Goal: Information Seeking & Learning: Learn about a topic

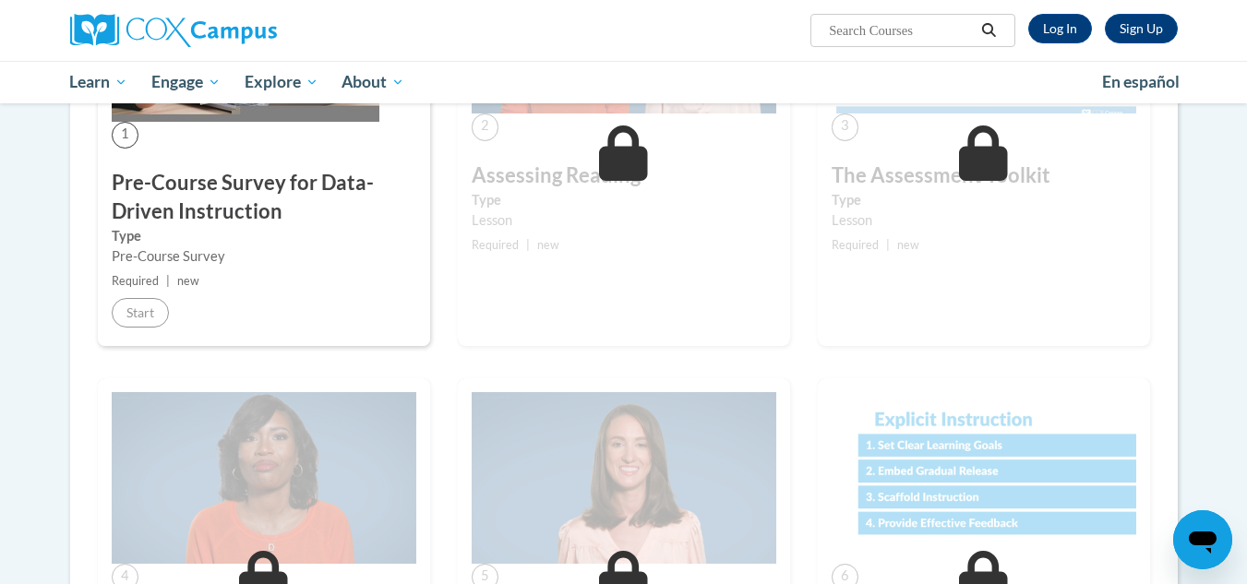
scroll to position [496, 0]
click at [1054, 42] on link "Log In" at bounding box center [1060, 29] width 64 height 30
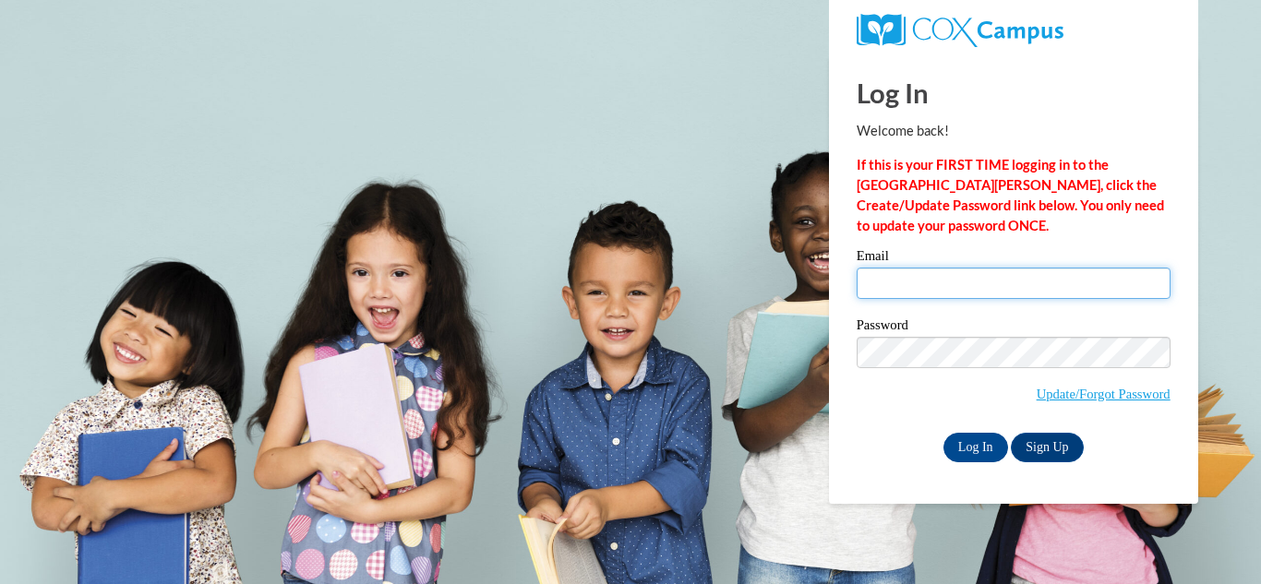
type input "flanagma@wauwatosa.k12.wi.us"
click at [964, 265] on label "Email" at bounding box center [1013, 258] width 314 height 18
click at [964, 268] on input "flanagma@wauwatosa.k12.wi.us" at bounding box center [1013, 283] width 314 height 31
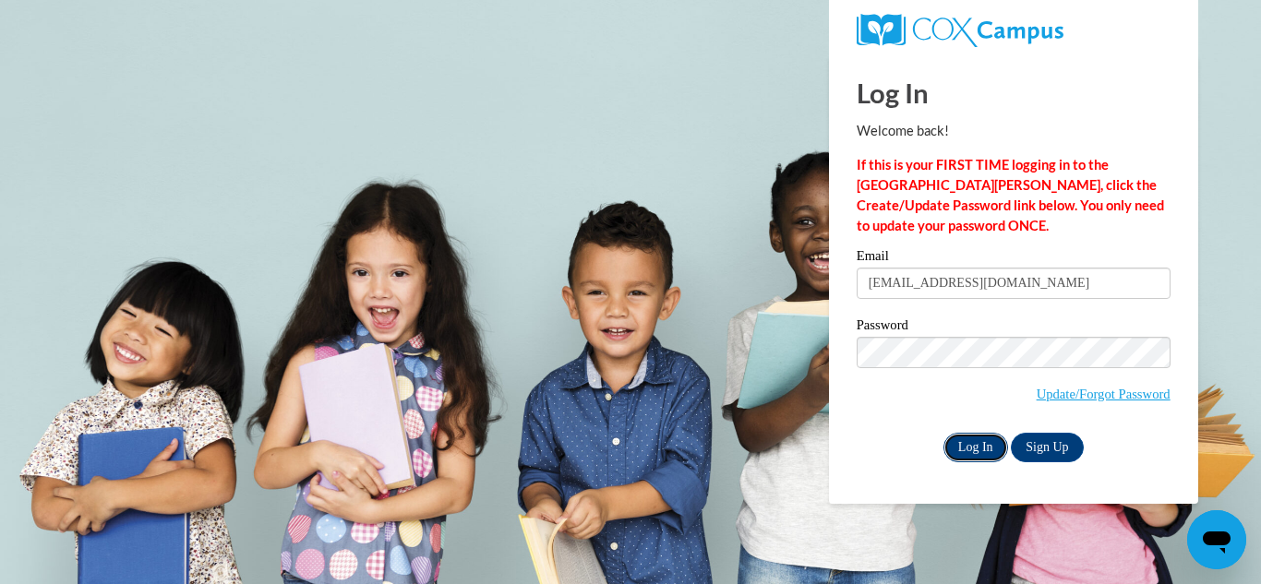
click at [969, 444] on input "Log In" at bounding box center [975, 448] width 65 height 30
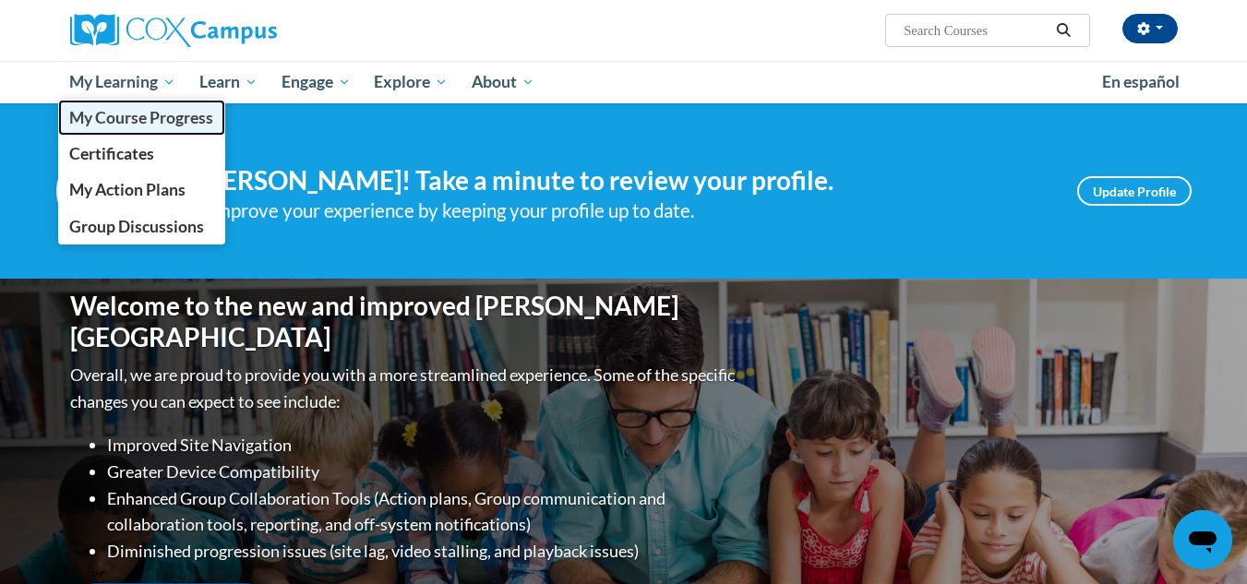
click at [161, 114] on span "My Course Progress" at bounding box center [141, 117] width 144 height 19
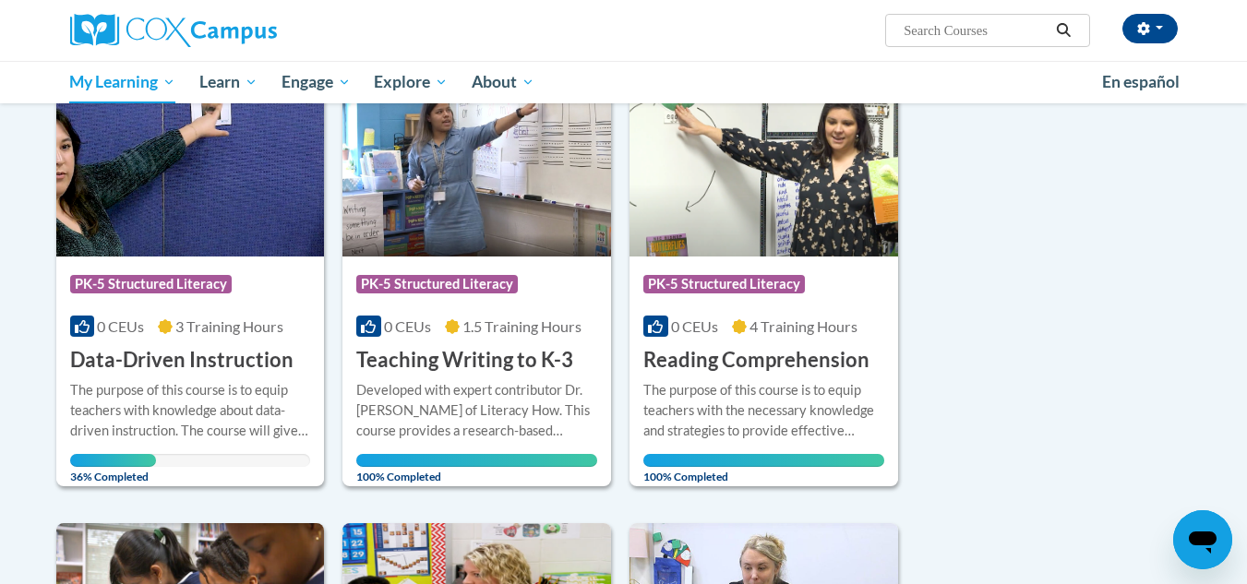
scroll to position [259, 0]
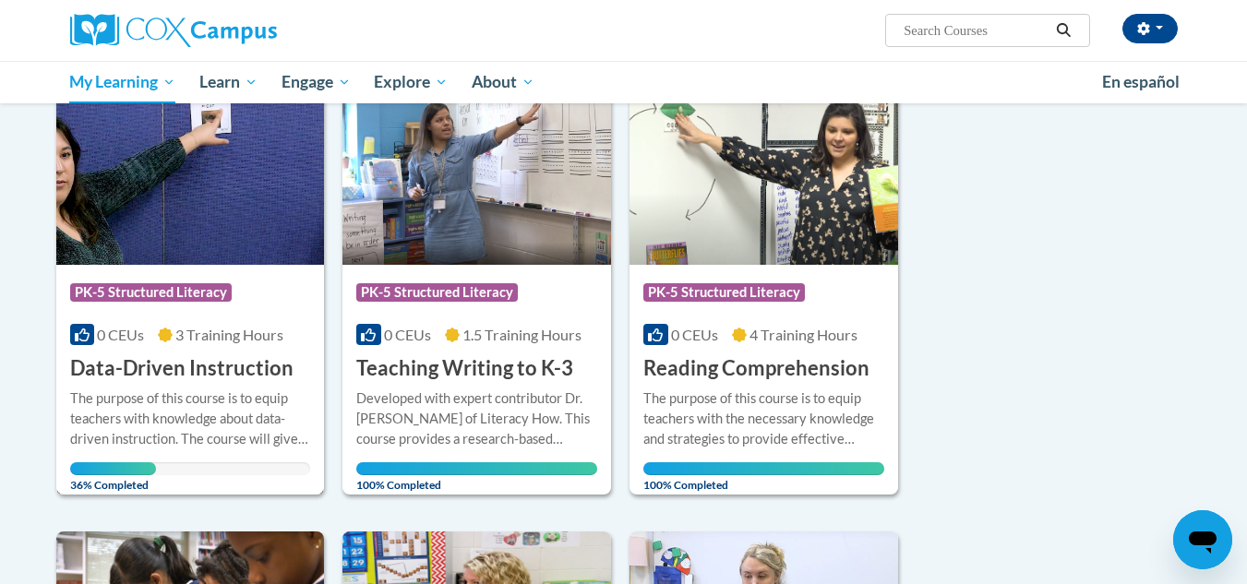
click at [144, 288] on span "PK-5 Structured Literacy" at bounding box center [150, 292] width 161 height 18
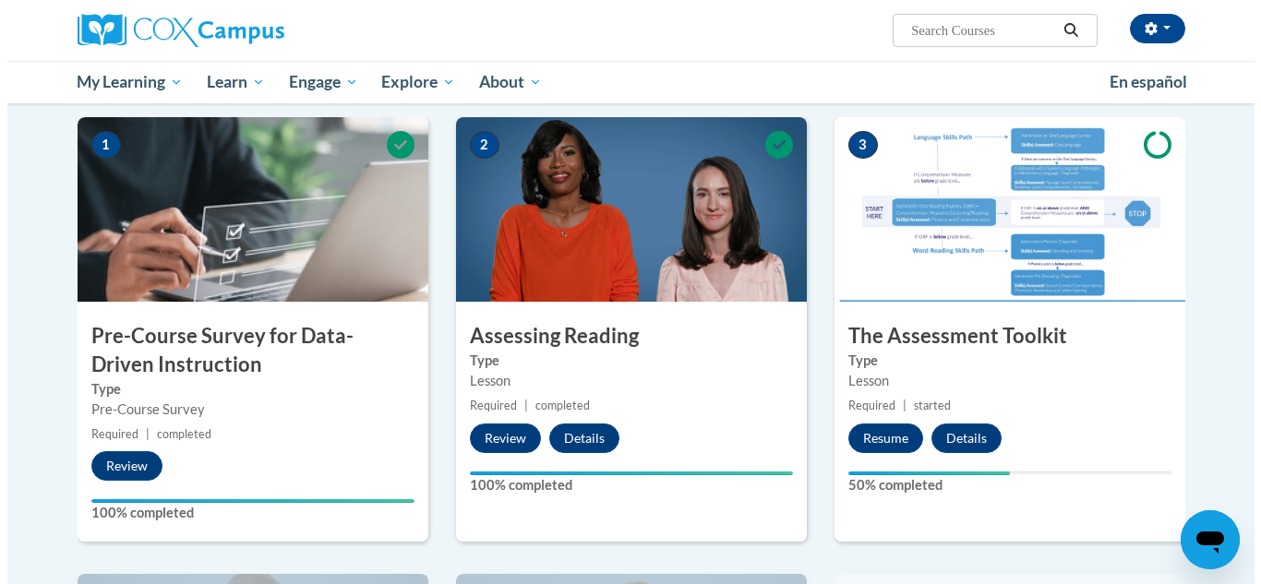
scroll to position [377, 0]
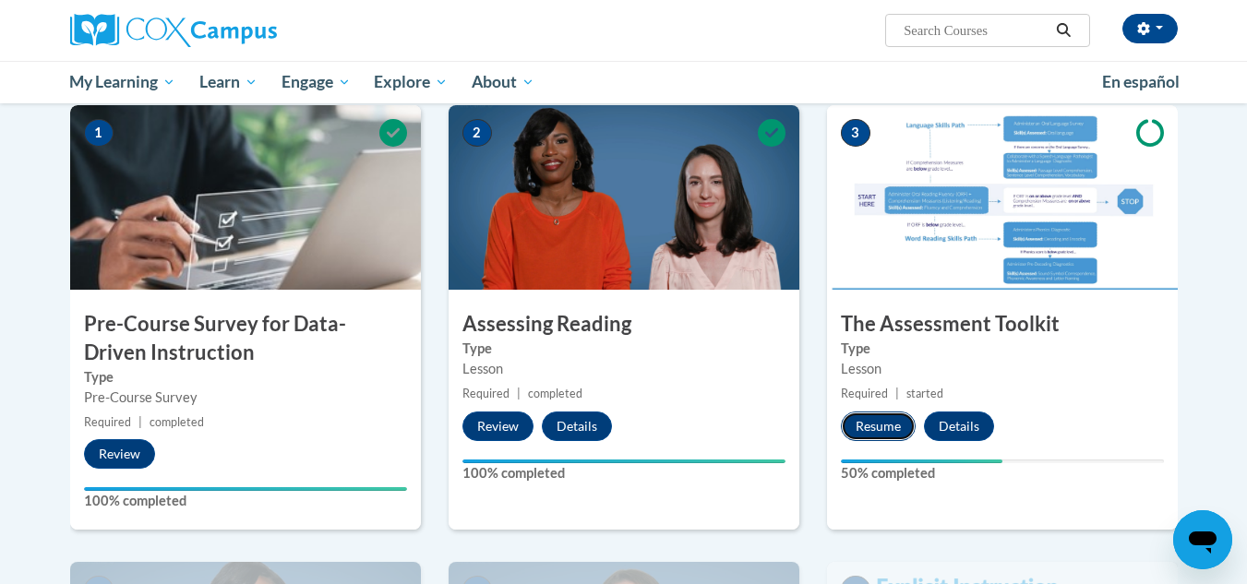
click at [875, 422] on button "Resume" at bounding box center [878, 427] width 75 height 30
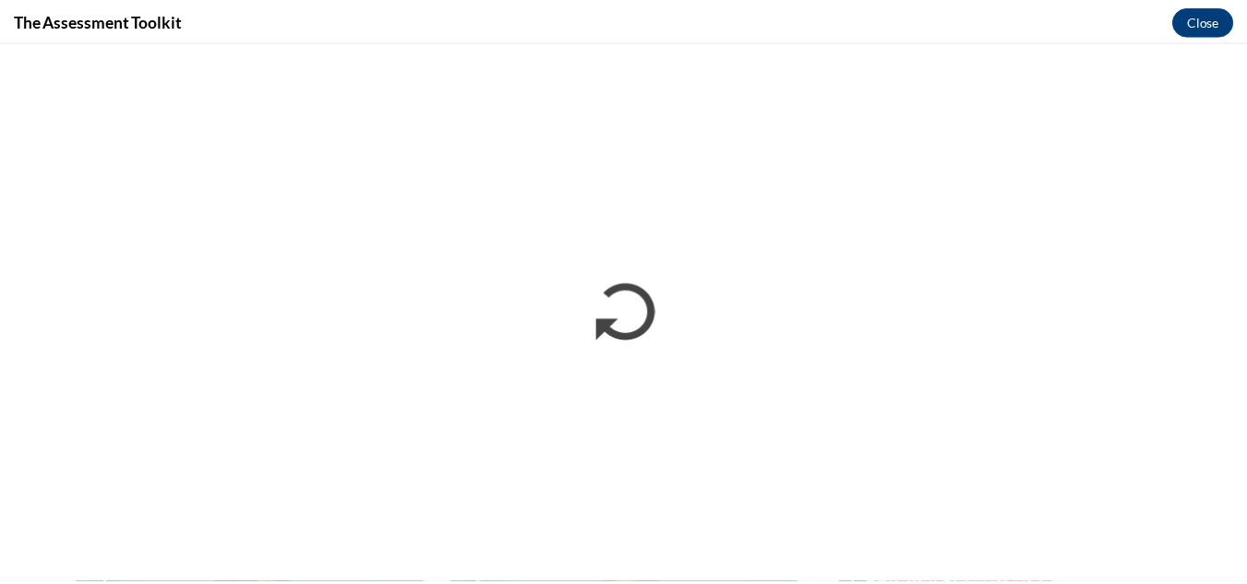
scroll to position [0, 0]
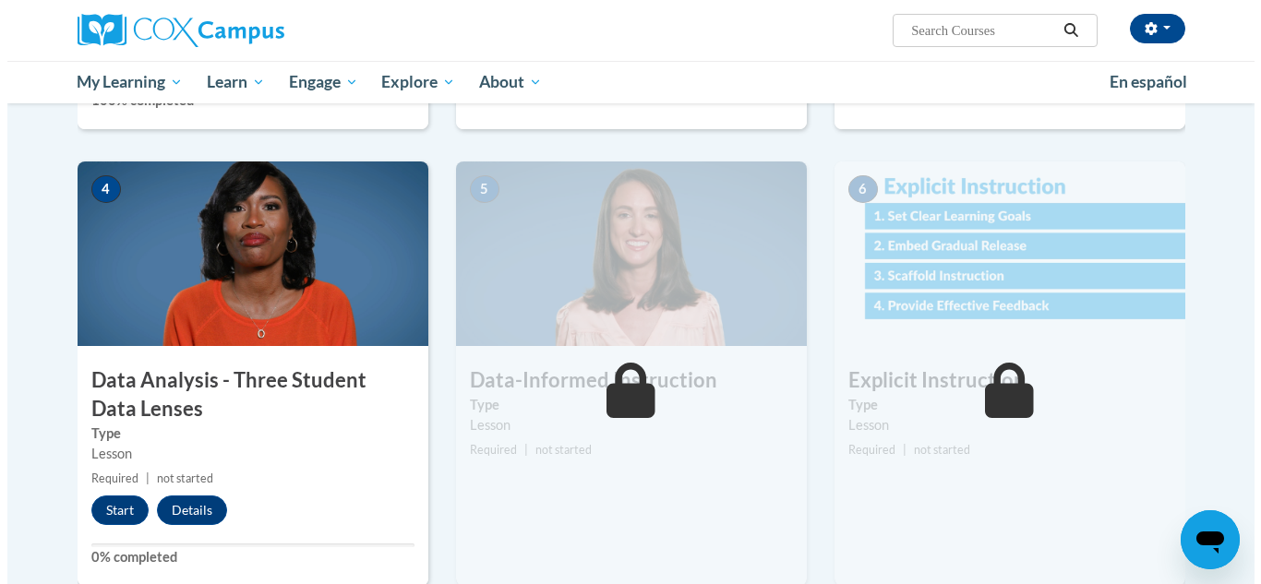
scroll to position [778, 0]
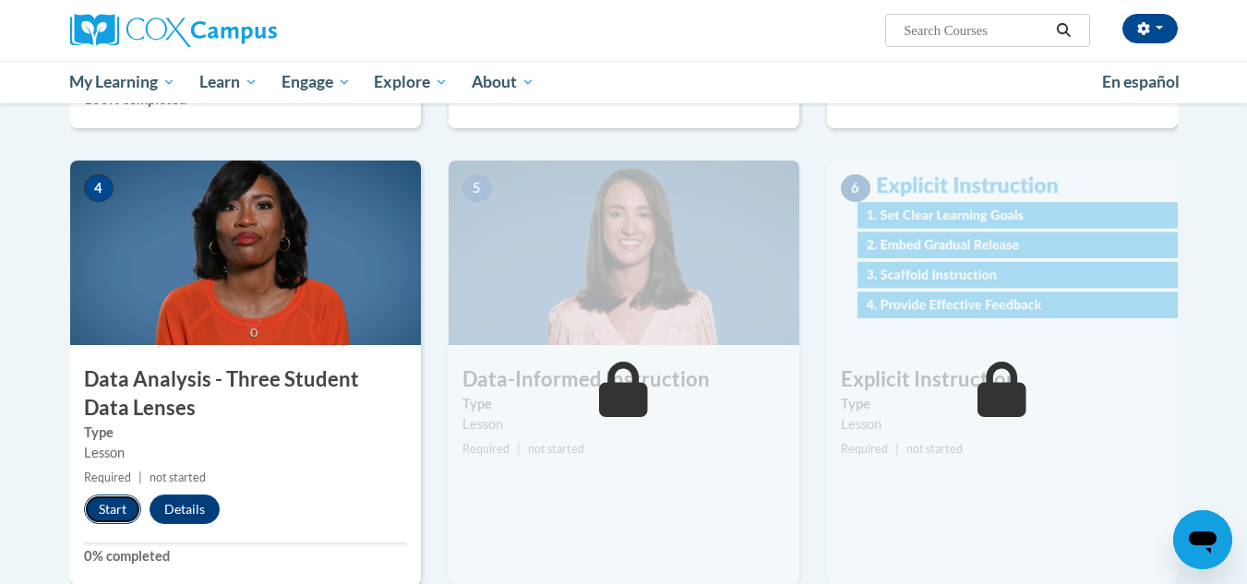
click at [102, 508] on button "Start" at bounding box center [112, 510] width 57 height 30
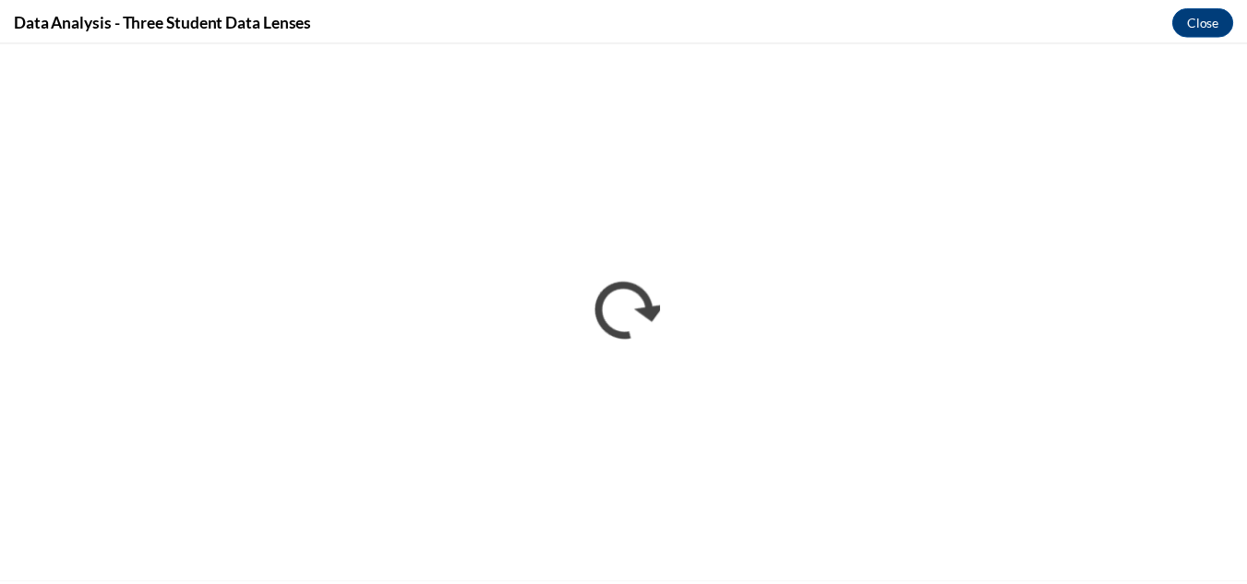
scroll to position [0, 0]
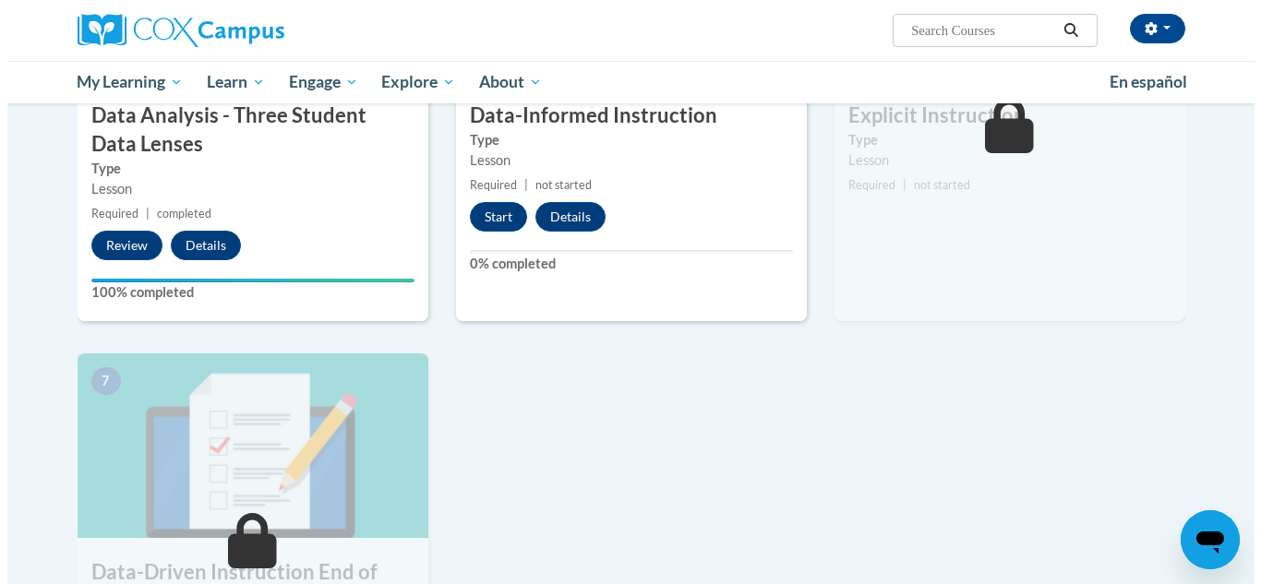
scroll to position [1043, 0]
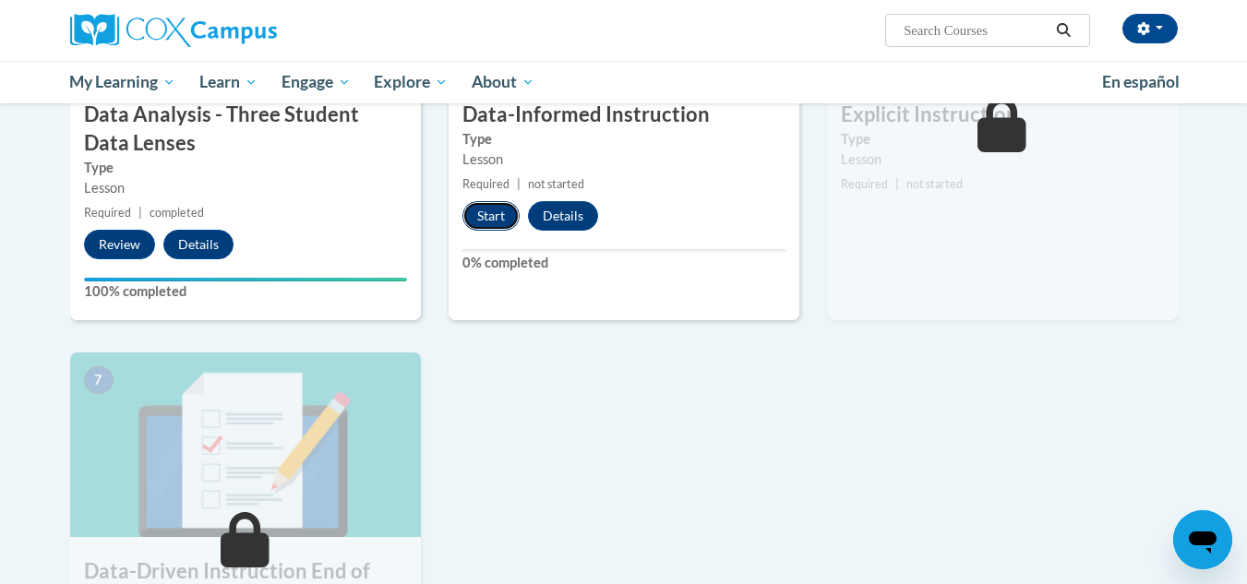
click at [487, 212] on button "Start" at bounding box center [490, 216] width 57 height 30
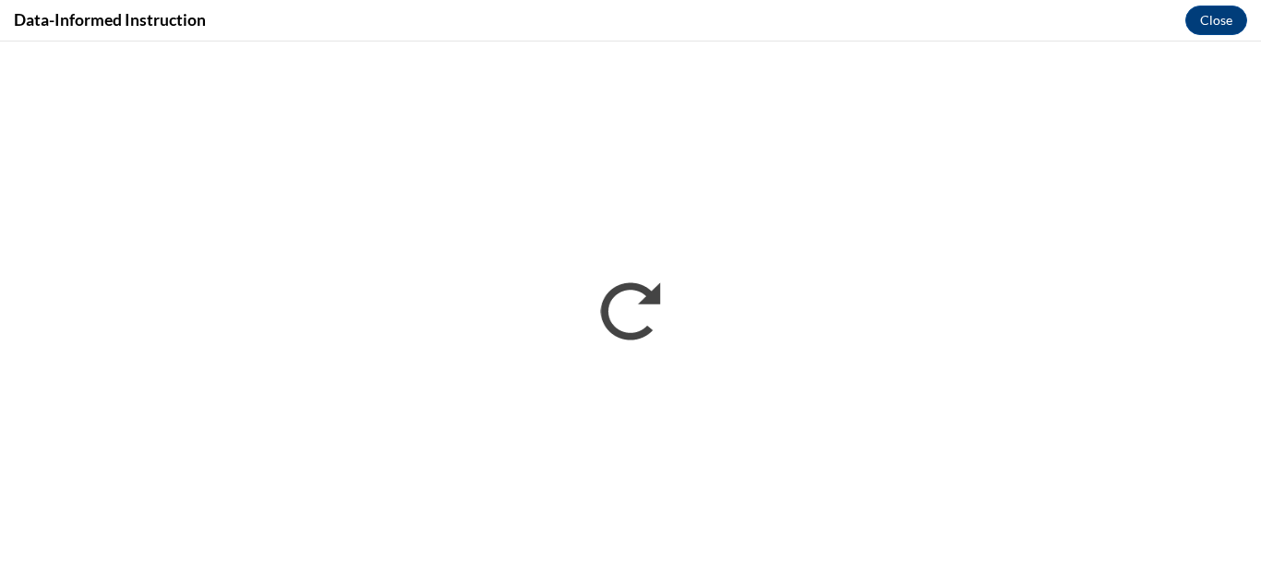
scroll to position [0, 0]
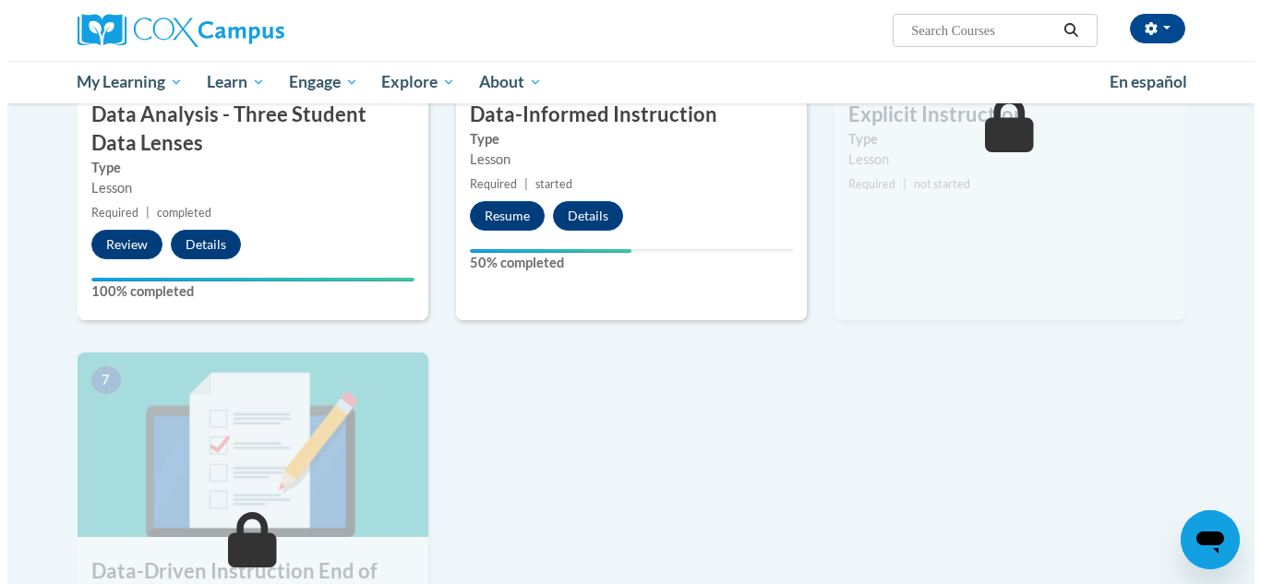
scroll to position [922, 0]
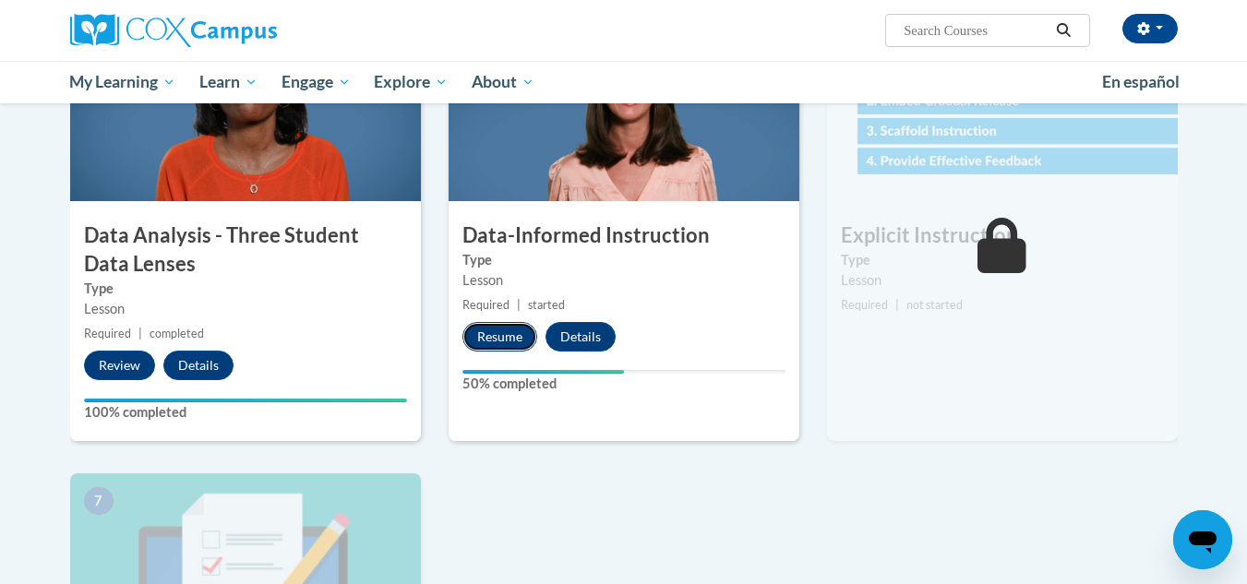
click at [478, 334] on button "Resume" at bounding box center [499, 337] width 75 height 30
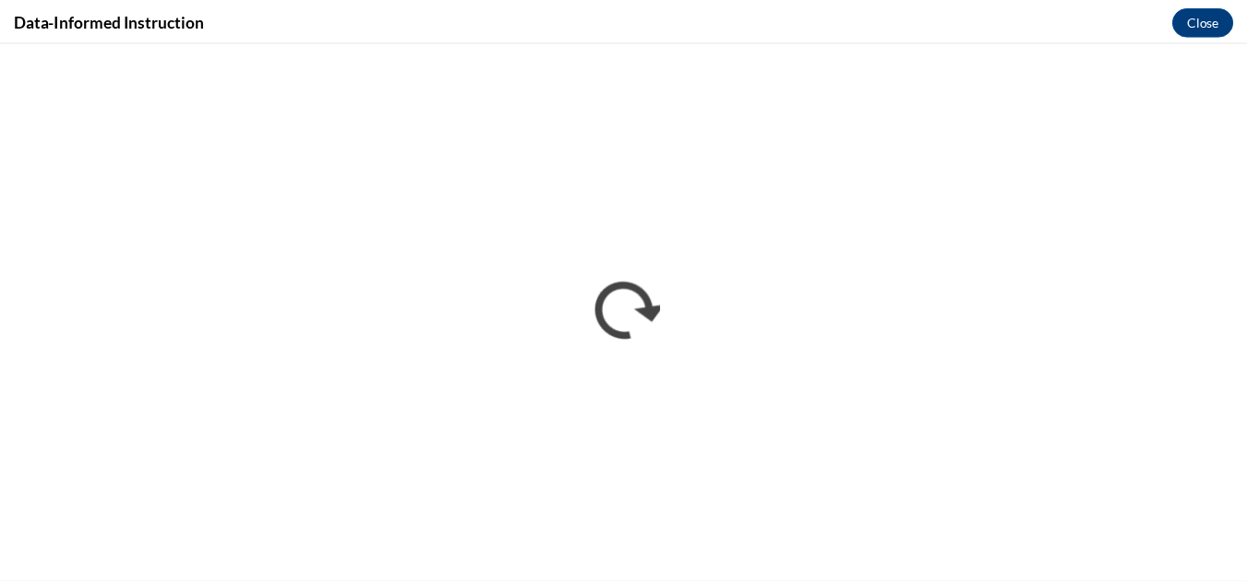
scroll to position [0, 0]
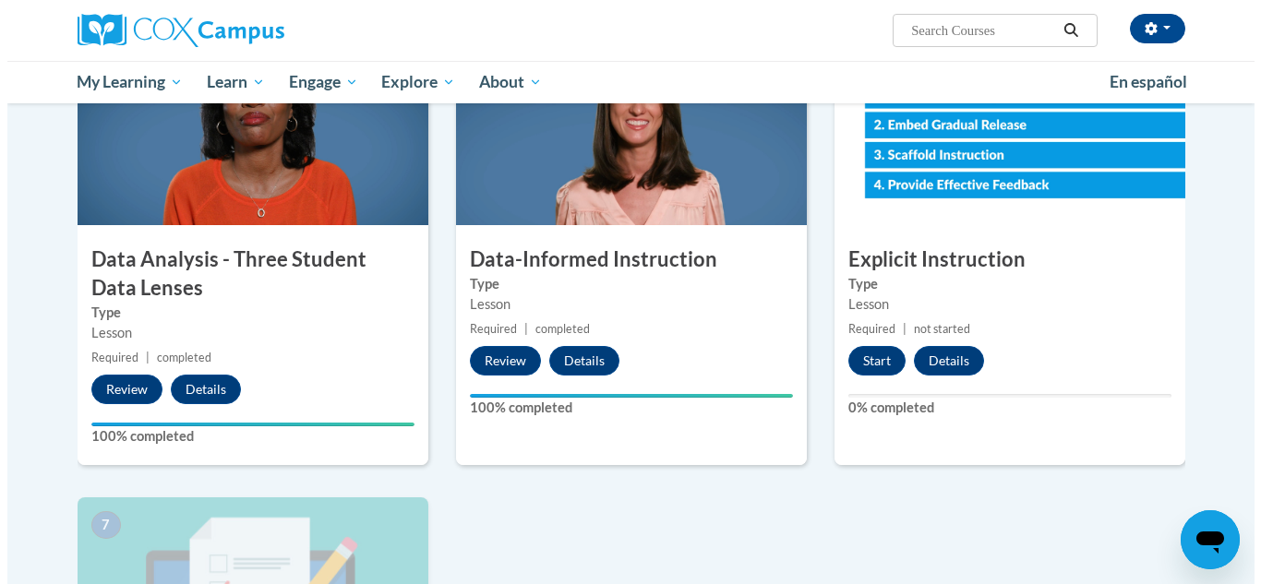
scroll to position [904, 0]
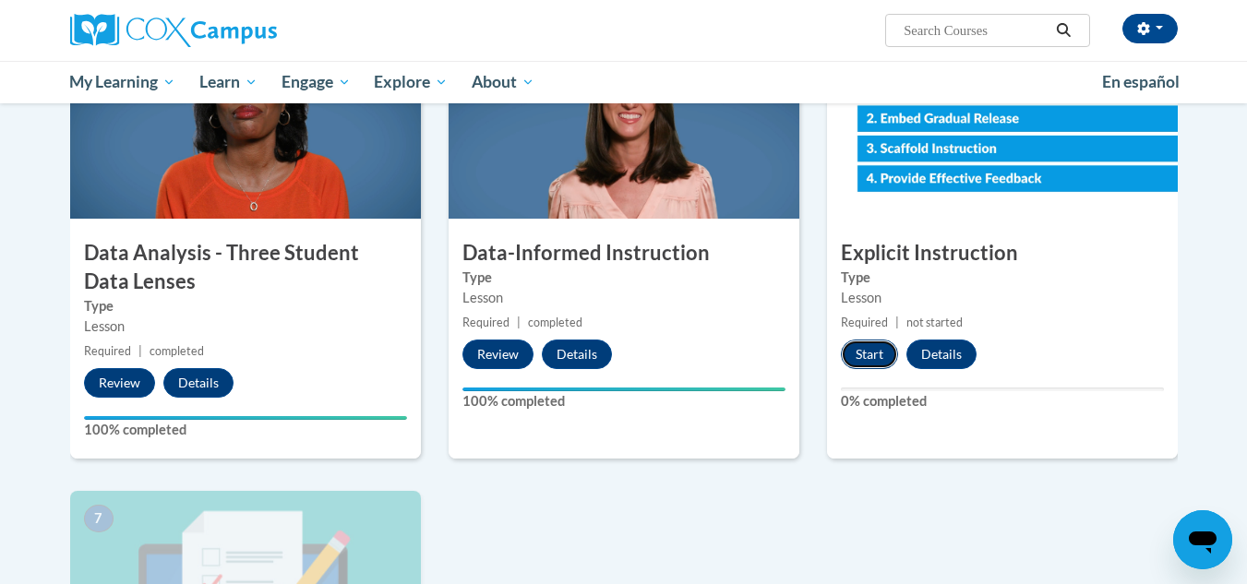
click at [878, 358] on button "Start" at bounding box center [869, 355] width 57 height 30
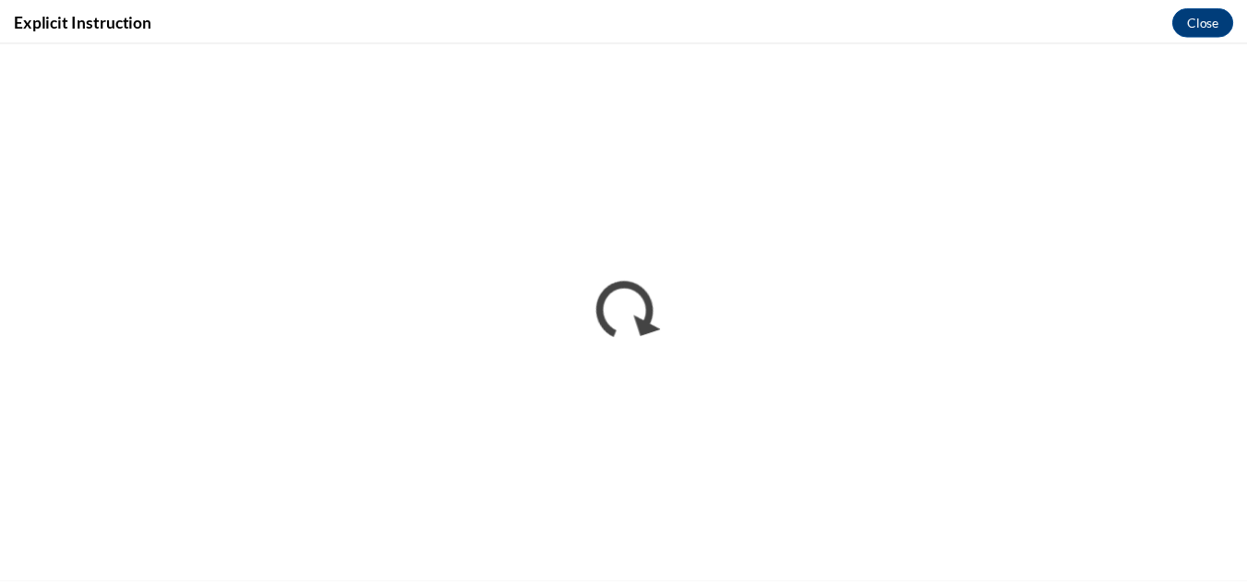
scroll to position [0, 0]
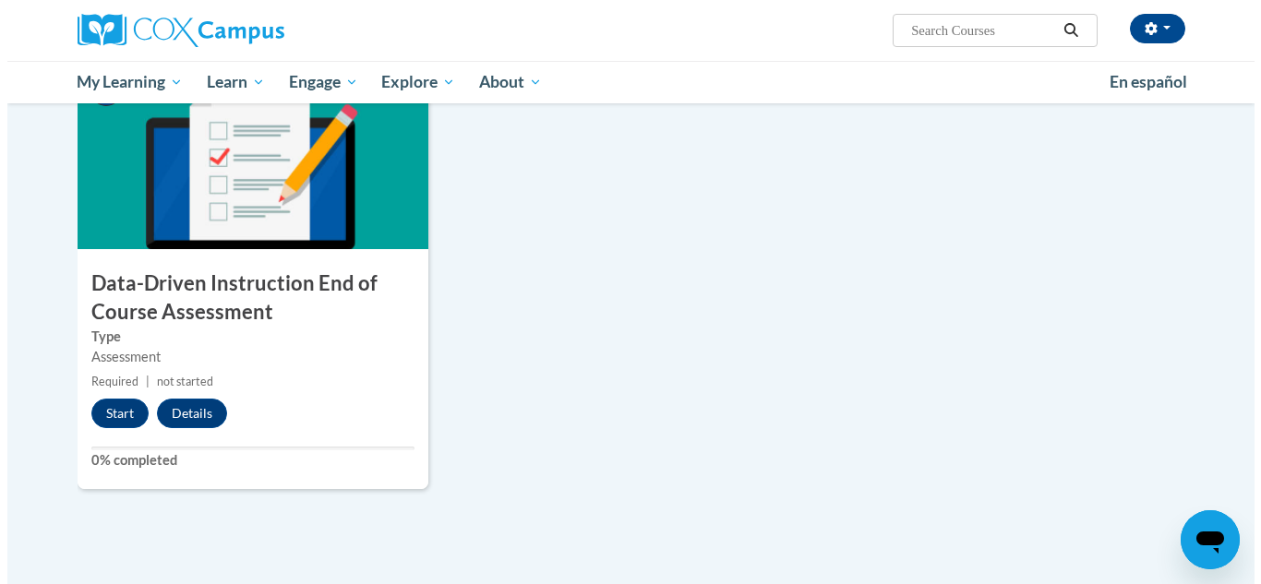
scroll to position [1332, 0]
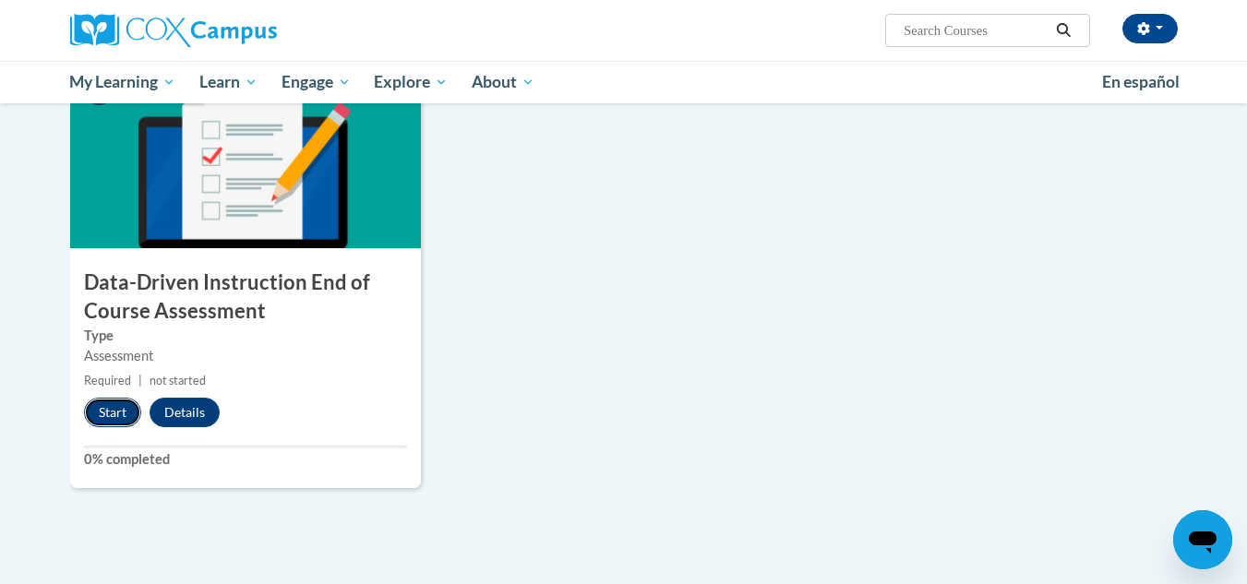
click at [92, 416] on button "Start" at bounding box center [112, 413] width 57 height 30
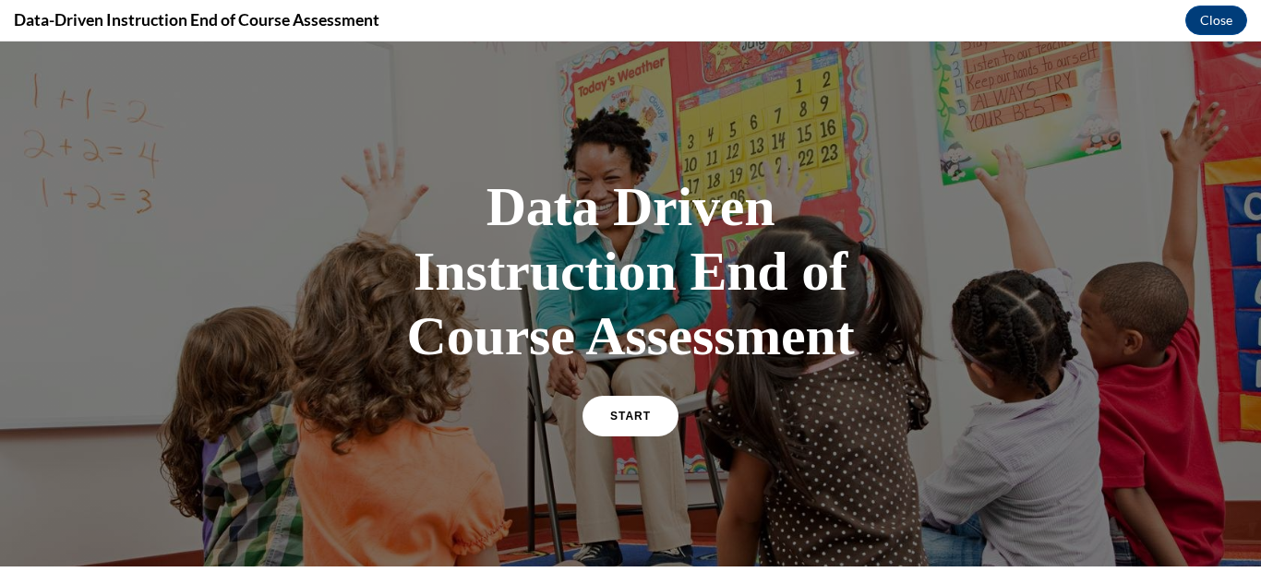
scroll to position [0, 0]
click at [622, 430] on link "START" at bounding box center [630, 416] width 101 height 42
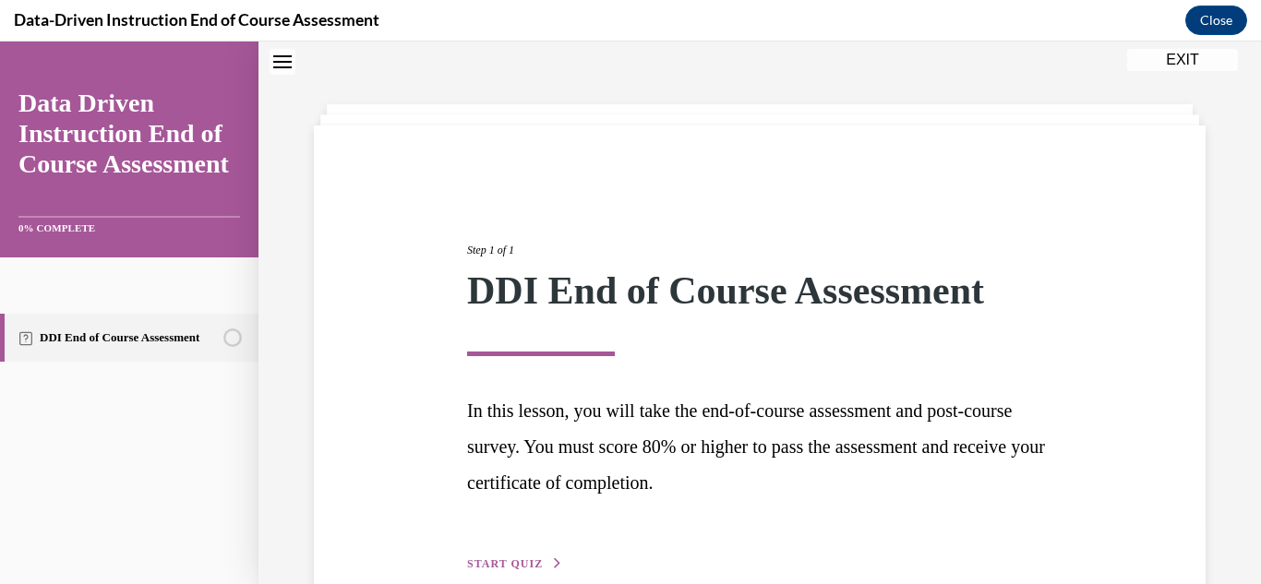
scroll to position [158, 0]
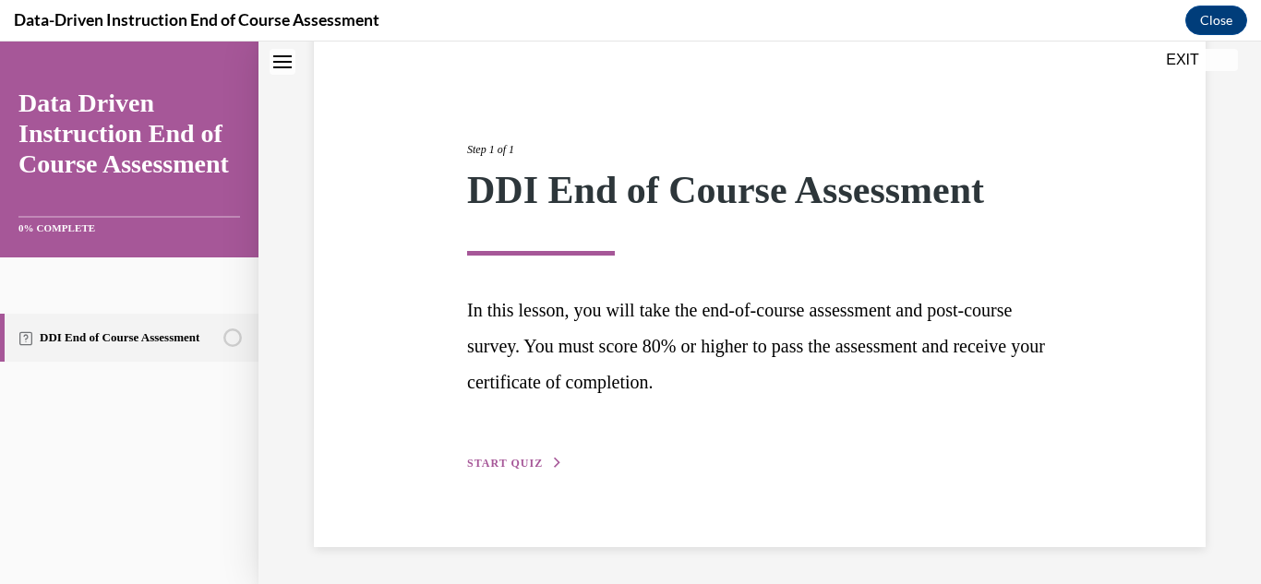
click at [530, 461] on span "START QUIZ" at bounding box center [505, 463] width 76 height 13
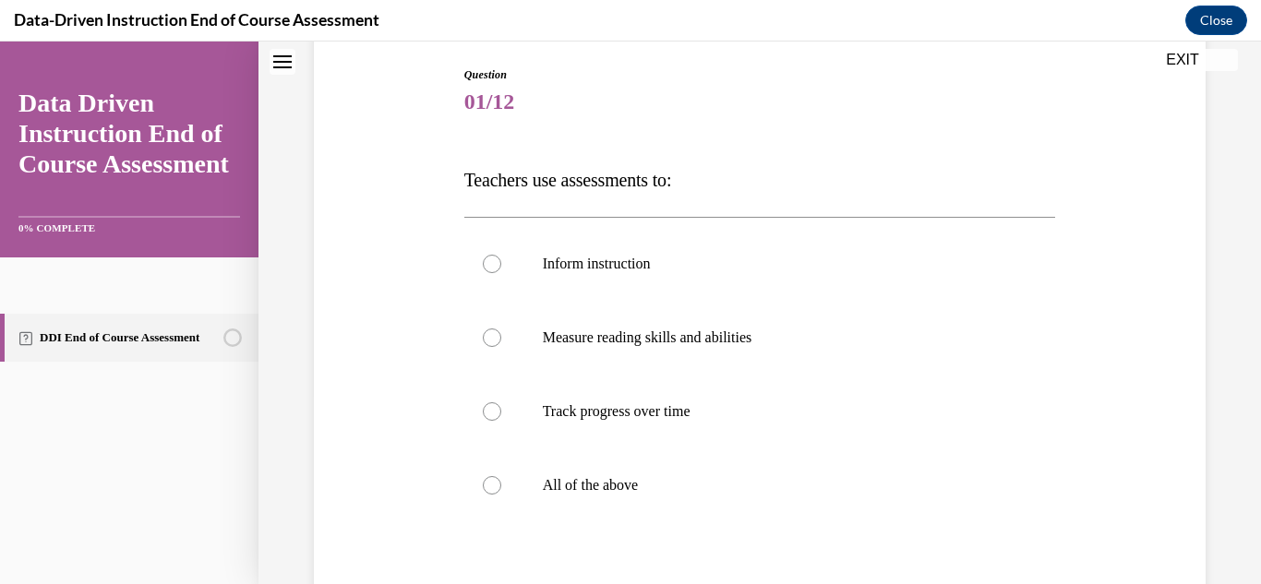
scroll to position [192, 0]
click at [541, 470] on label "All of the above" at bounding box center [760, 484] width 592 height 74
click at [501, 474] on input "All of the above" at bounding box center [492, 483] width 18 height 18
radio input "true"
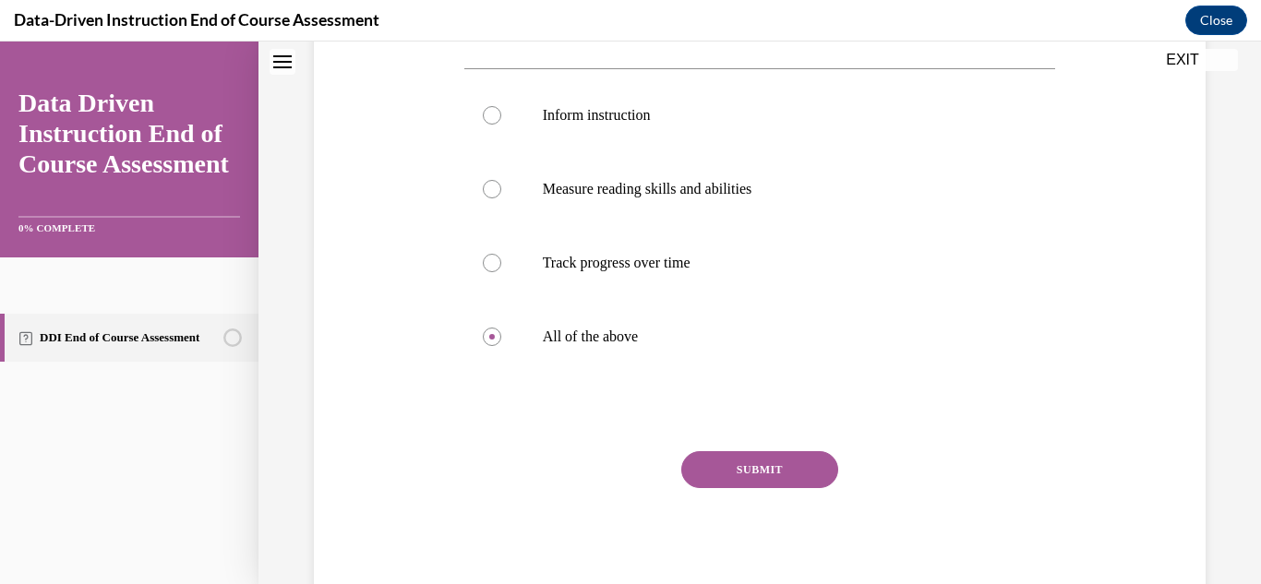
click at [767, 460] on button "SUBMIT" at bounding box center [759, 469] width 157 height 37
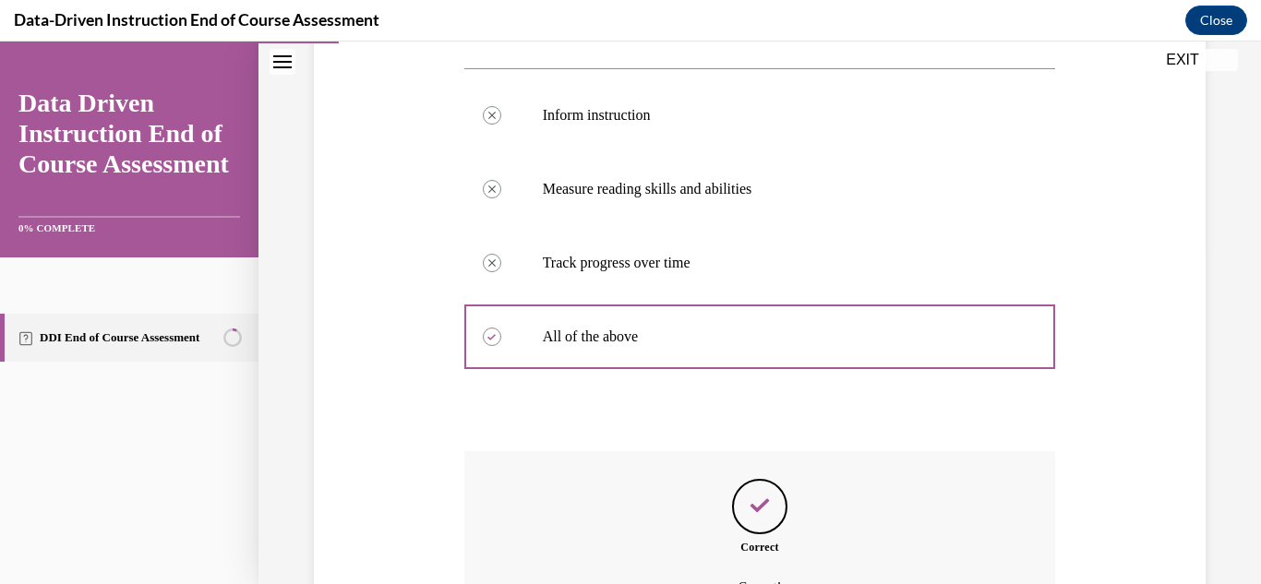
scroll to position [544, 0]
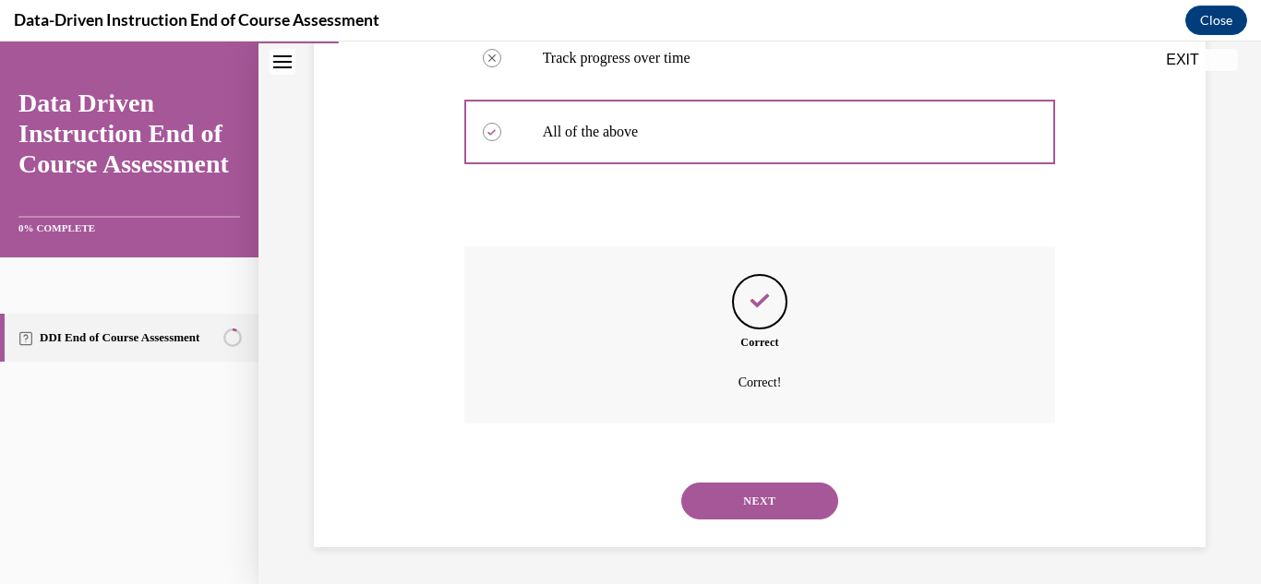
click at [785, 515] on button "NEXT" at bounding box center [759, 501] width 157 height 37
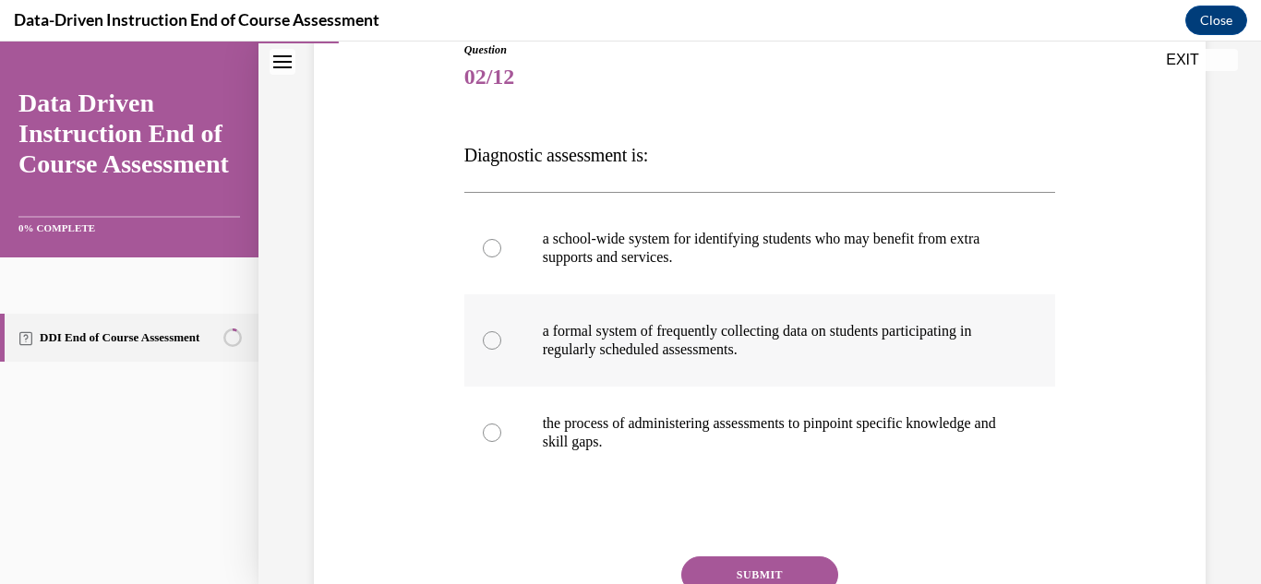
scroll to position [216, 0]
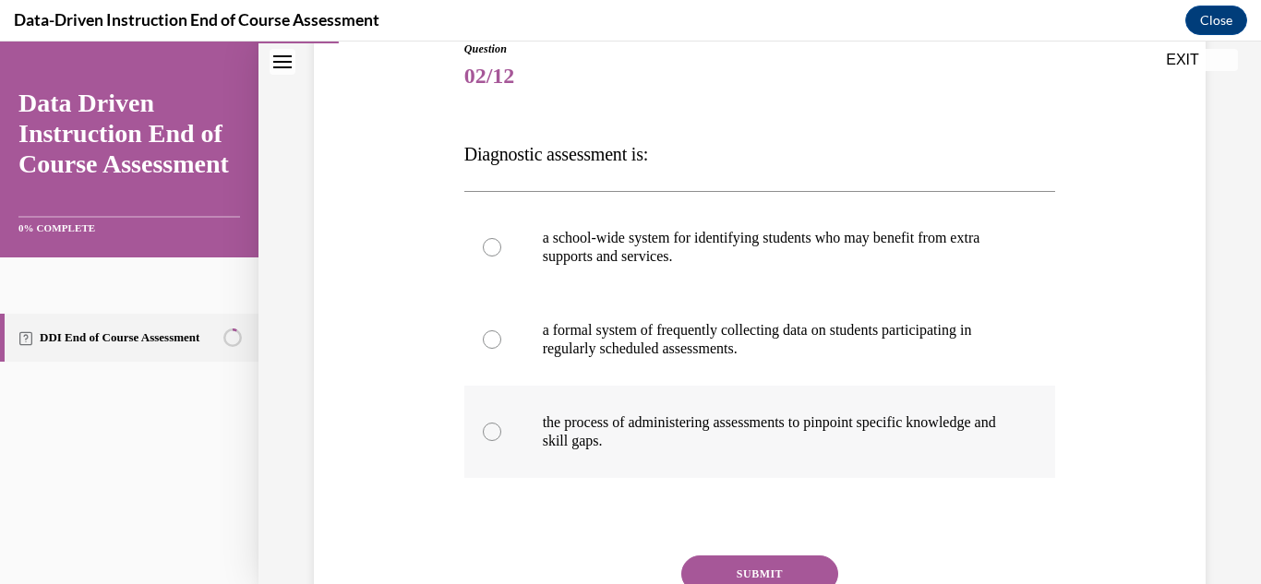
click at [760, 462] on label "the process of administering assessments to pinpoint specific knowledge and ski…" at bounding box center [760, 432] width 592 height 92
click at [501, 441] on input "the process of administering assessments to pinpoint specific knowledge and ski…" at bounding box center [492, 432] width 18 height 18
radio input "true"
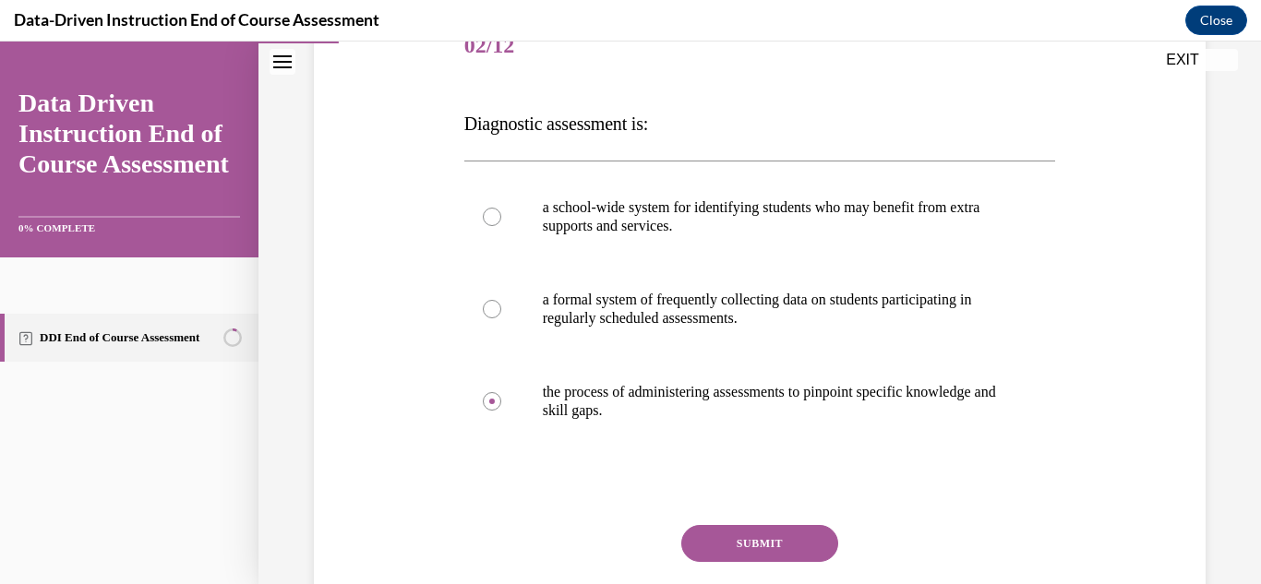
click at [791, 526] on button "SUBMIT" at bounding box center [759, 543] width 157 height 37
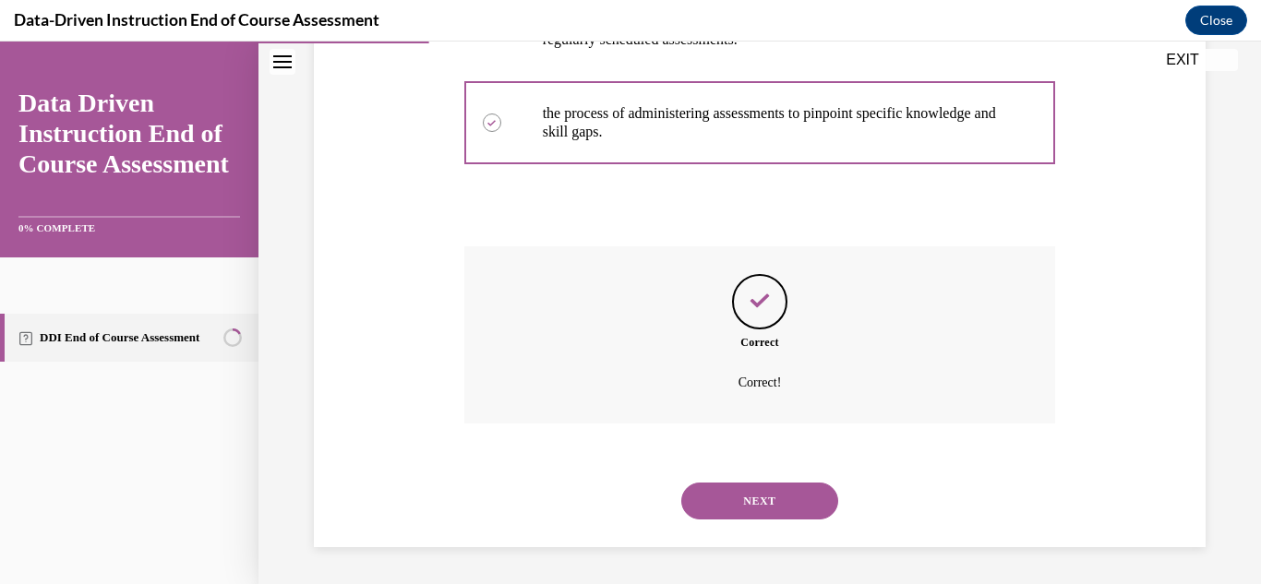
click at [789, 519] on button "NEXT" at bounding box center [759, 501] width 157 height 37
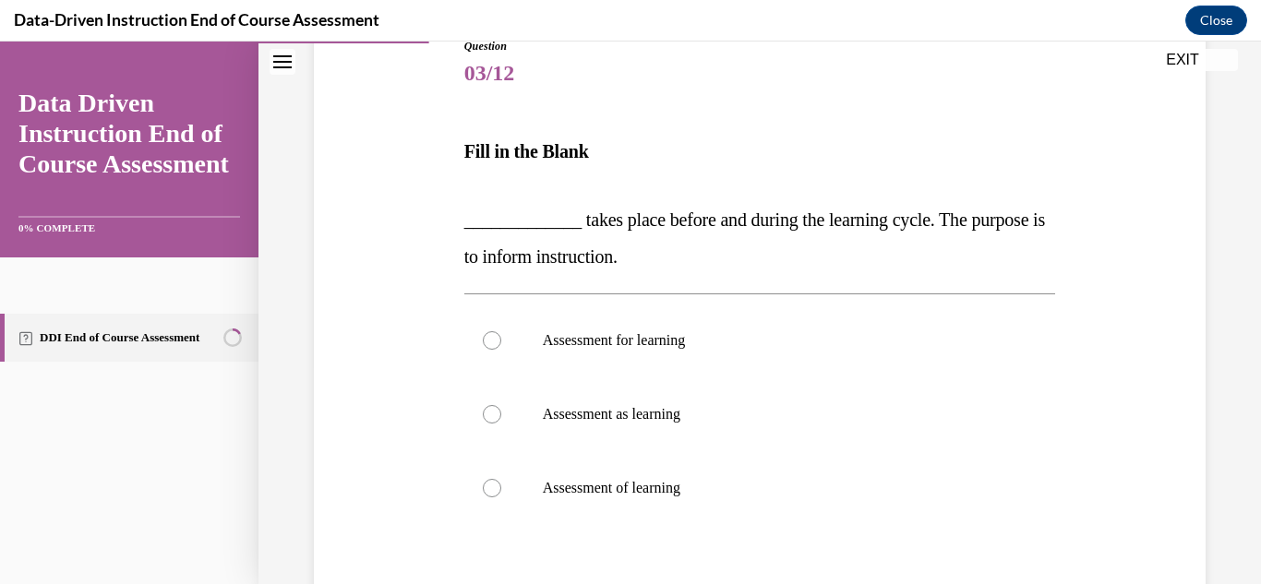
scroll to position [221, 0]
click at [696, 496] on label "Assessment of learning" at bounding box center [760, 486] width 592 height 74
click at [501, 496] on input "Assessment of learning" at bounding box center [492, 486] width 18 height 18
radio input "true"
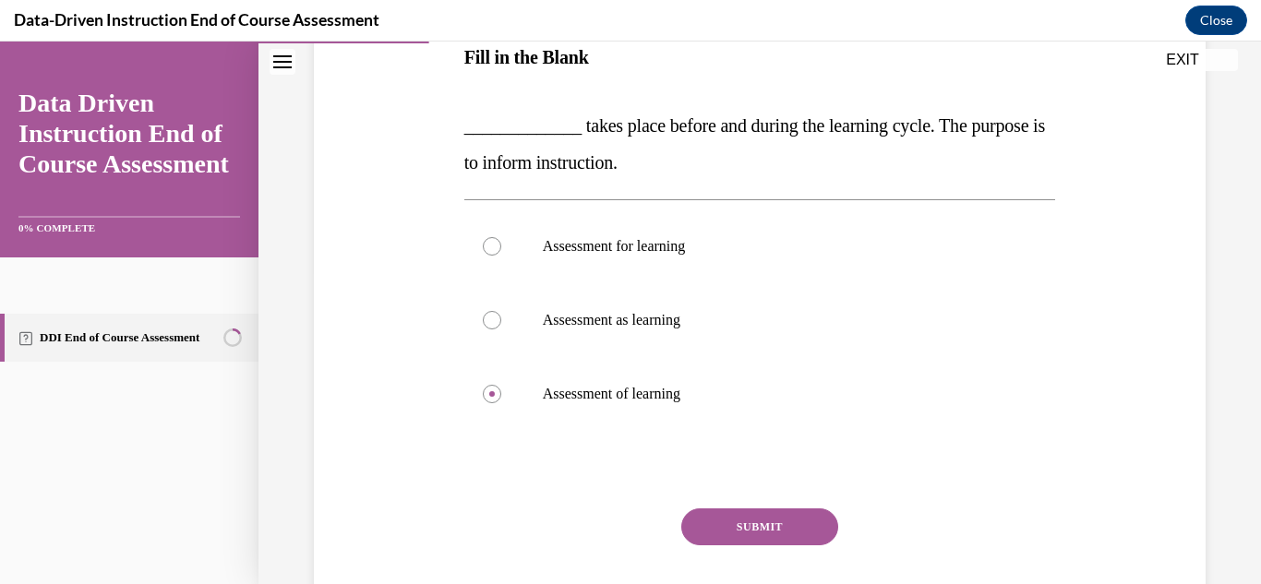
click at [698, 489] on div "Question 03/12 Fill in the Blank _____________ takes place before and during th…" at bounding box center [760, 302] width 592 height 716
click at [712, 517] on button "SUBMIT" at bounding box center [759, 526] width 157 height 37
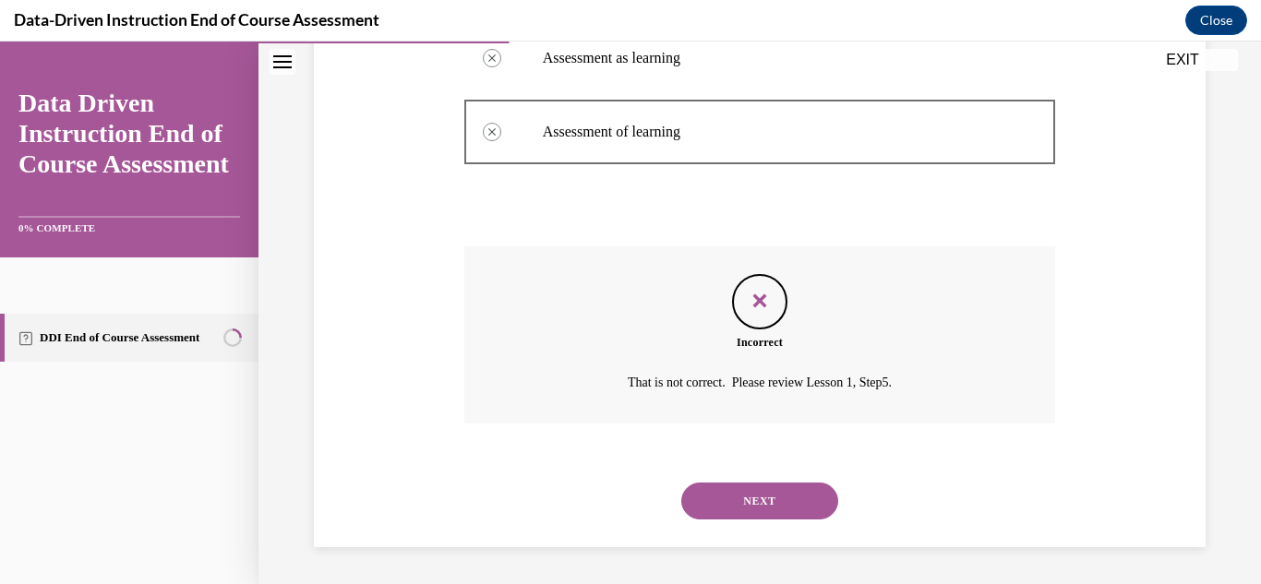
click at [720, 493] on button "NEXT" at bounding box center [759, 501] width 157 height 37
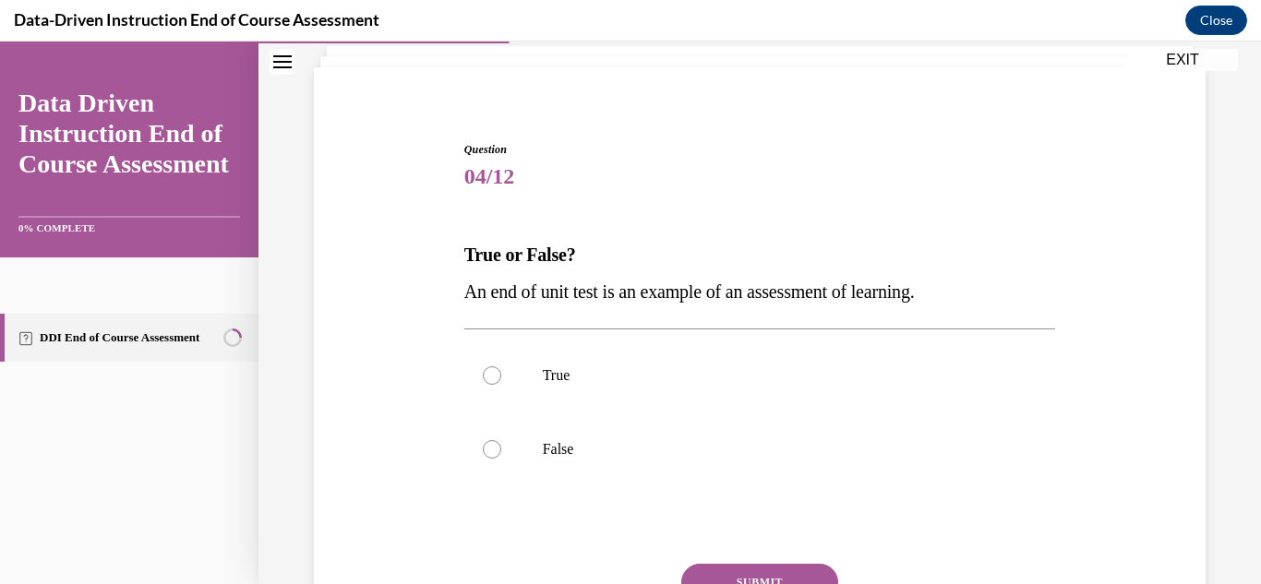
scroll to position [115, 0]
click at [701, 365] on label "True" at bounding box center [760, 376] width 592 height 74
click at [501, 366] on input "True" at bounding box center [492, 375] width 18 height 18
radio input "true"
click at [804, 575] on button "SUBMIT" at bounding box center [759, 582] width 157 height 37
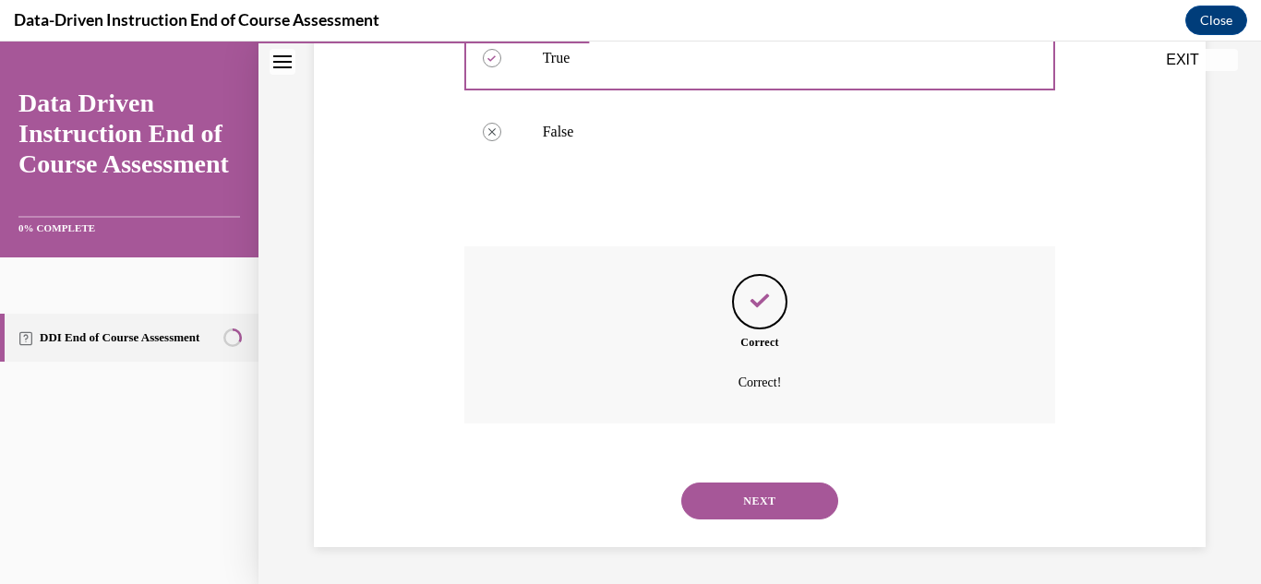
click at [750, 511] on button "NEXT" at bounding box center [759, 501] width 157 height 37
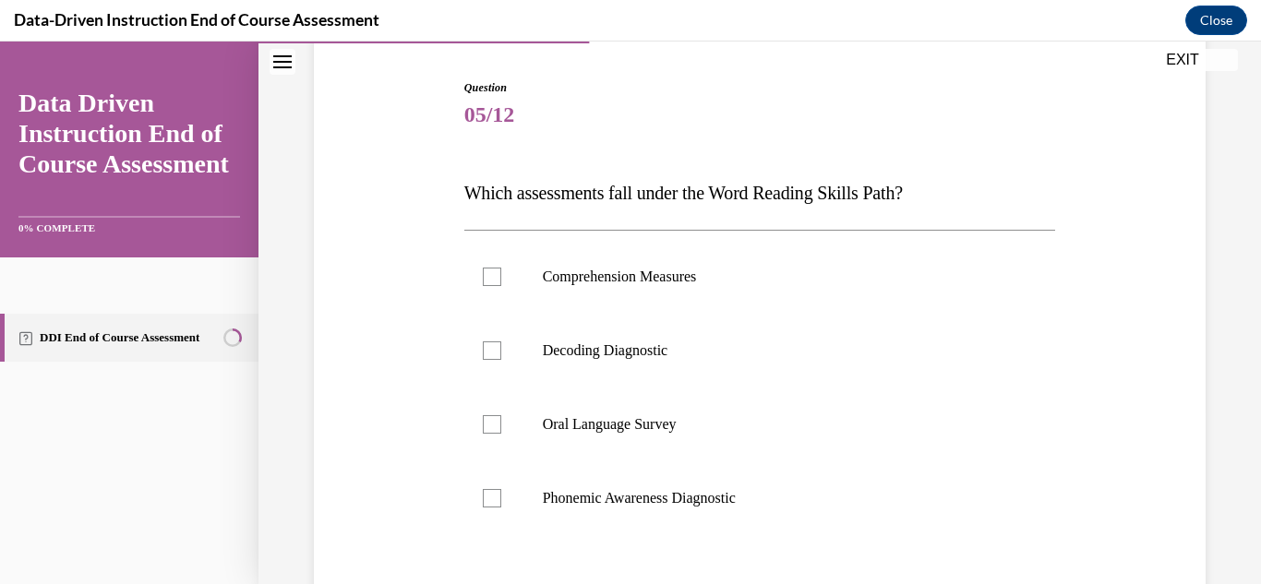
scroll to position [177, 0]
click at [621, 344] on p "Decoding Diagnostic" at bounding box center [776, 350] width 467 height 18
click at [501, 344] on input "Decoding Diagnostic" at bounding box center [492, 350] width 18 height 18
checkbox input "true"
click at [646, 472] on label "Phonemic Awareness Diagnostic" at bounding box center [760, 498] width 592 height 74
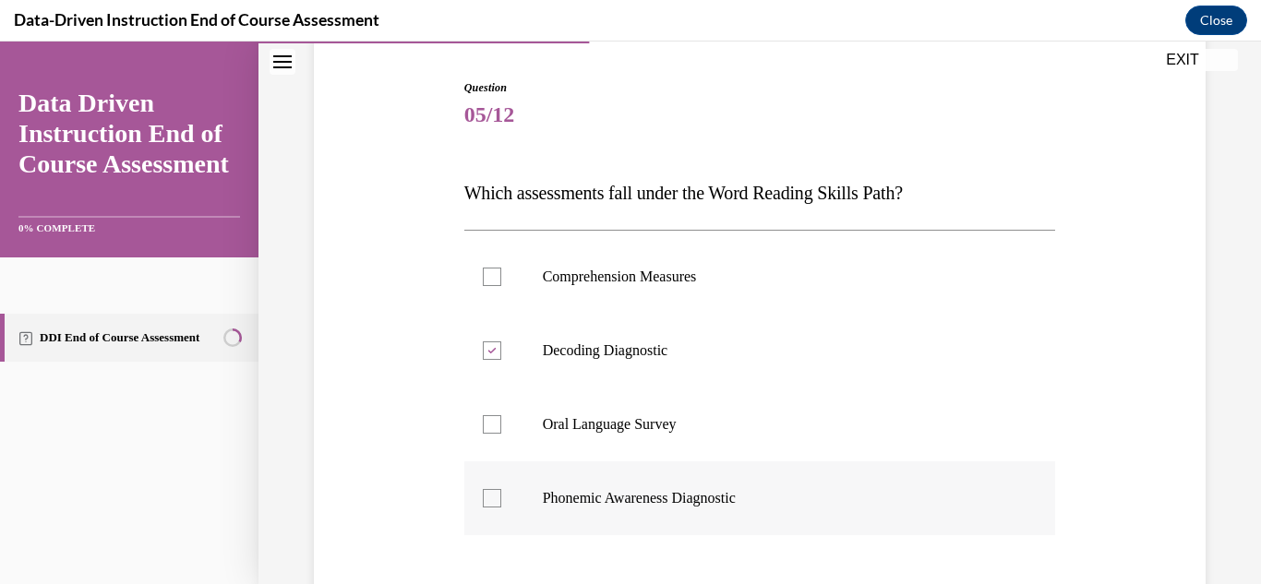
click at [501, 489] on input "Phonemic Awareness Diagnostic" at bounding box center [492, 498] width 18 height 18
checkbox input "true"
click at [643, 459] on label "Oral Language Survey" at bounding box center [760, 425] width 592 height 74
click at [501, 434] on input "Oral Language Survey" at bounding box center [492, 424] width 18 height 18
checkbox input "true"
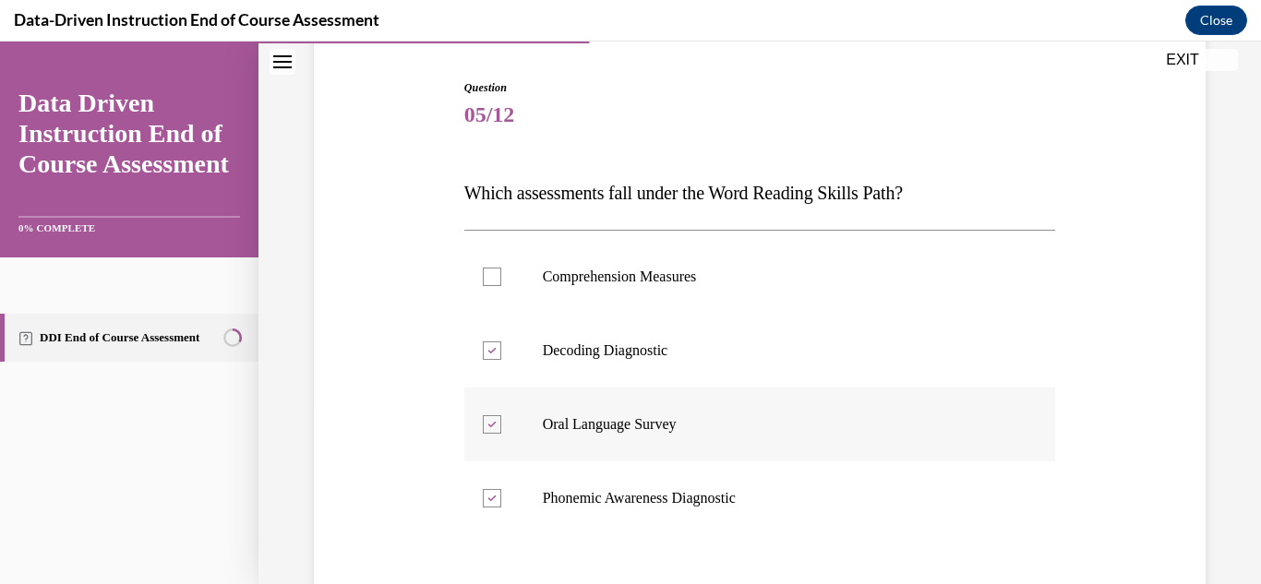
scroll to position [339, 0]
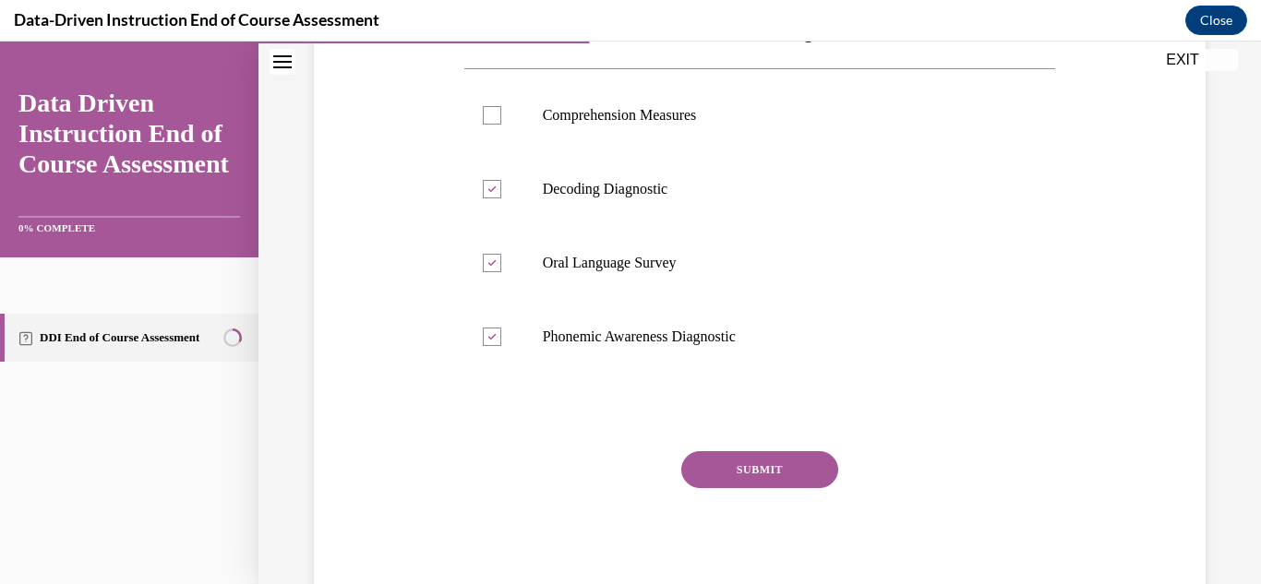
click at [726, 468] on button "SUBMIT" at bounding box center [759, 469] width 157 height 37
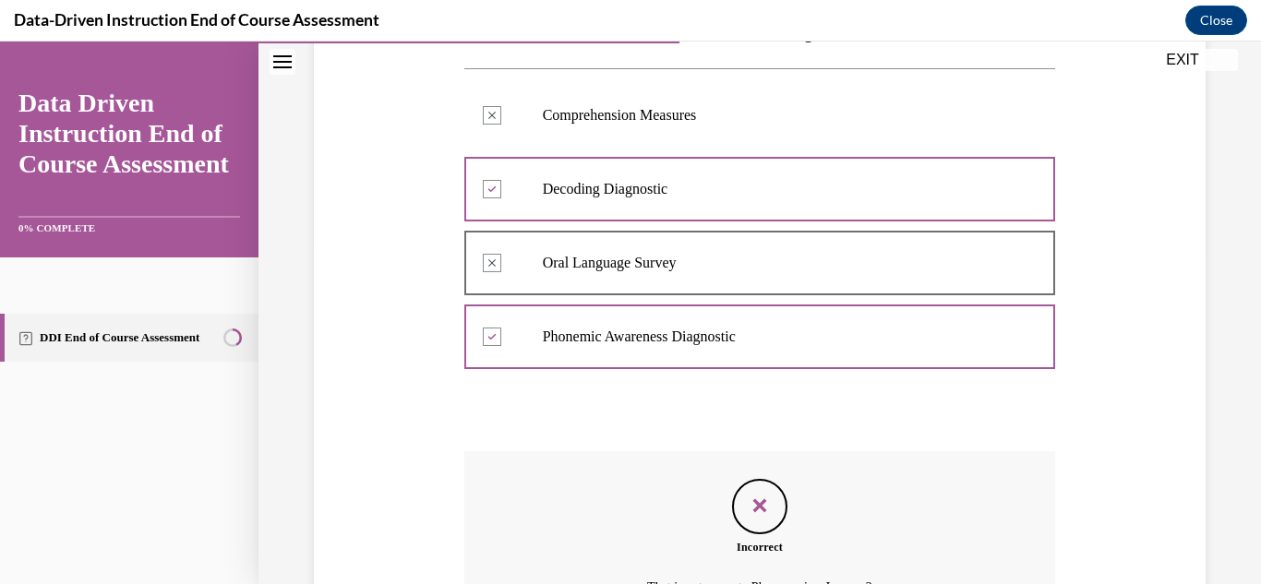
scroll to position [544, 0]
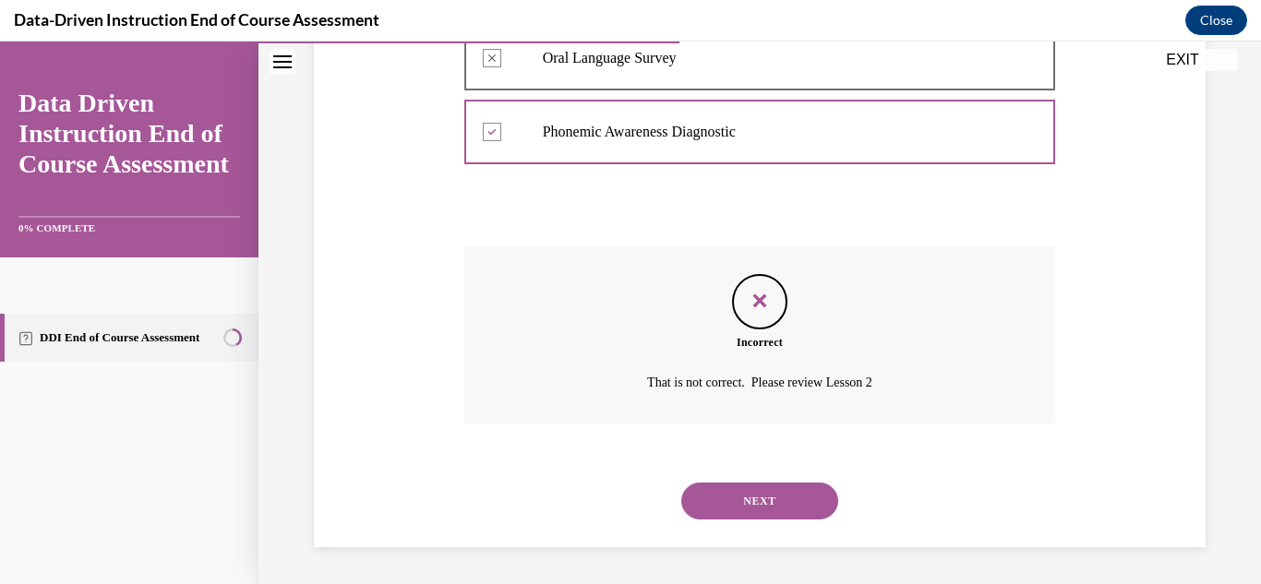
click at [749, 532] on div "NEXT" at bounding box center [760, 501] width 592 height 74
click at [744, 516] on button "NEXT" at bounding box center [759, 501] width 157 height 37
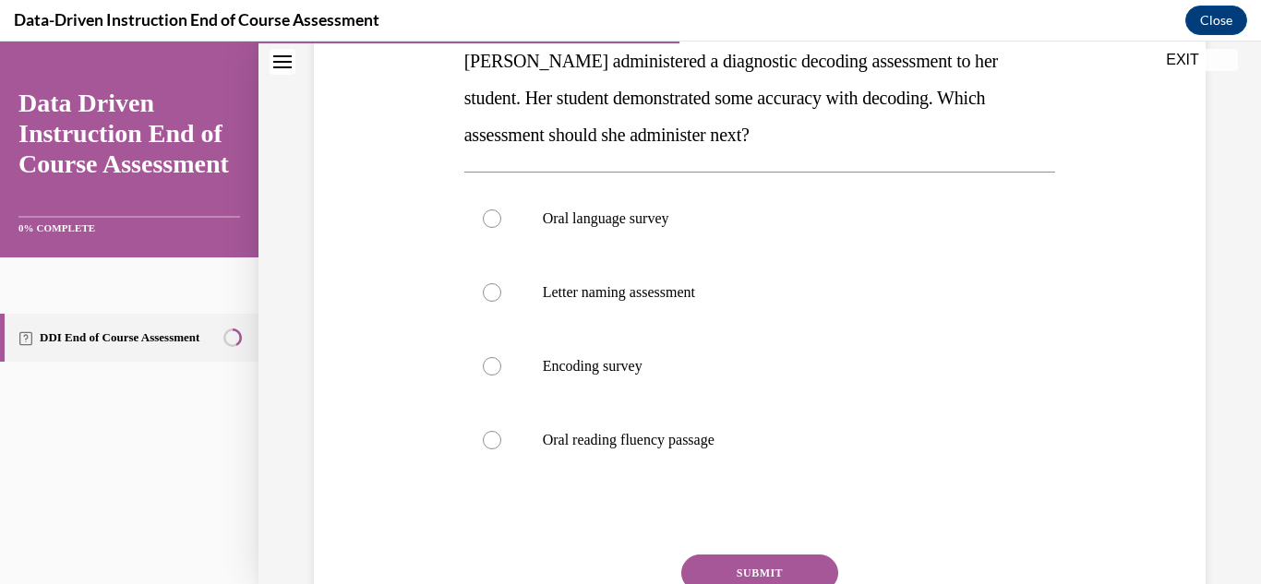
scroll to position [310, 0]
click at [757, 359] on p "Encoding survey" at bounding box center [776, 365] width 467 height 18
click at [501, 359] on input "Encoding survey" at bounding box center [492, 365] width 18 height 18
radio input "true"
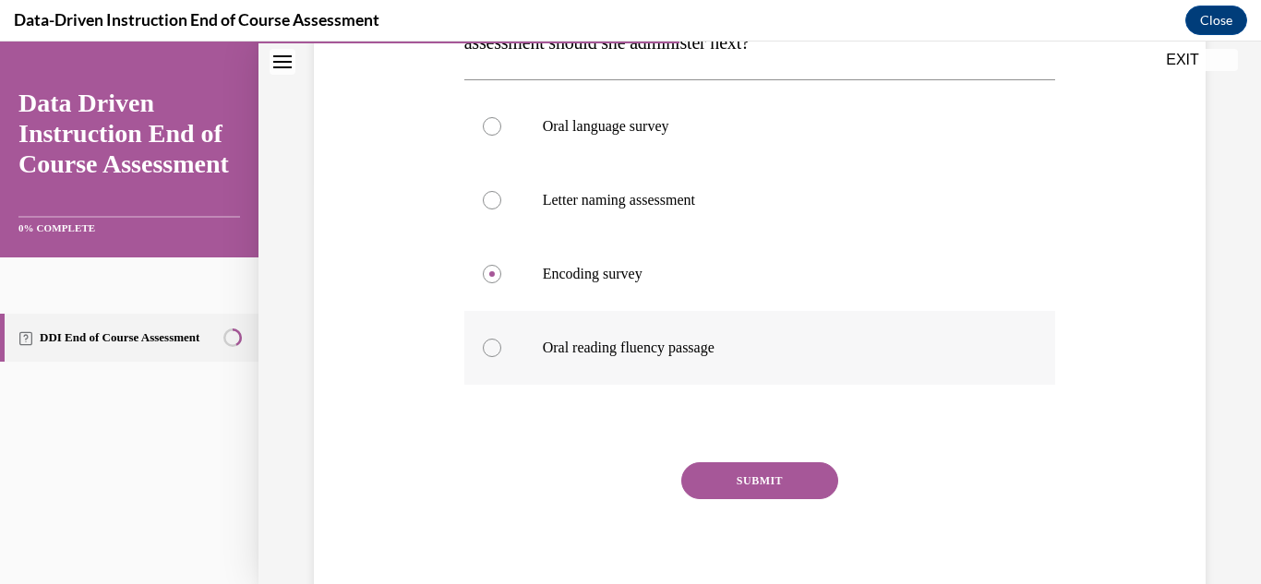
scroll to position [412, 0]
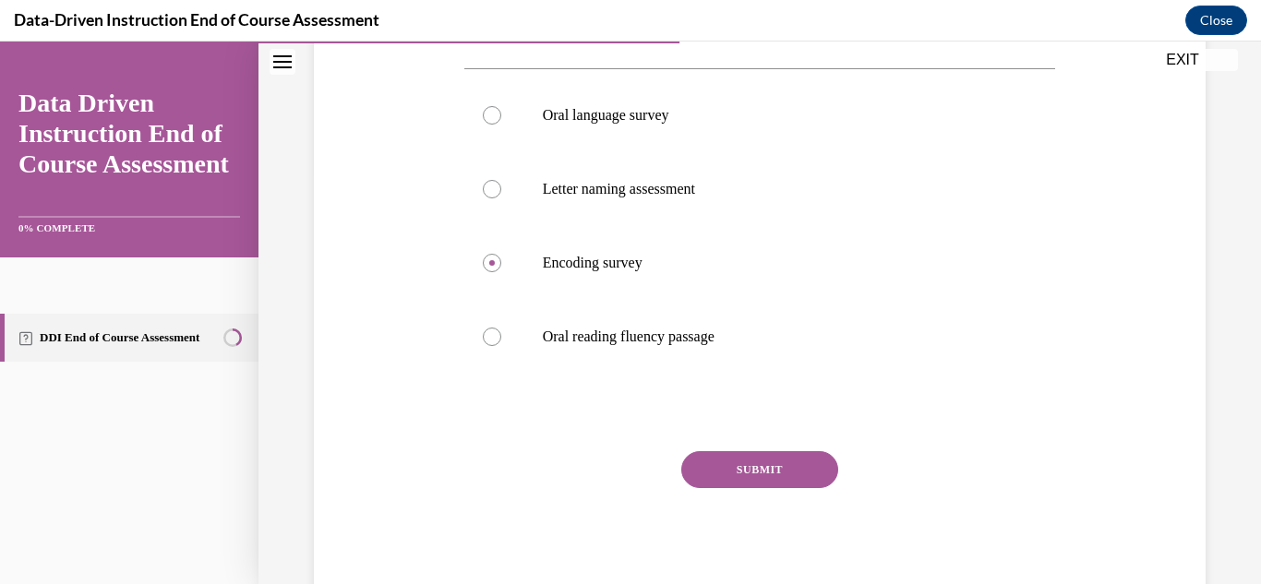
click at [771, 489] on div "SUBMIT NEXT" at bounding box center [760, 526] width 592 height 151
click at [769, 439] on div "Question 06/12 Mrs. Lee administered a diagnostic decoding assessment to her st…" at bounding box center [760, 223] width 592 height 759
click at [791, 460] on button "SUBMIT" at bounding box center [759, 469] width 157 height 37
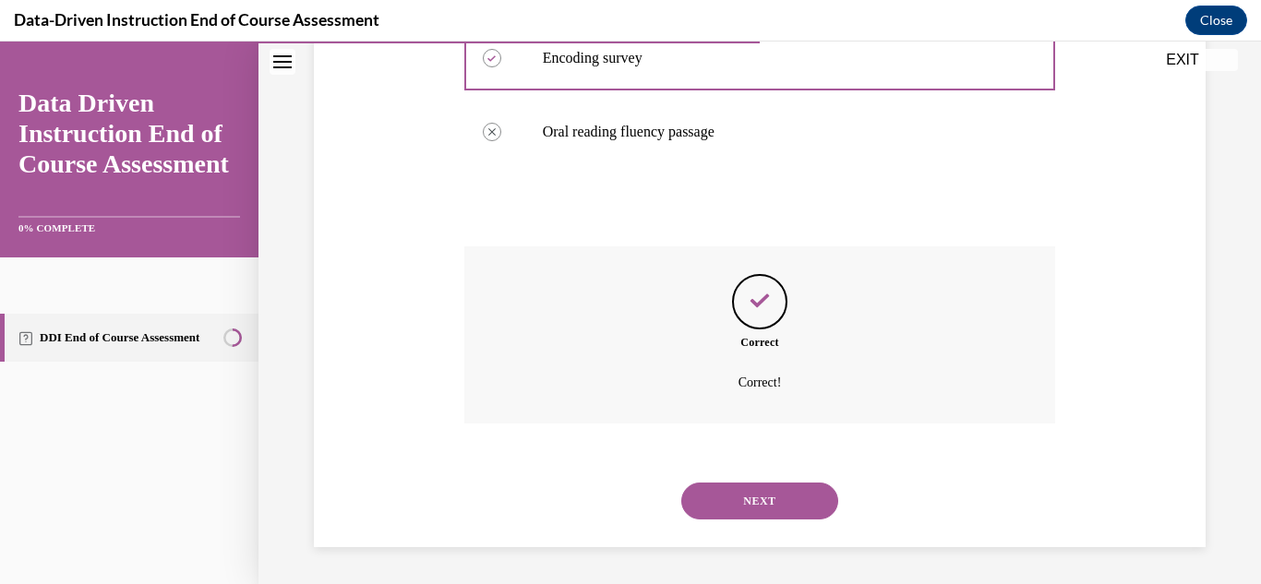
click at [766, 497] on button "NEXT" at bounding box center [759, 501] width 157 height 37
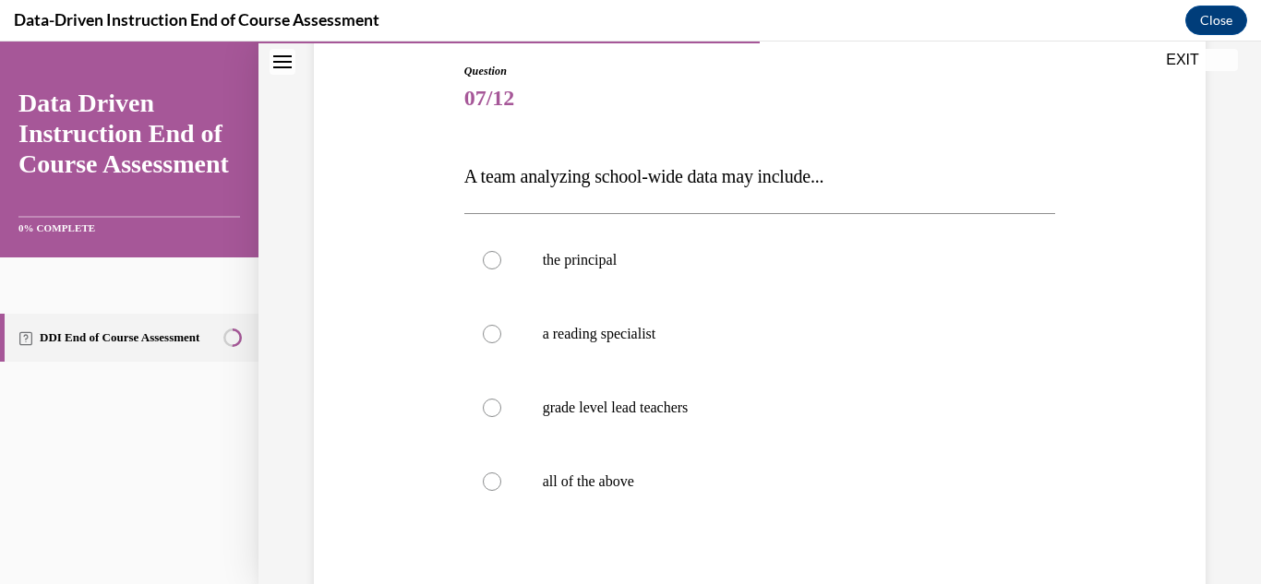
scroll to position [219, 0]
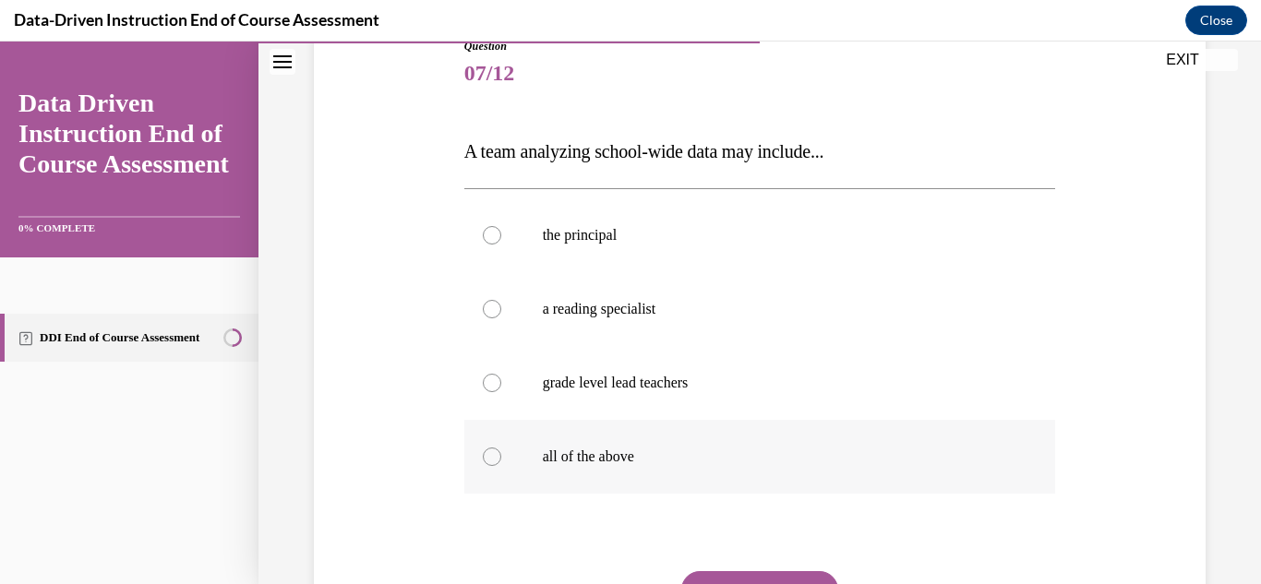
click at [628, 471] on label "all of the above" at bounding box center [760, 457] width 592 height 74
click at [501, 466] on input "all of the above" at bounding box center [492, 457] width 18 height 18
radio input "true"
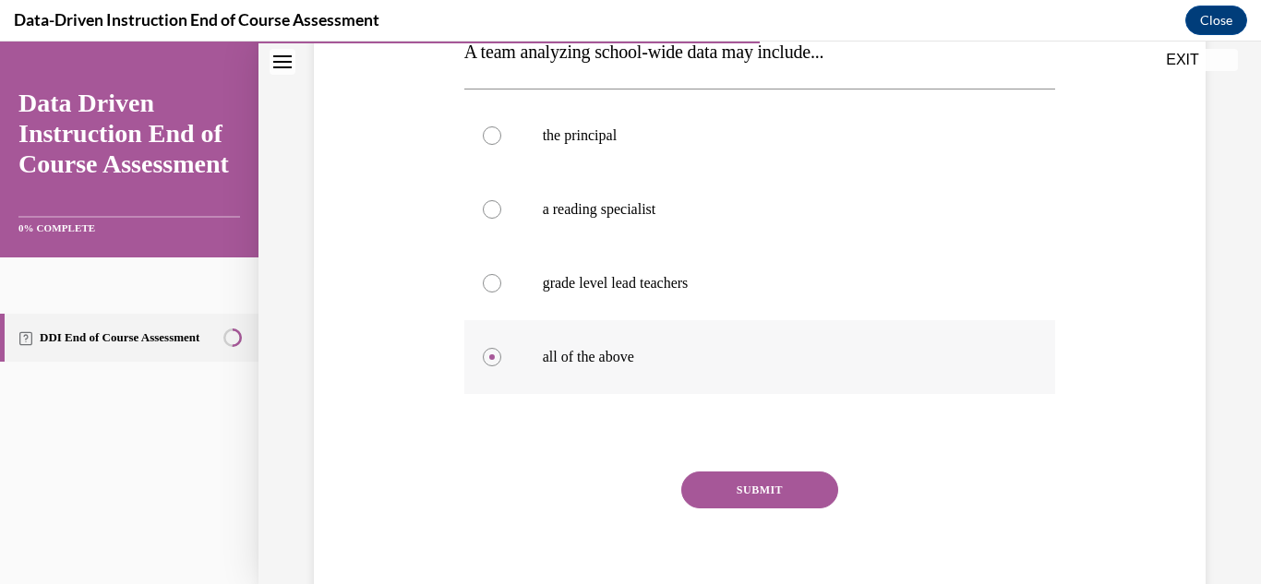
scroll to position [324, 0]
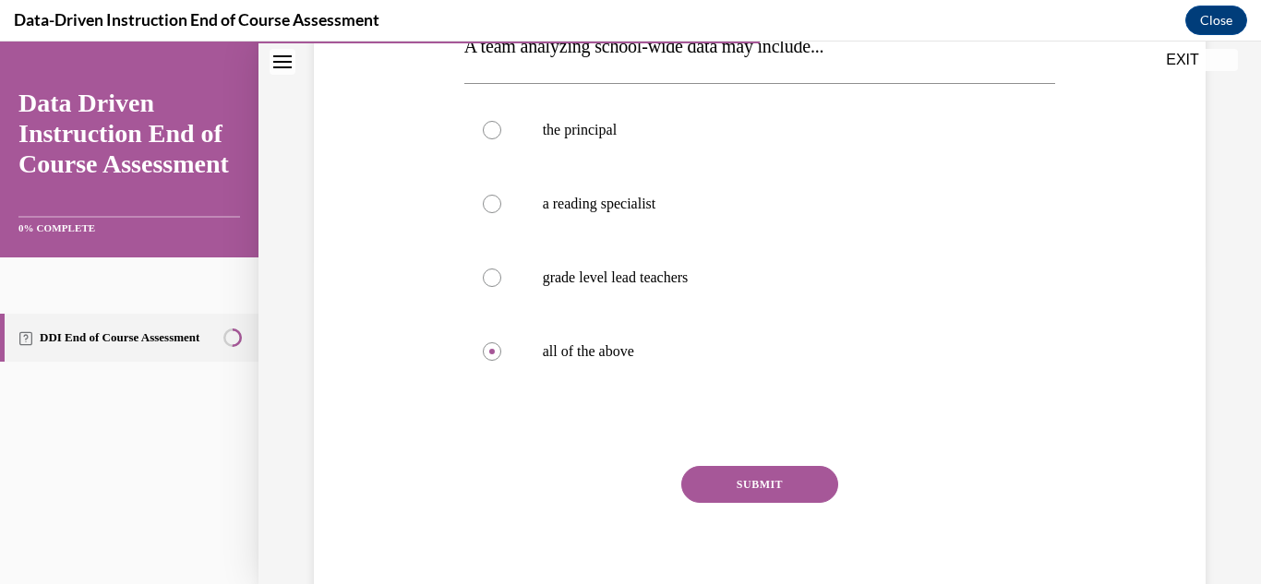
click at [724, 475] on button "SUBMIT" at bounding box center [759, 484] width 157 height 37
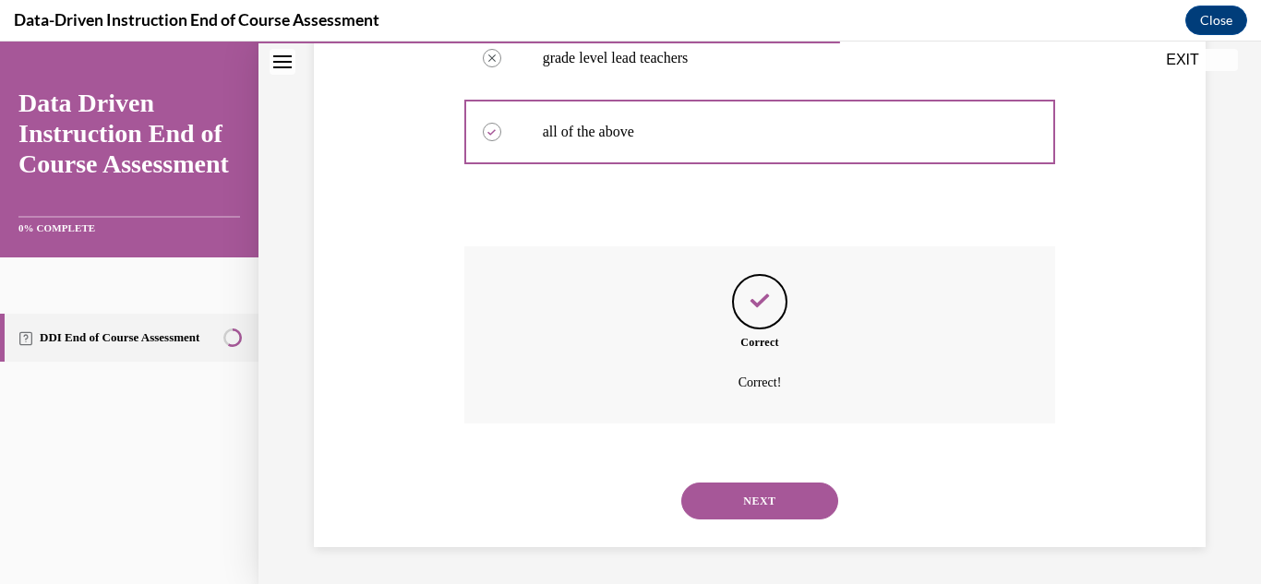
click at [747, 511] on button "NEXT" at bounding box center [759, 501] width 157 height 37
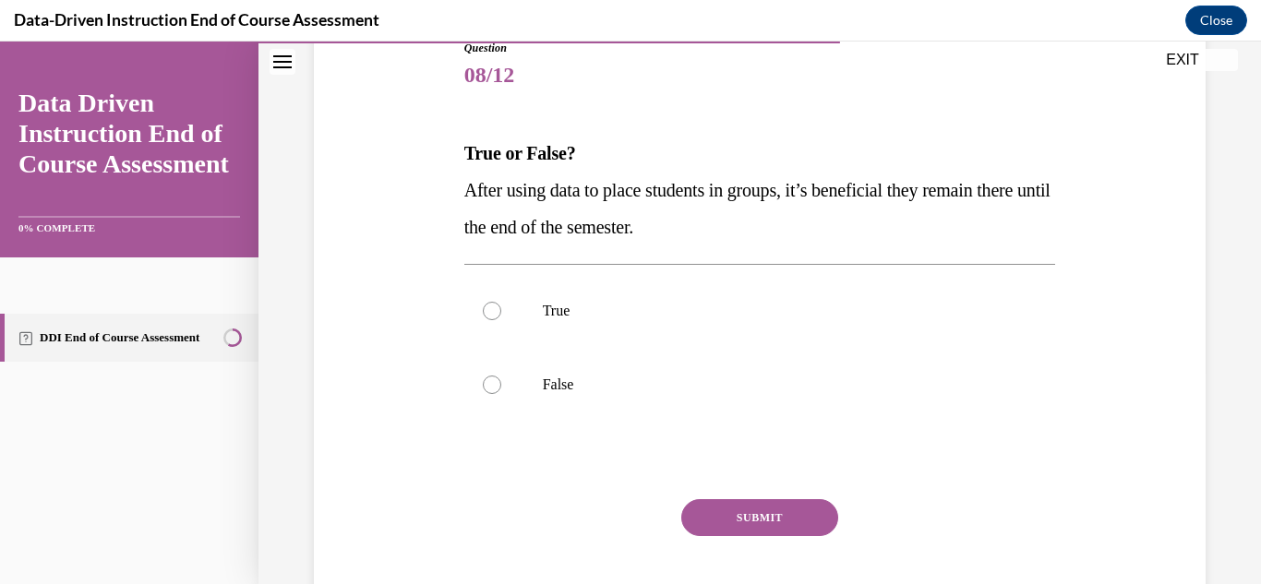
scroll to position [227, 0]
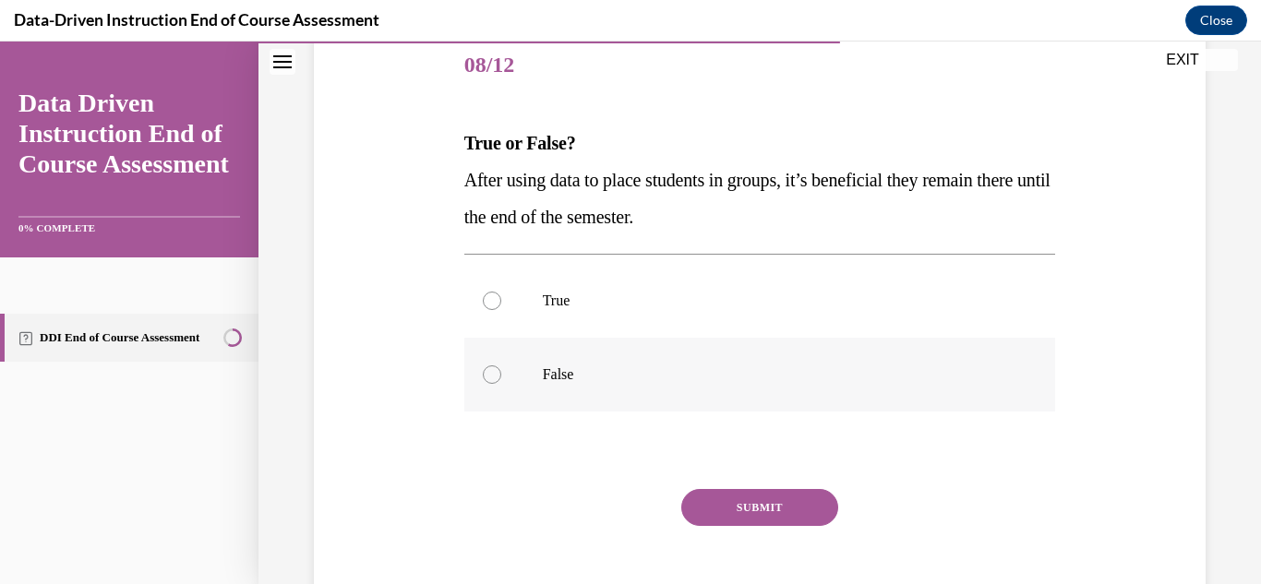
click at [606, 371] on p "False" at bounding box center [776, 374] width 467 height 18
click at [501, 371] on input "False" at bounding box center [492, 374] width 18 height 18
radio input "true"
click at [753, 500] on button "SUBMIT" at bounding box center [759, 507] width 157 height 37
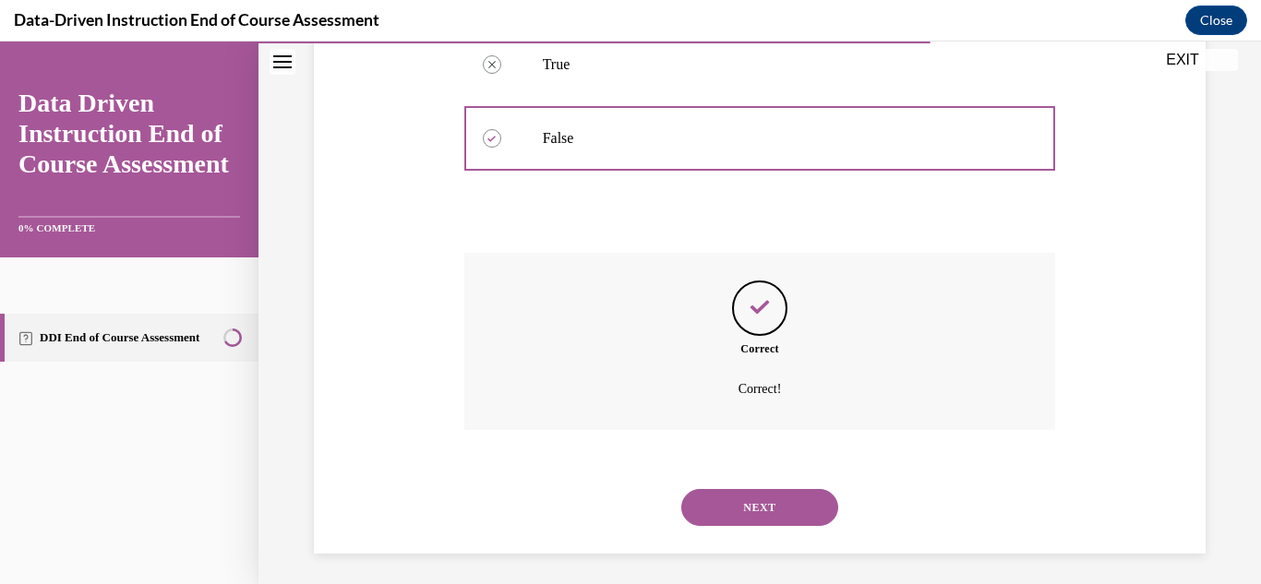
click at [753, 500] on button "NEXT" at bounding box center [759, 507] width 157 height 37
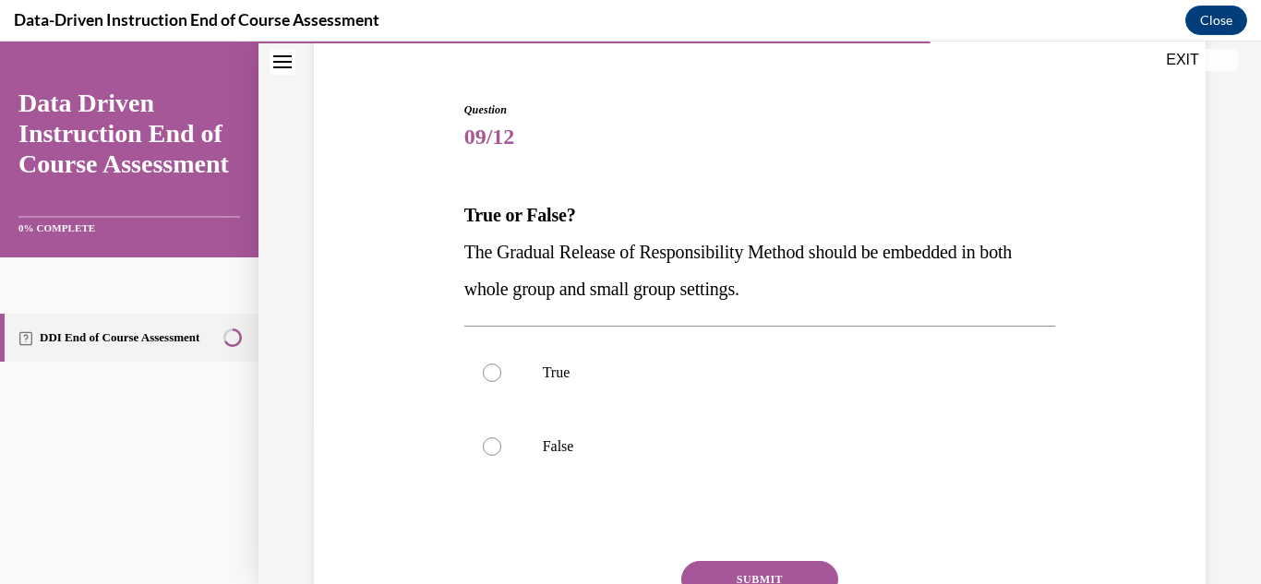
scroll to position [156, 0]
click at [674, 365] on p "True" at bounding box center [776, 372] width 467 height 18
click at [501, 365] on input "True" at bounding box center [492, 372] width 18 height 18
radio input "true"
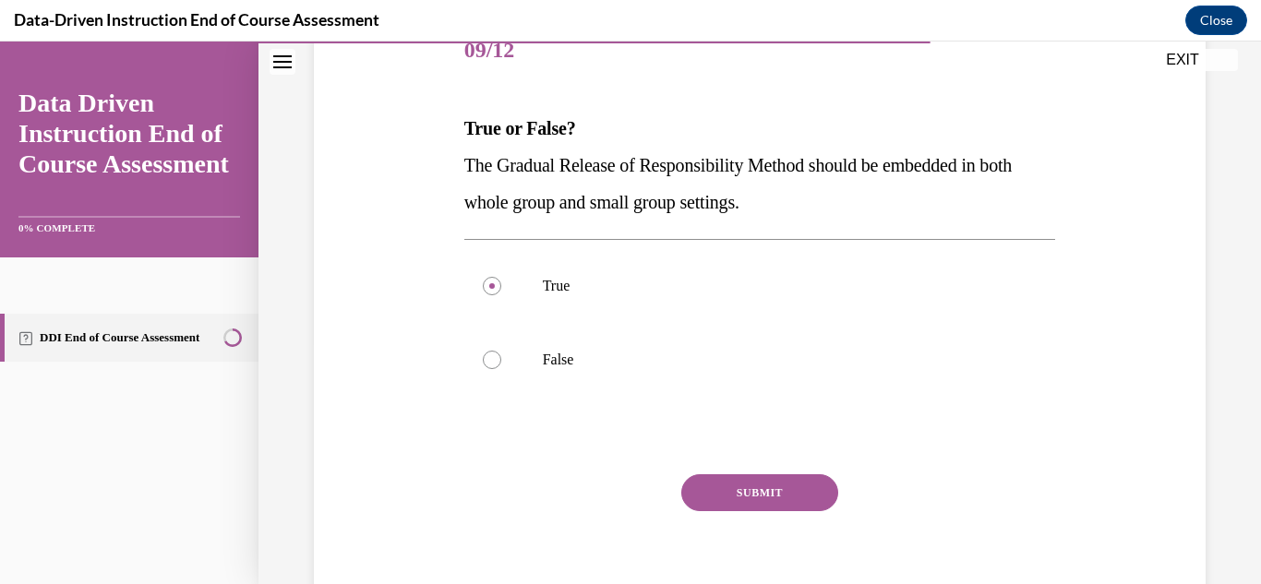
scroll to position [244, 0]
click at [779, 489] on button "SUBMIT" at bounding box center [759, 490] width 157 height 37
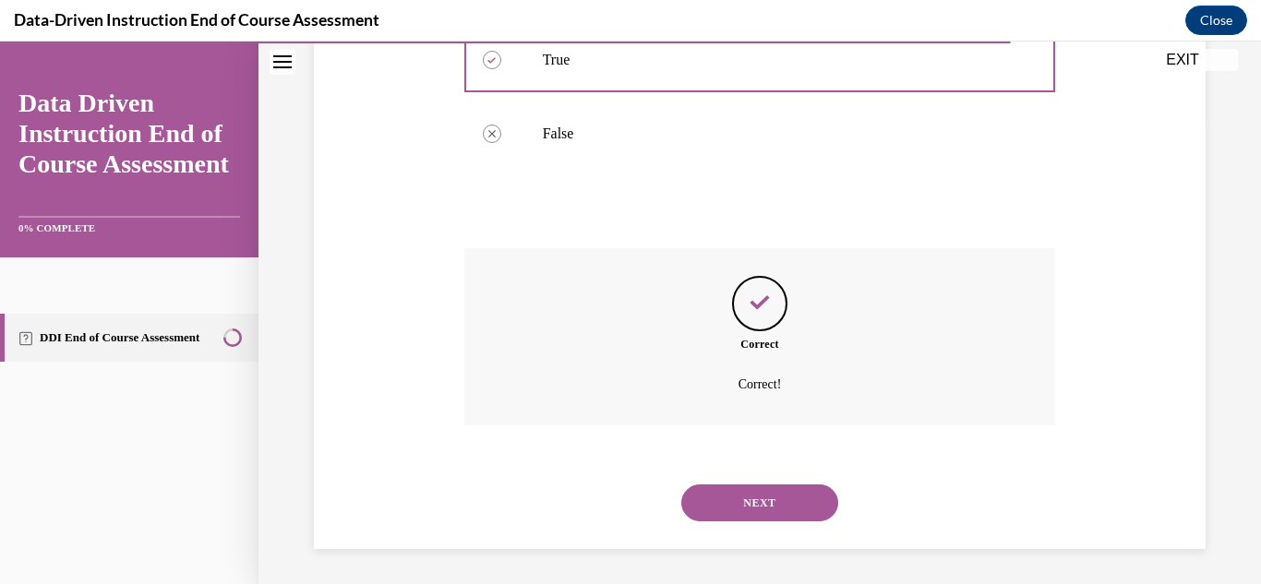
scroll to position [470, 0]
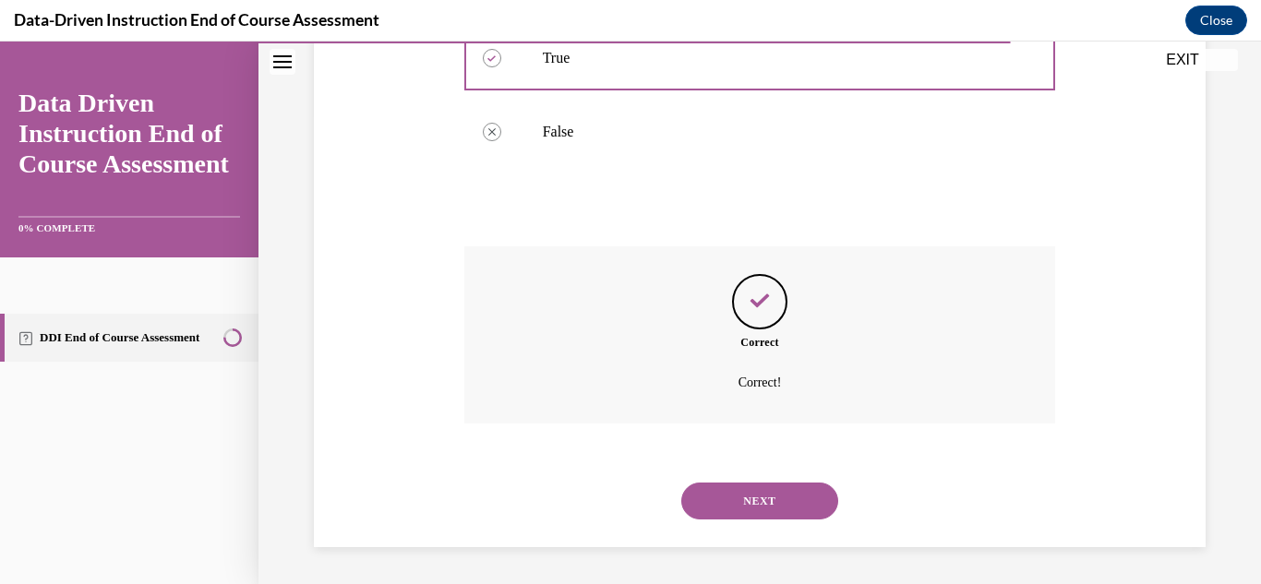
click at [769, 509] on button "NEXT" at bounding box center [759, 501] width 157 height 37
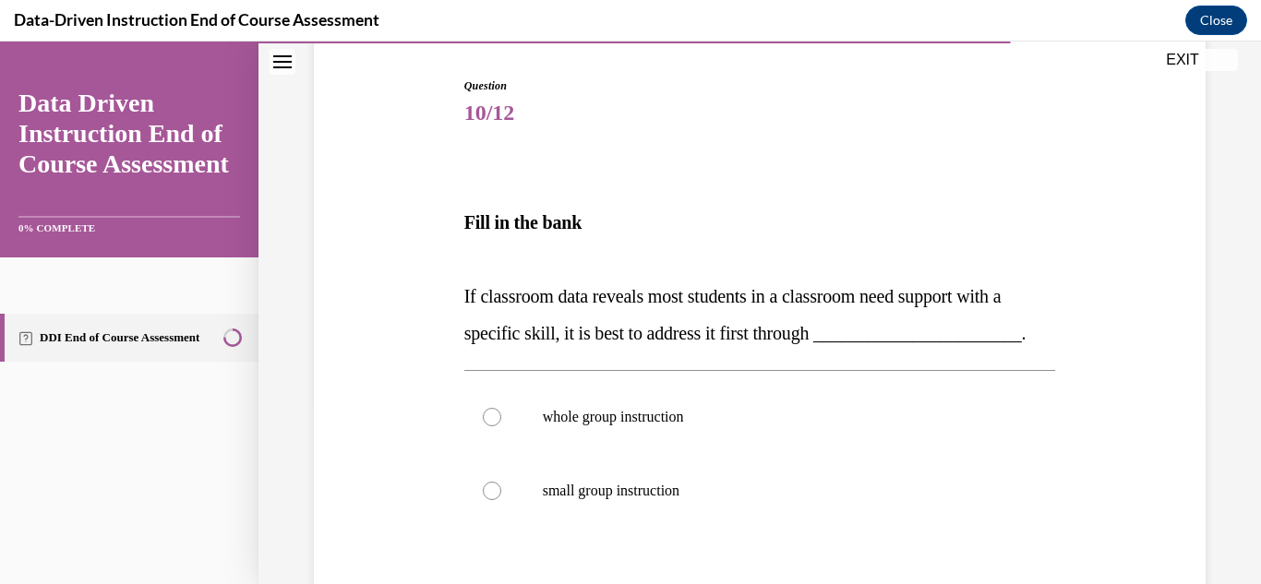
scroll to position [183, 0]
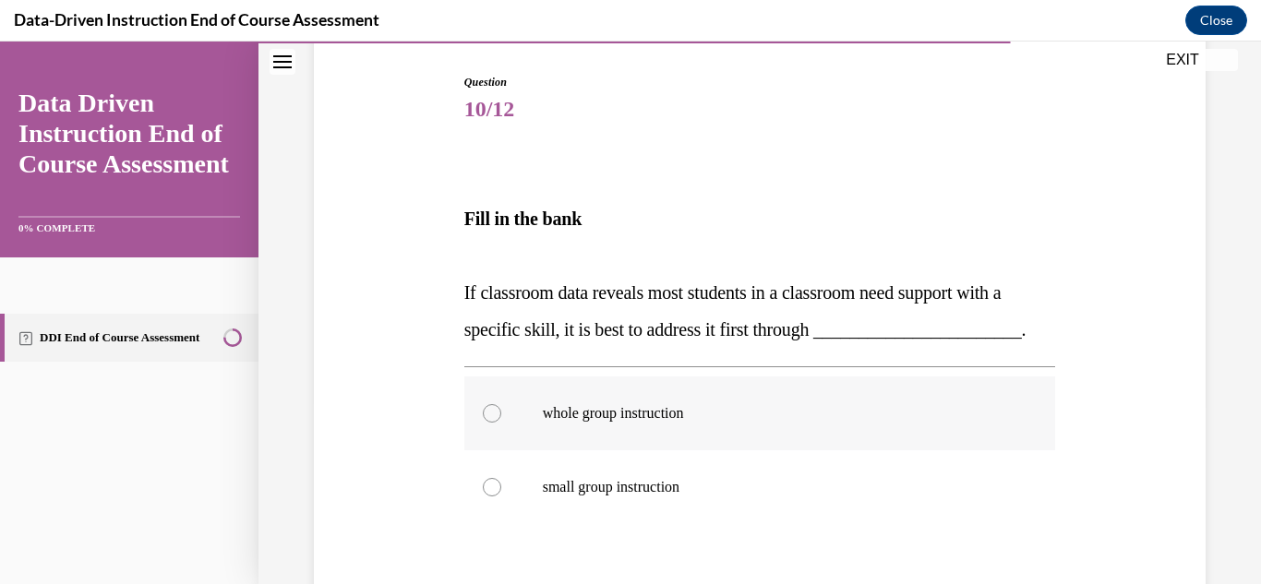
click at [740, 423] on p "whole group instruction" at bounding box center [776, 413] width 467 height 18
click at [501, 423] on input "whole group instruction" at bounding box center [492, 413] width 18 height 18
radio input "true"
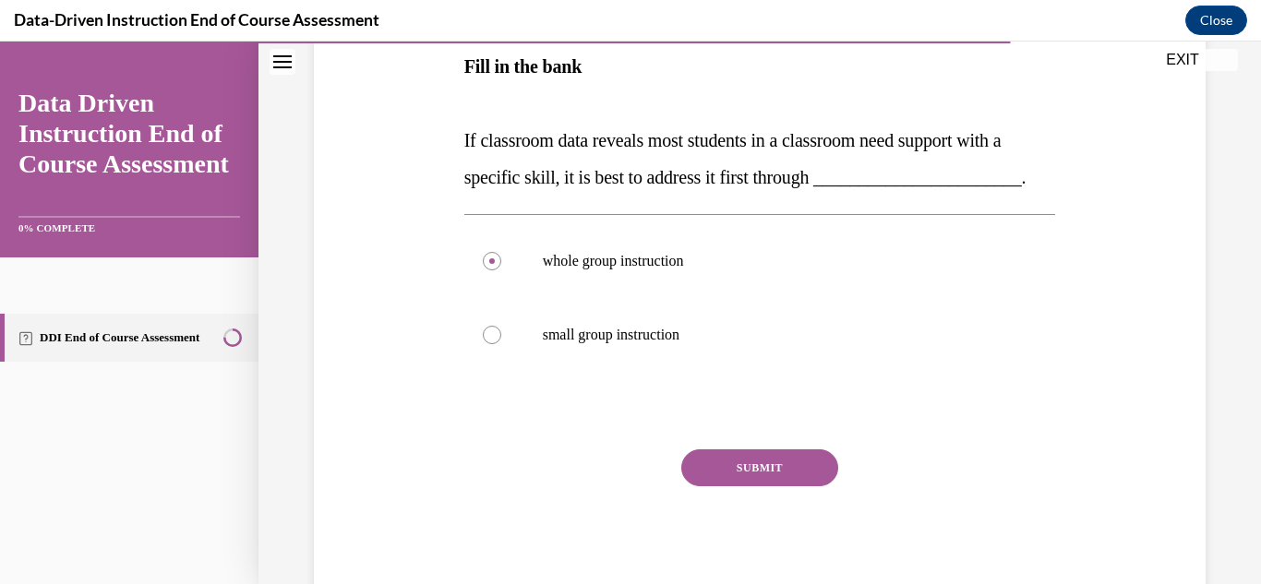
scroll to position [336, 0]
click at [771, 485] on button "SUBMIT" at bounding box center [759, 466] width 157 height 37
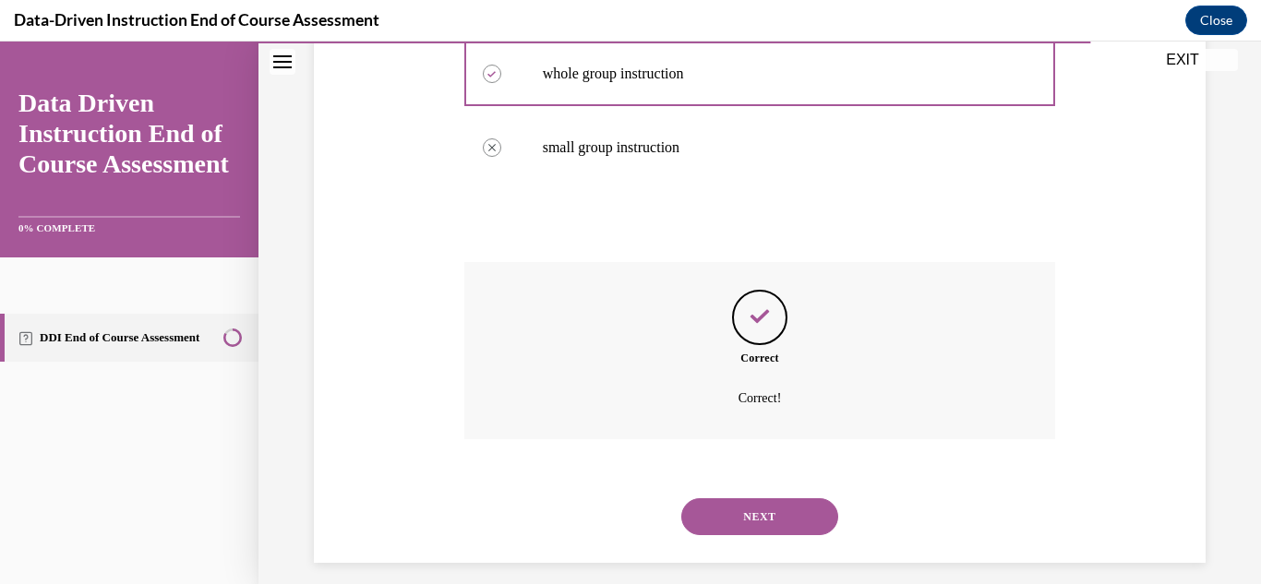
click at [798, 535] on button "NEXT" at bounding box center [759, 516] width 157 height 37
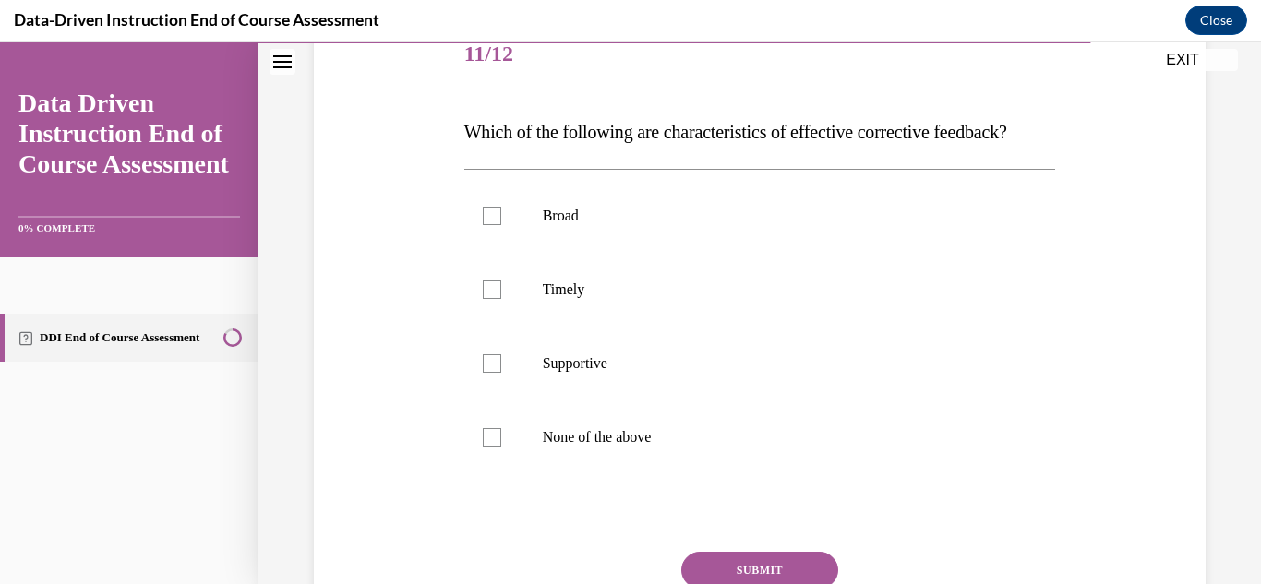
scroll to position [239, 0]
click at [613, 372] on p "Supportive" at bounding box center [776, 362] width 467 height 18
click at [501, 372] on input "Supportive" at bounding box center [492, 362] width 18 height 18
checkbox input "true"
click at [583, 326] on label "Timely" at bounding box center [760, 289] width 592 height 74
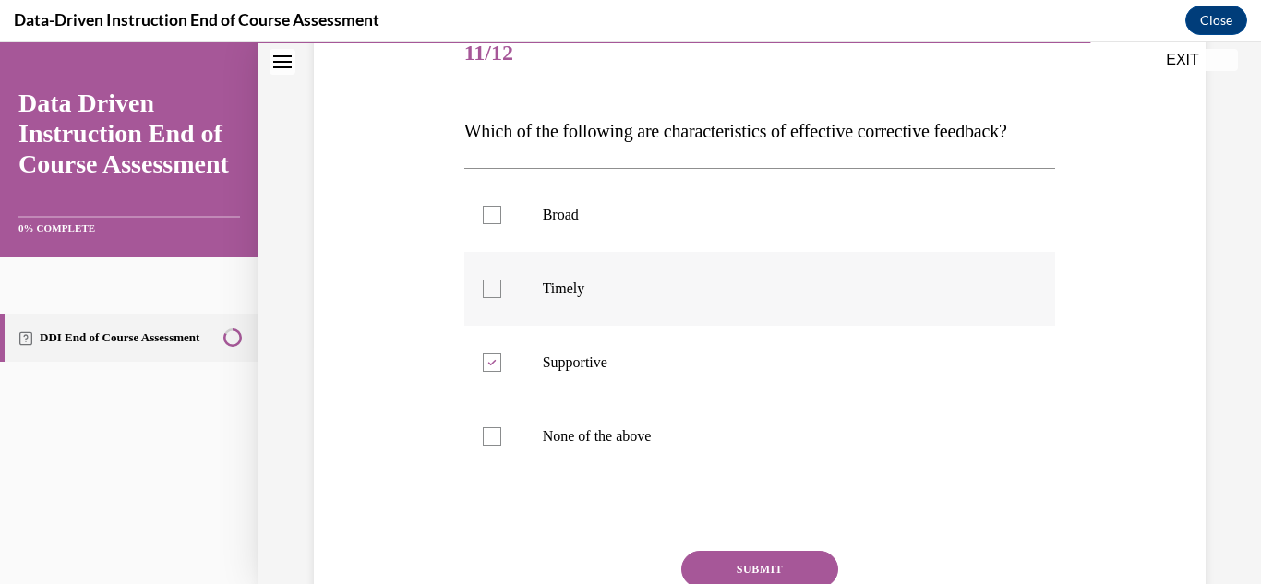
click at [501, 298] on input "Timely" at bounding box center [492, 289] width 18 height 18
checkbox input "true"
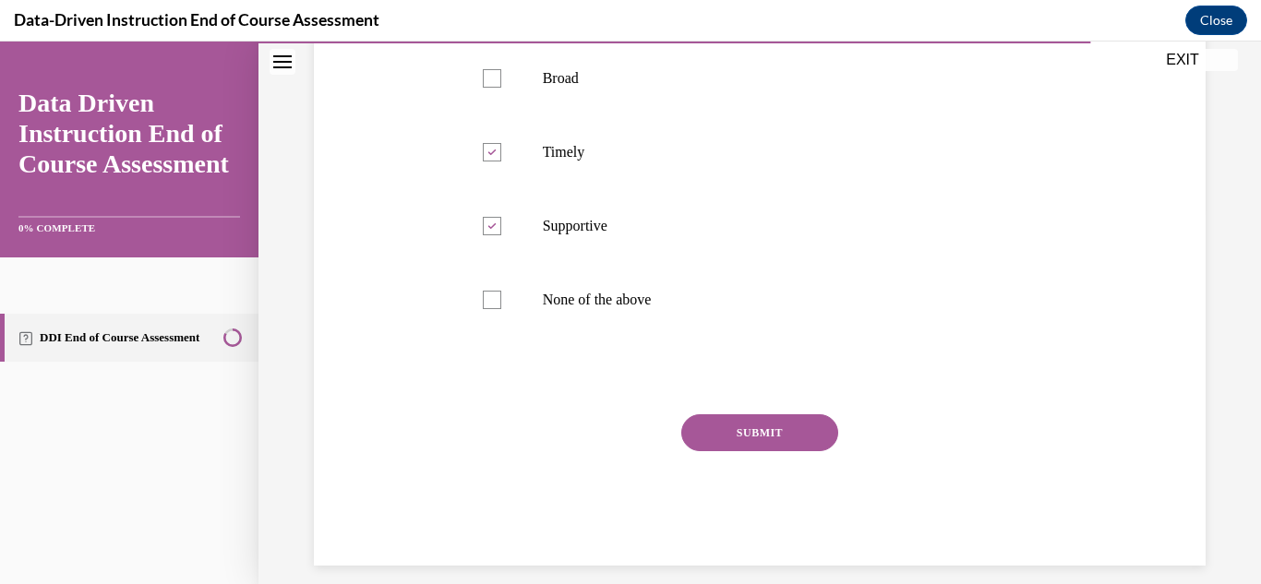
click at [708, 451] on button "SUBMIT" at bounding box center [759, 432] width 157 height 37
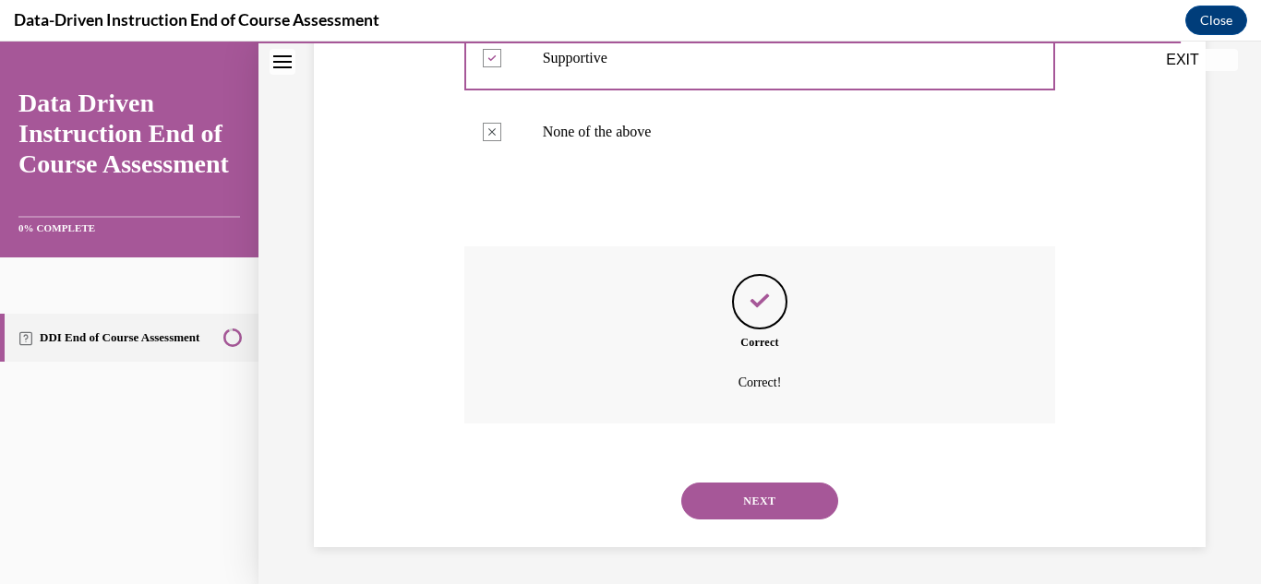
click at [728, 504] on button "NEXT" at bounding box center [759, 501] width 157 height 37
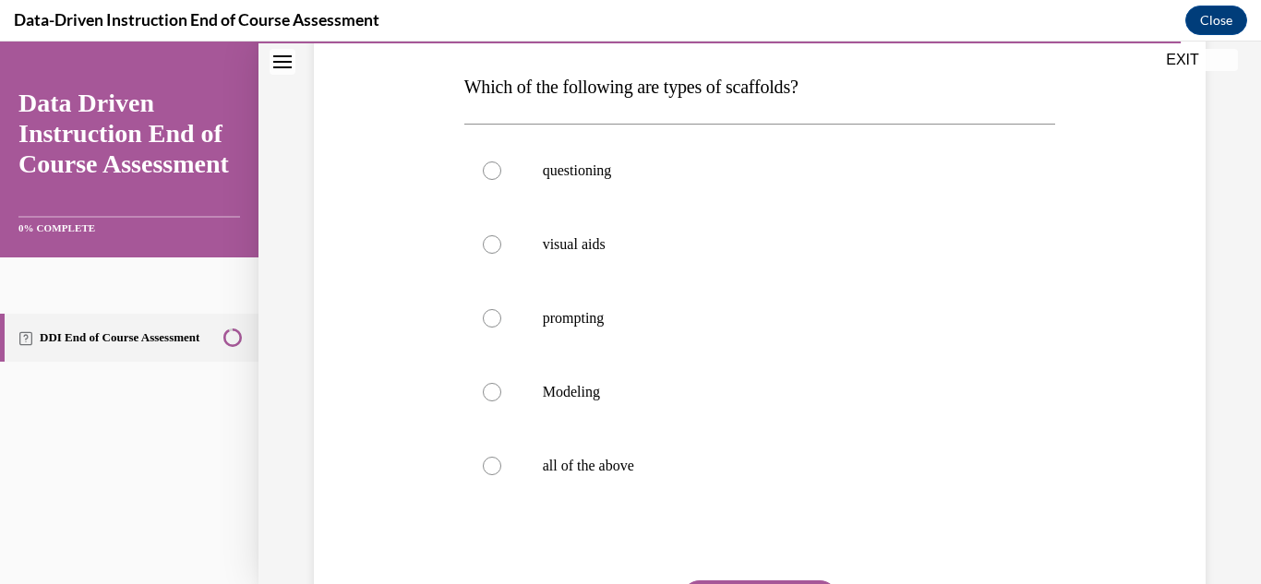
scroll to position [284, 0]
click at [696, 467] on p "all of the above" at bounding box center [776, 465] width 467 height 18
click at [501, 467] on input "all of the above" at bounding box center [492, 465] width 18 height 18
radio input "true"
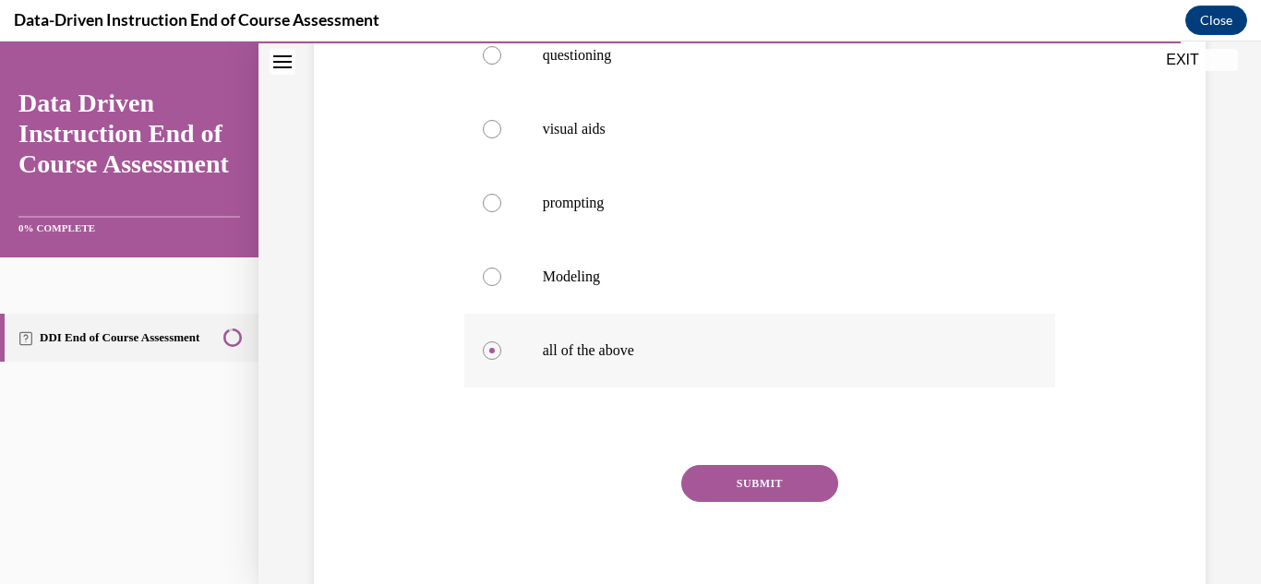
scroll to position [412, 0]
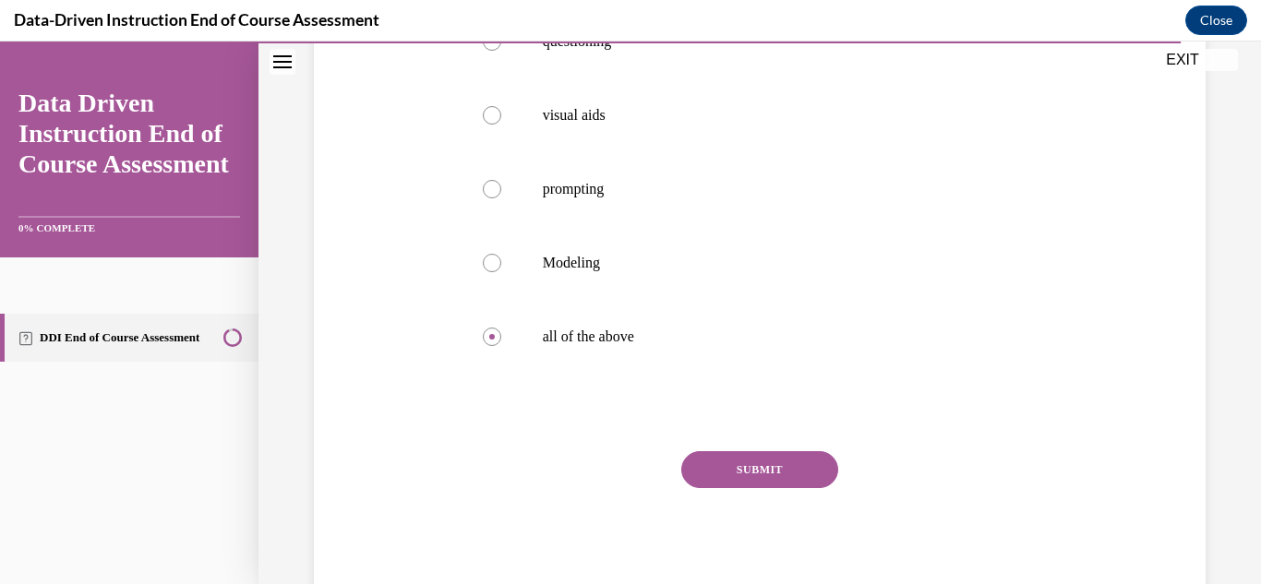
click at [755, 494] on div "SUBMIT NEXT" at bounding box center [760, 526] width 592 height 151
click at [735, 449] on div "Question 12/12 Which of the following are types of scaffolds? questioning visua…" at bounding box center [760, 223] width 592 height 759
click at [735, 467] on button "SUBMIT" at bounding box center [759, 469] width 157 height 37
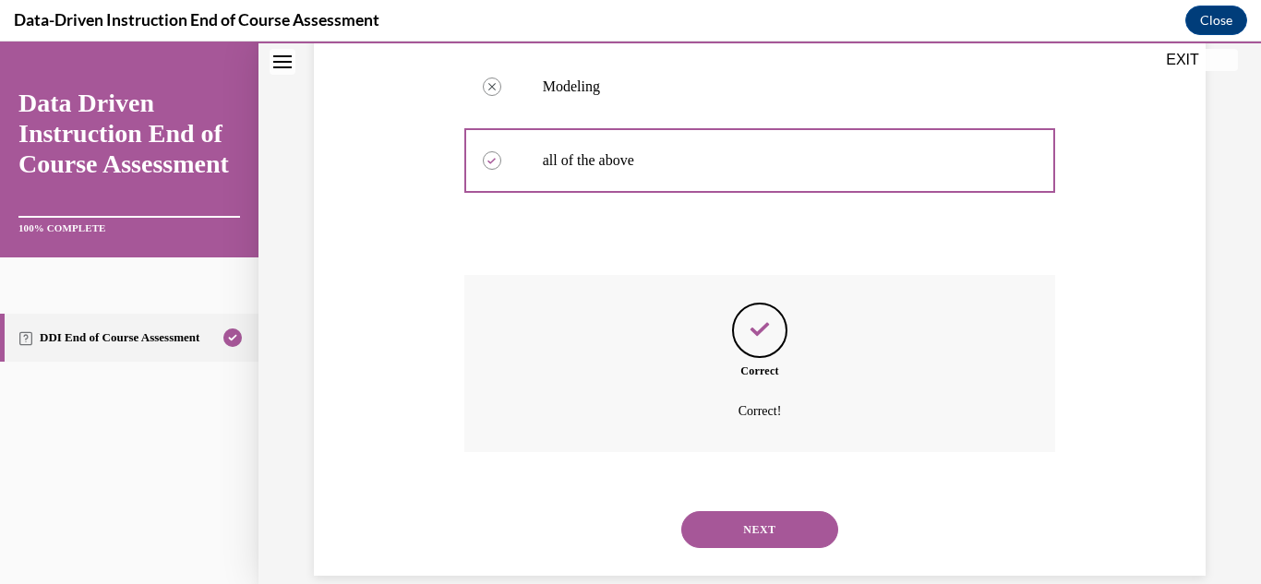
scroll to position [617, 0]
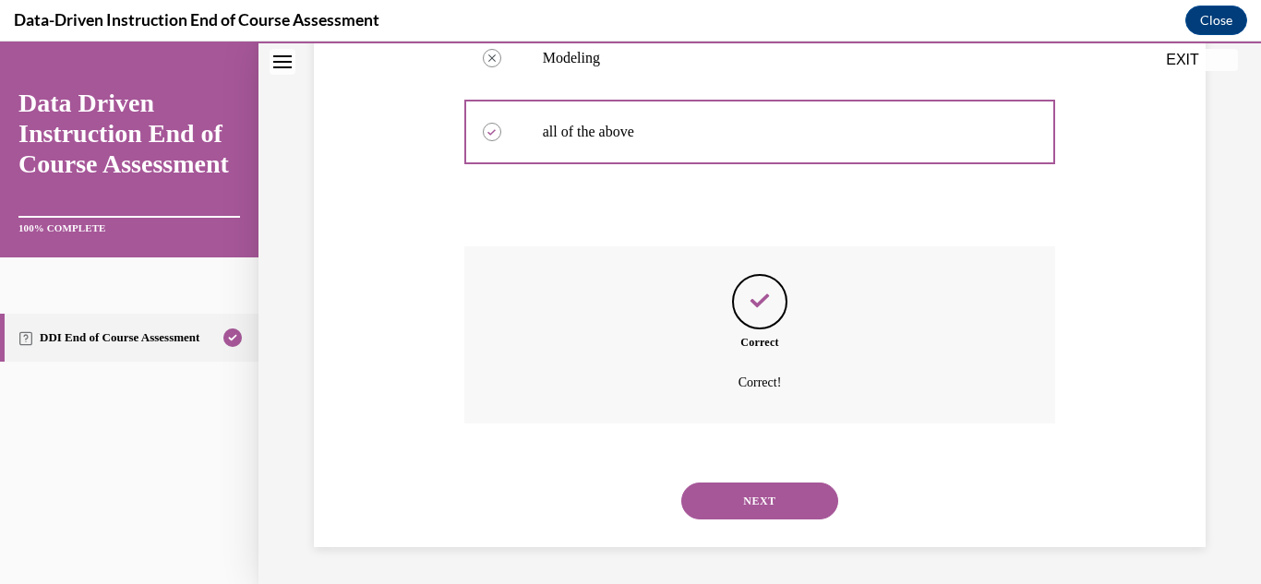
click at [751, 489] on button "NEXT" at bounding box center [759, 501] width 157 height 37
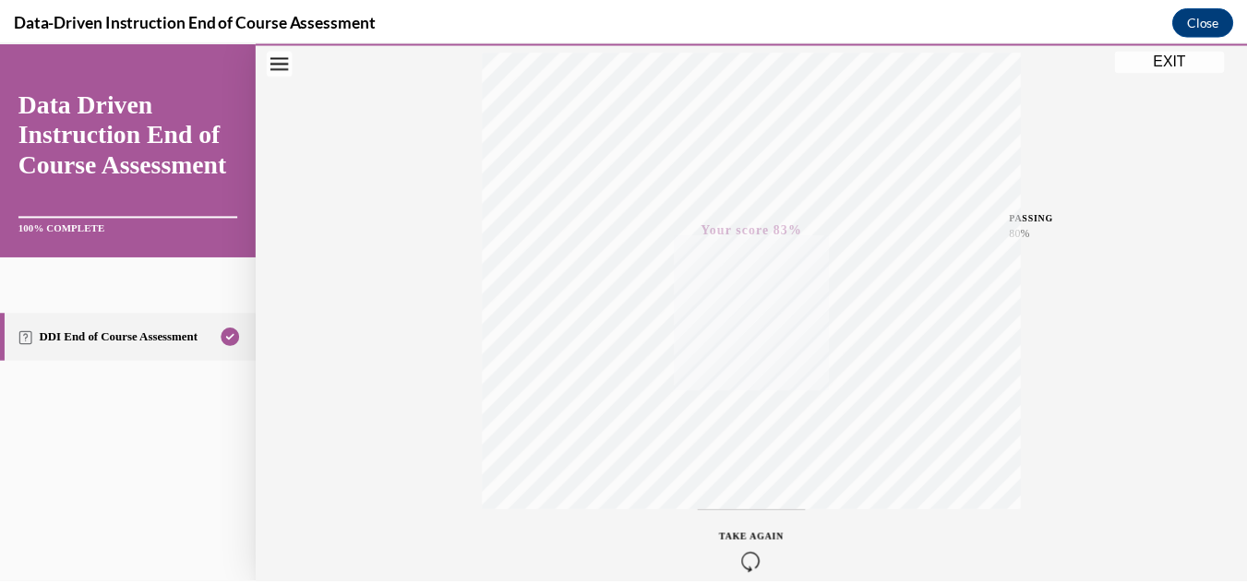
scroll to position [403, 0]
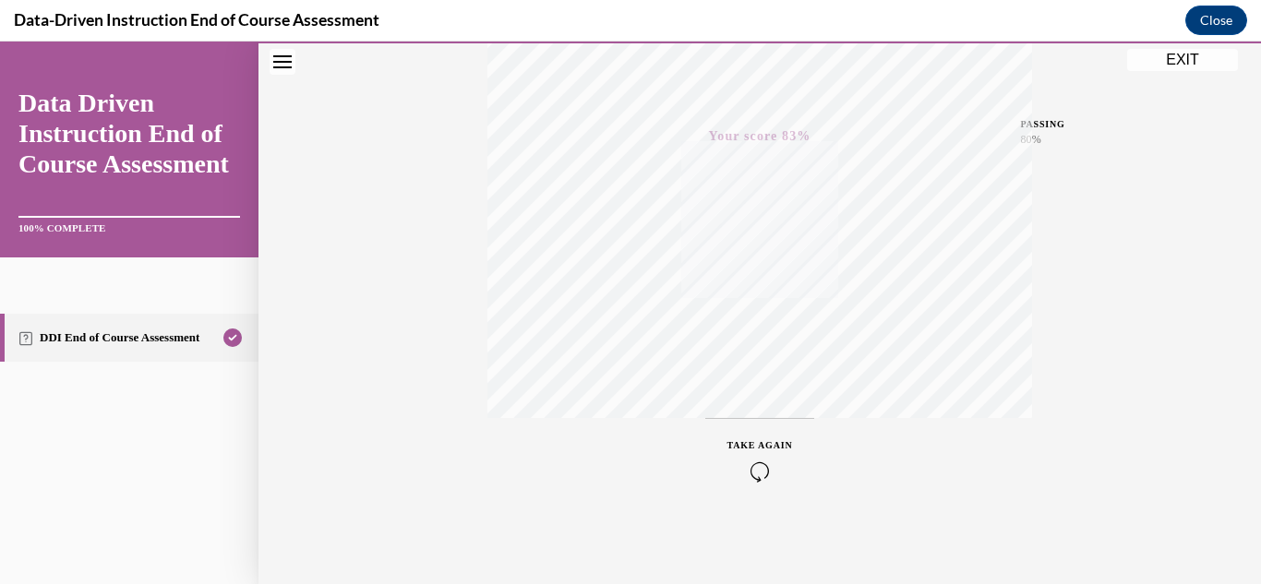
click at [1157, 46] on div "Quiz Results PASSING 80% Your score 83% Passed PASSING 80% Your score Your scor…" at bounding box center [759, 140] width 1002 height 888
click at [1168, 54] on button "EXIT" at bounding box center [1182, 60] width 111 height 22
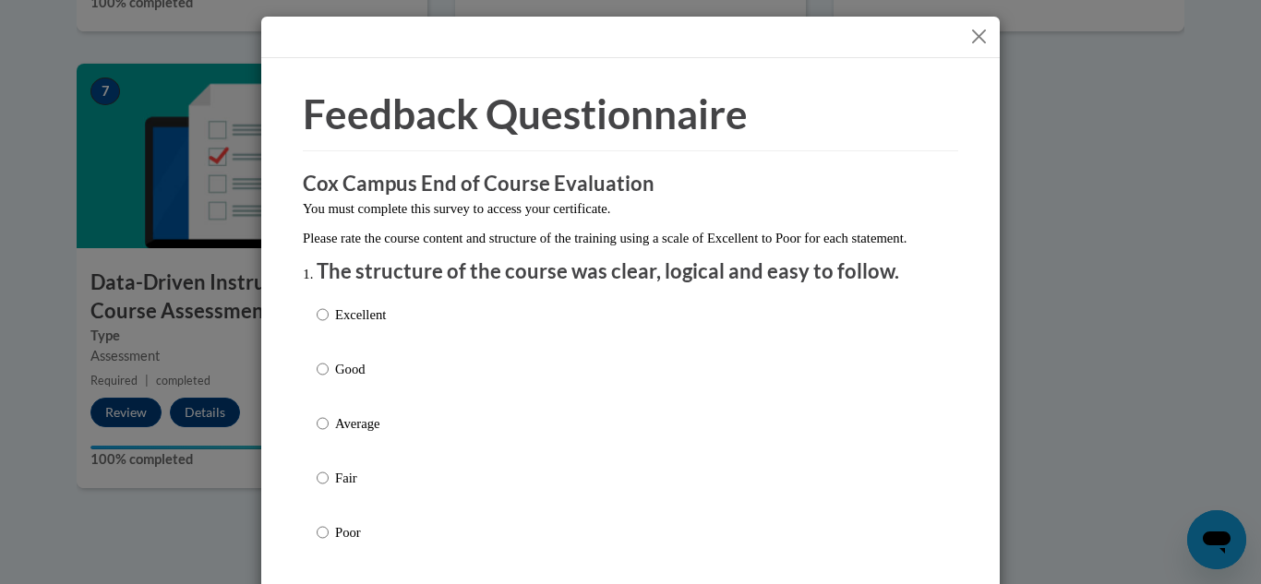
click at [982, 49] on div at bounding box center [630, 38] width 738 height 42
click at [974, 48] on div at bounding box center [630, 38] width 738 height 42
click at [977, 41] on button "Close" at bounding box center [978, 36] width 23 height 23
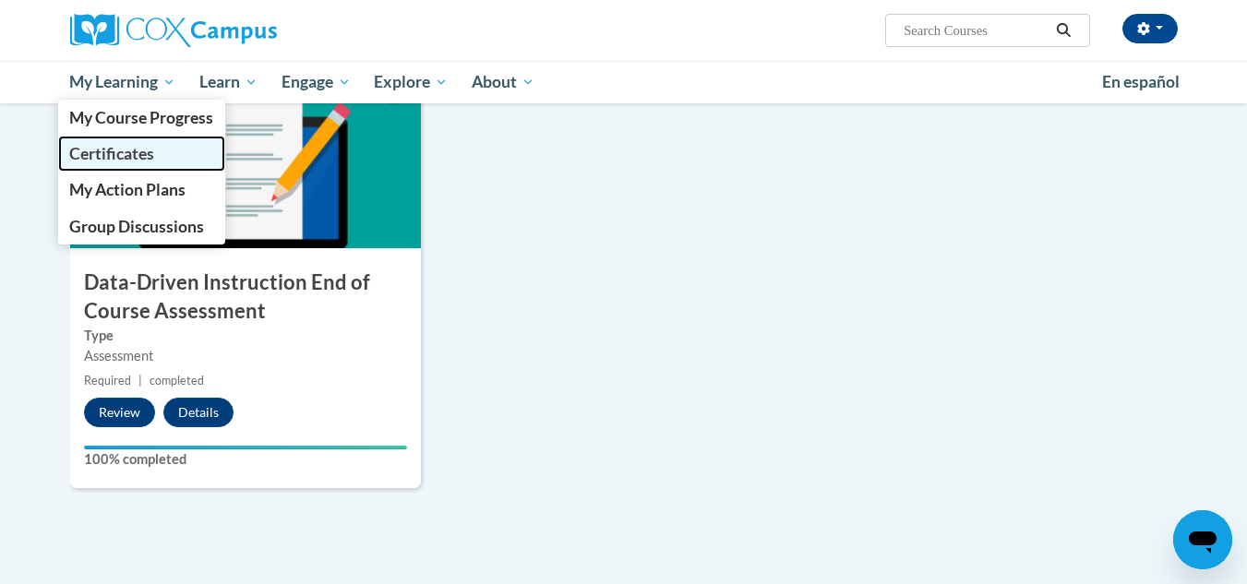
click at [154, 153] on span "Certificates" at bounding box center [111, 153] width 85 height 19
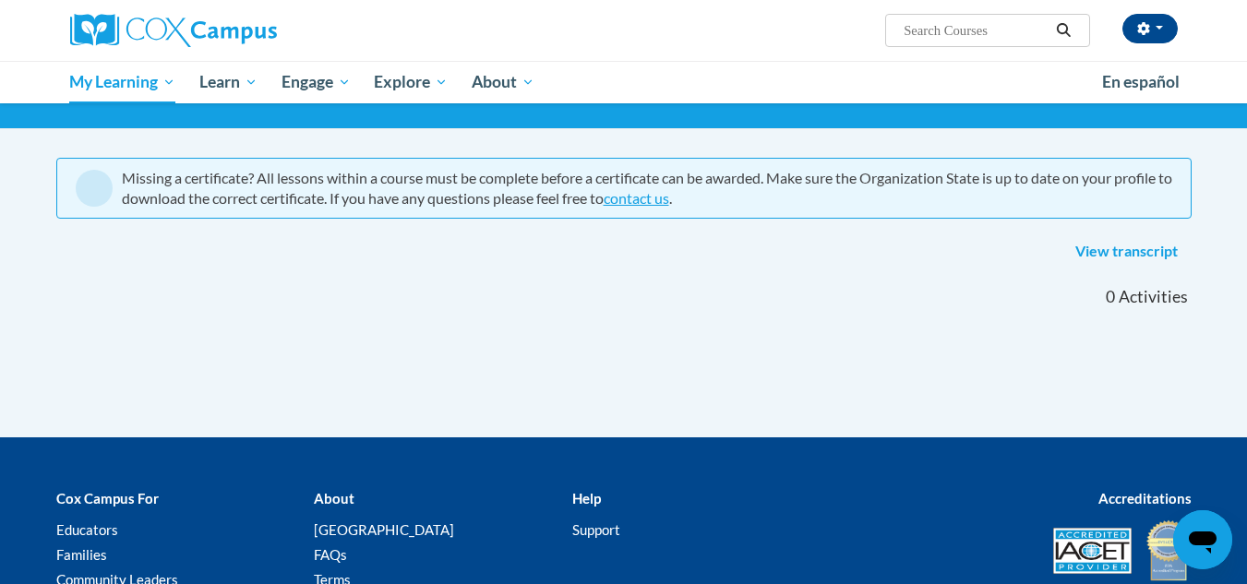
scroll to position [119, 0]
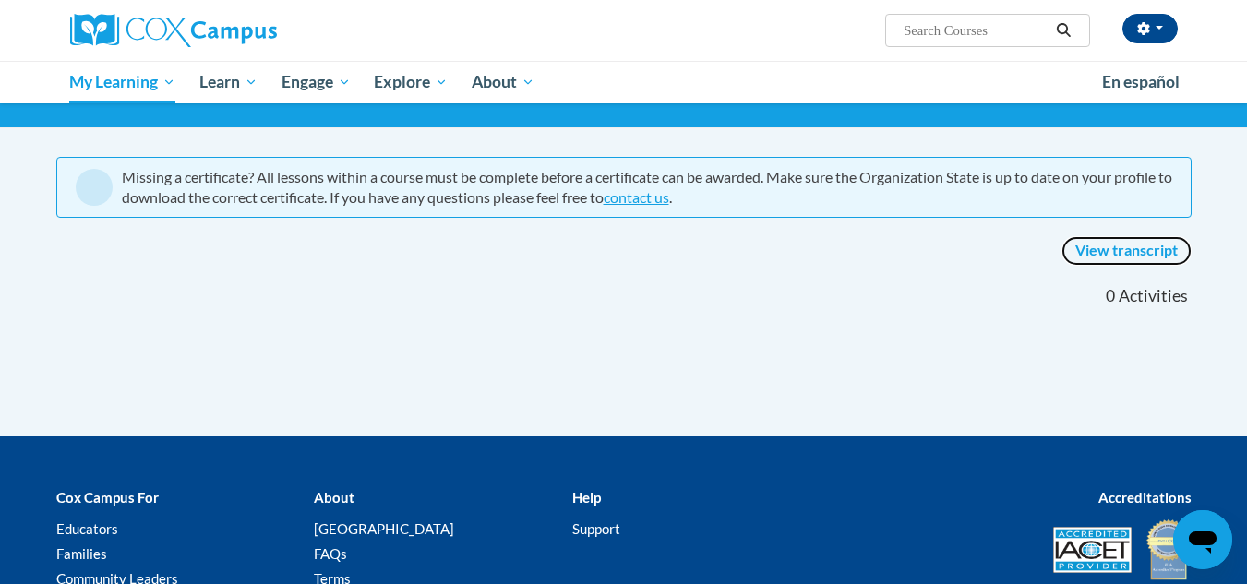
click at [1109, 249] on link "View transcript" at bounding box center [1126, 251] width 130 height 30
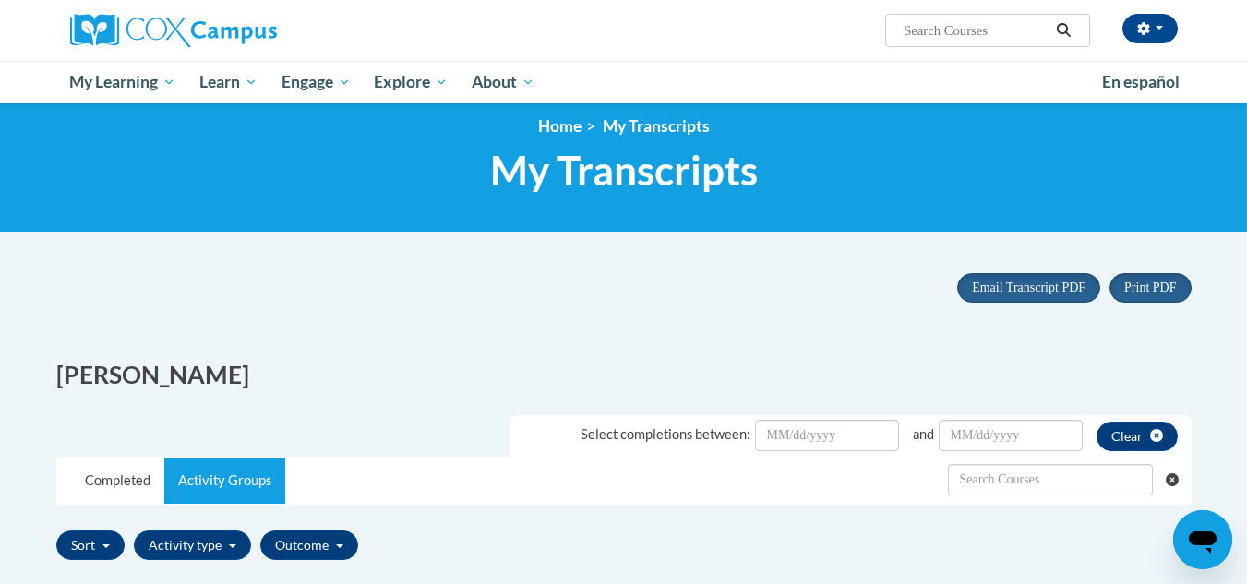
scroll to position [14, 0]
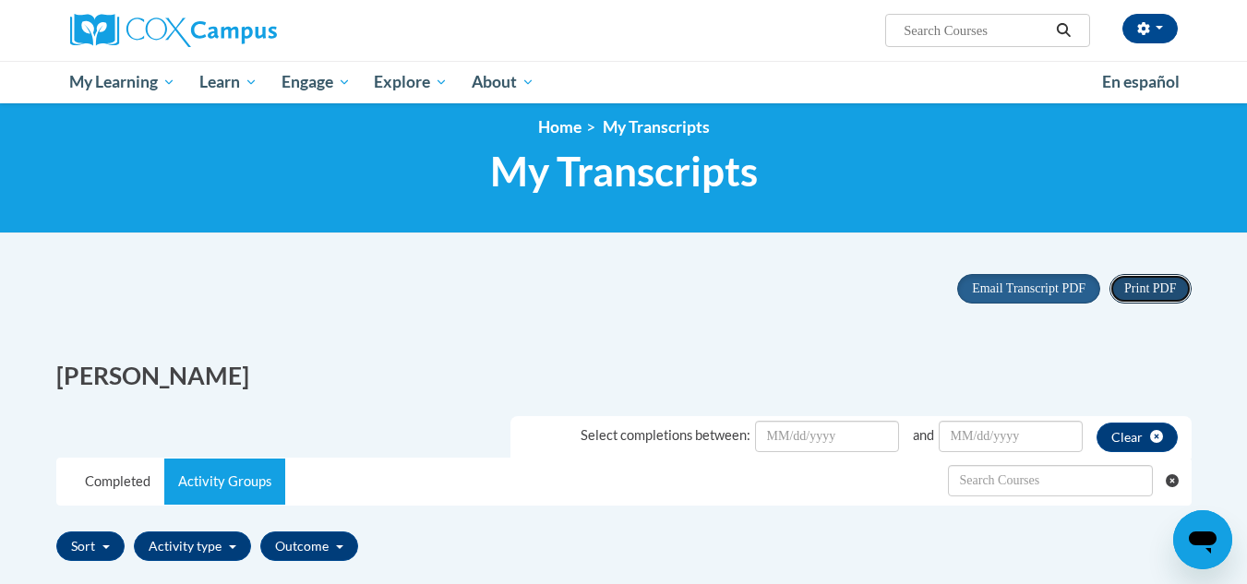
click at [1150, 287] on span "Print PDF" at bounding box center [1150, 288] width 52 height 14
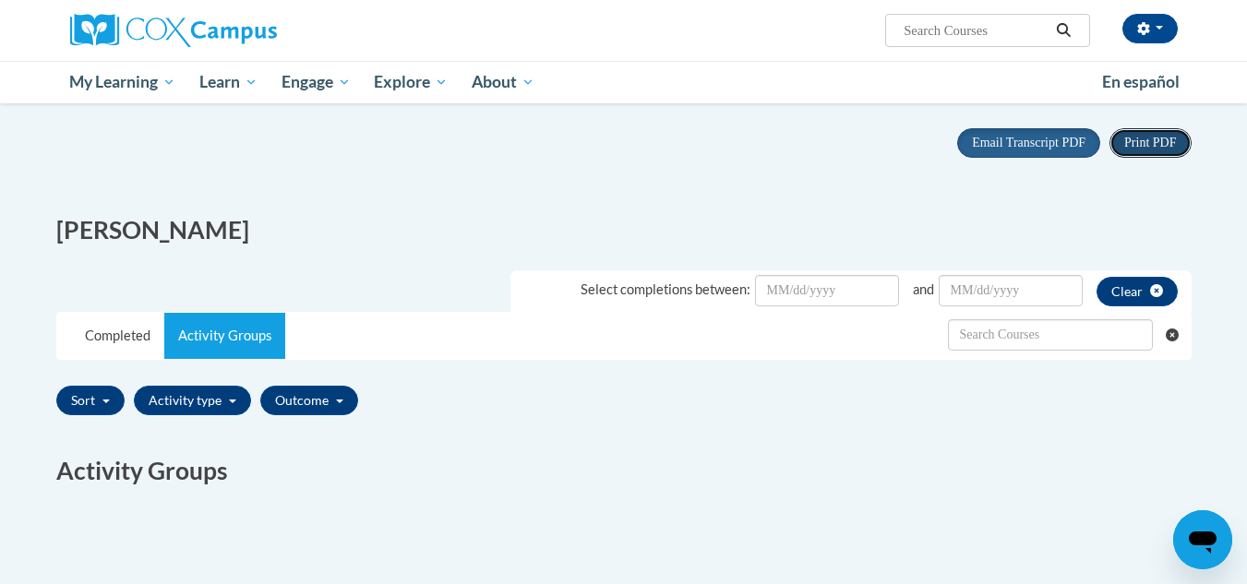
scroll to position [159, 0]
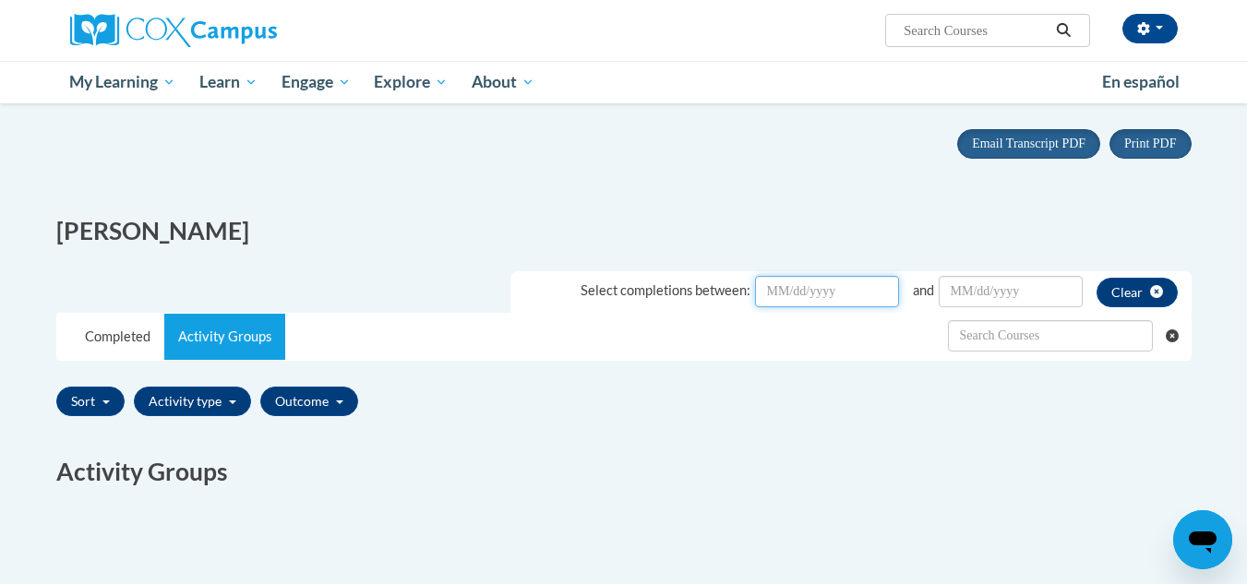
click at [891, 292] on input "Date Input" at bounding box center [827, 291] width 144 height 31
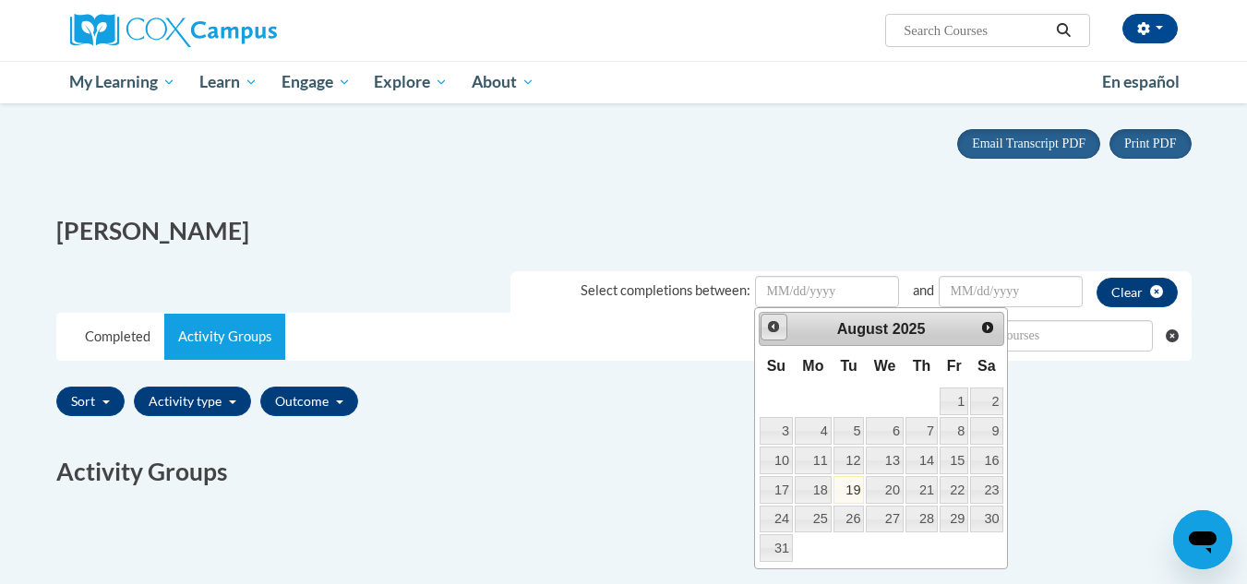
click at [776, 334] on span "Prev" at bounding box center [773, 326] width 15 height 15
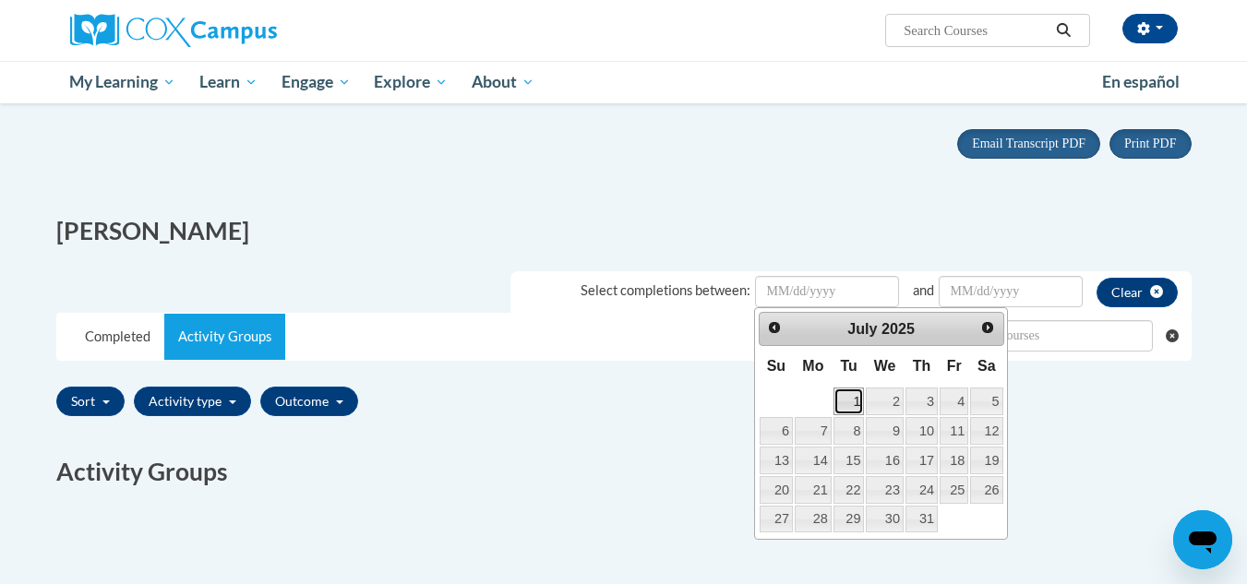
click at [845, 397] on link "1" at bounding box center [848, 402] width 31 height 28
type input "July/01/20252025"
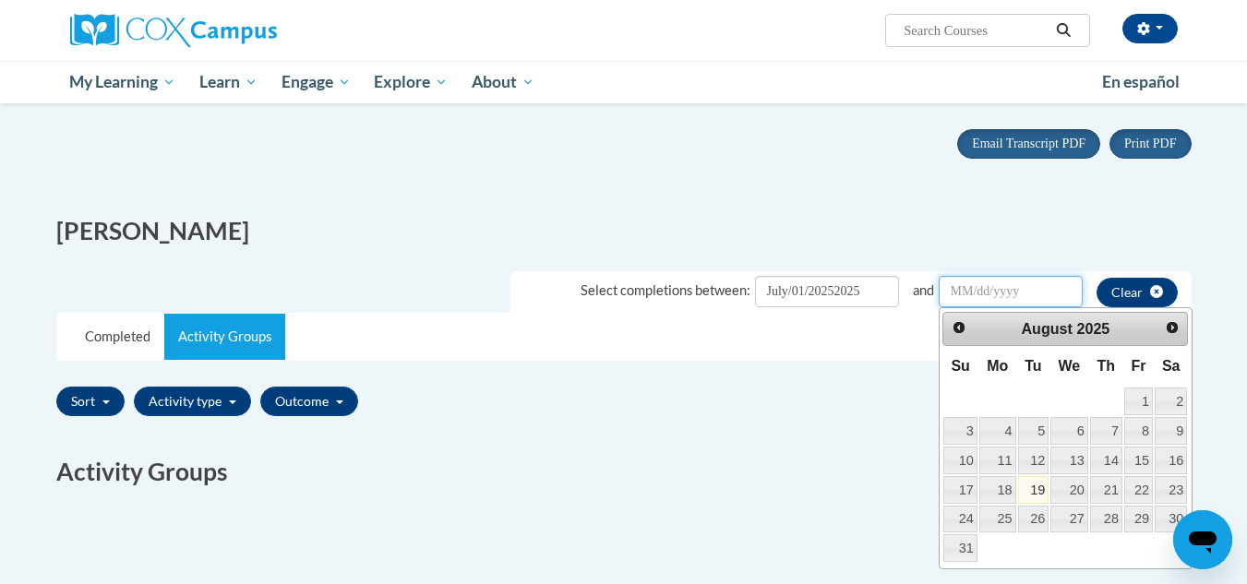
click at [1050, 296] on input "Date Input" at bounding box center [1010, 291] width 144 height 31
click at [1034, 496] on link "19" at bounding box center [1033, 490] width 31 height 28
type input "August/19/20252025"
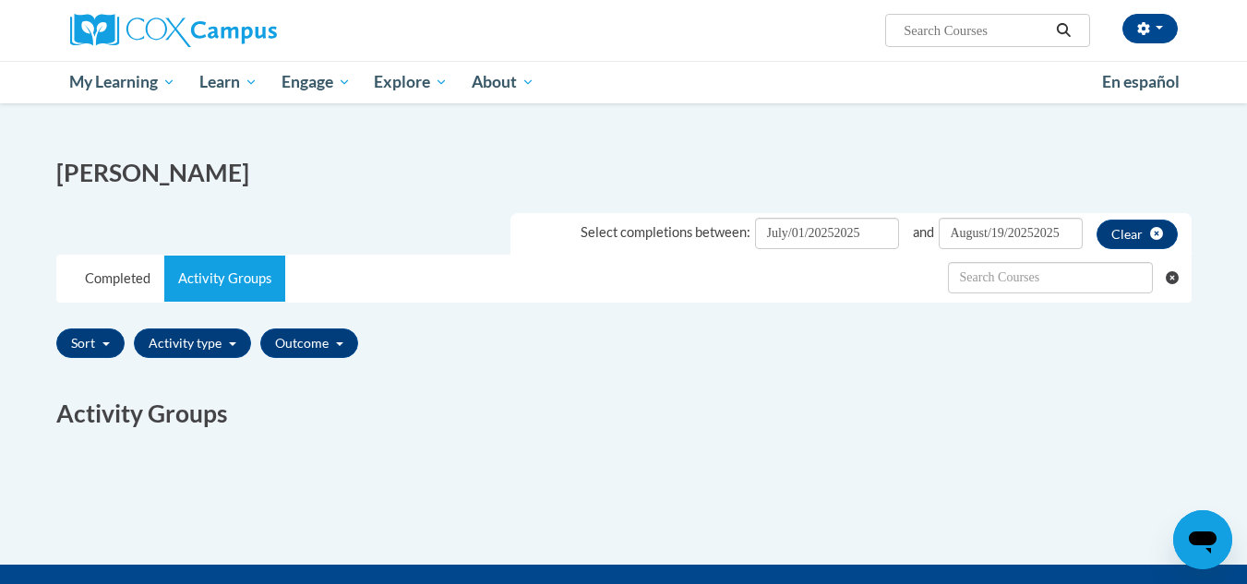
scroll to position [217, 0]
click at [143, 298] on link "Completed" at bounding box center [117, 279] width 93 height 46
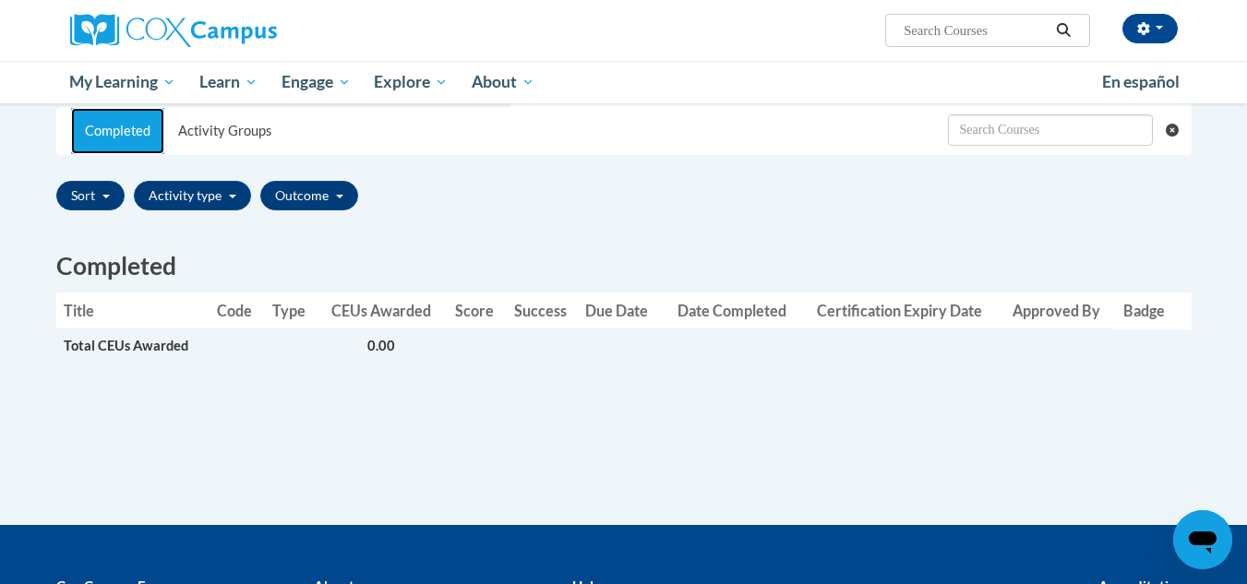
scroll to position [364, 0]
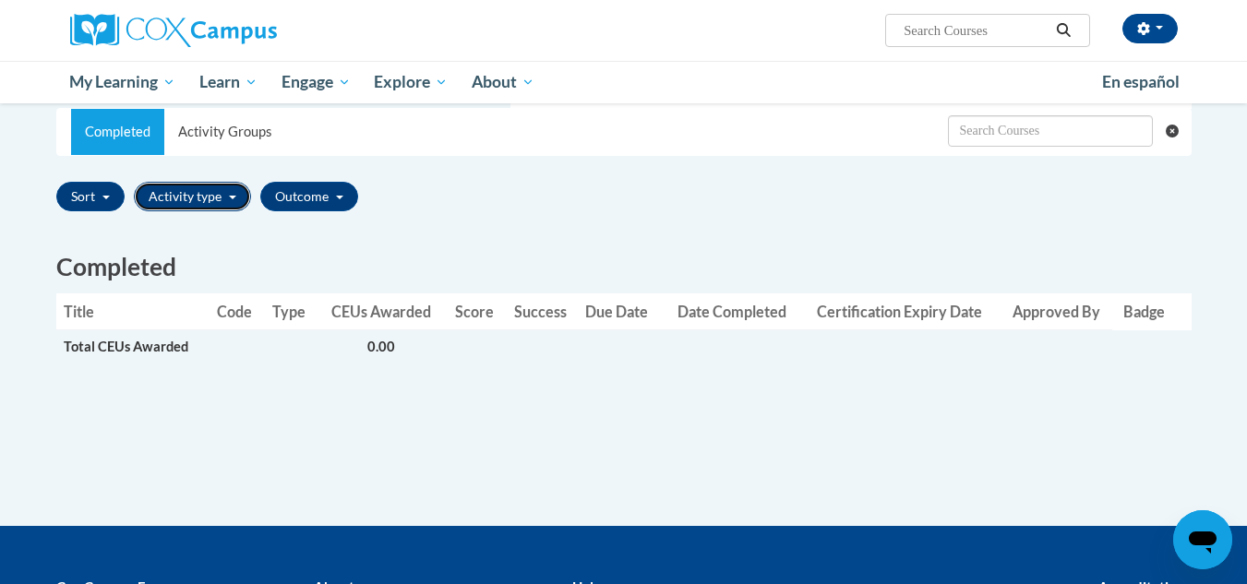
click at [225, 200] on button "Activity type" at bounding box center [192, 197] width 117 height 30
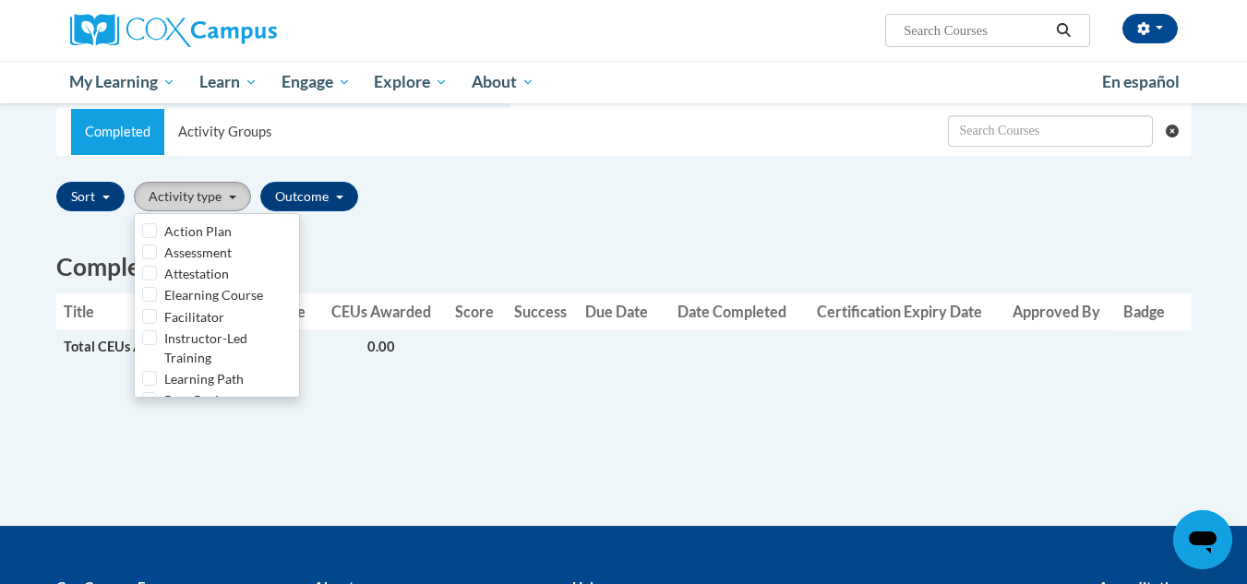
scroll to position [44, 0]
click at [177, 255] on label "Elearning Course" at bounding box center [213, 250] width 99 height 19
click at [157, 255] on input "Elearning Course" at bounding box center [149, 250] width 15 height 15
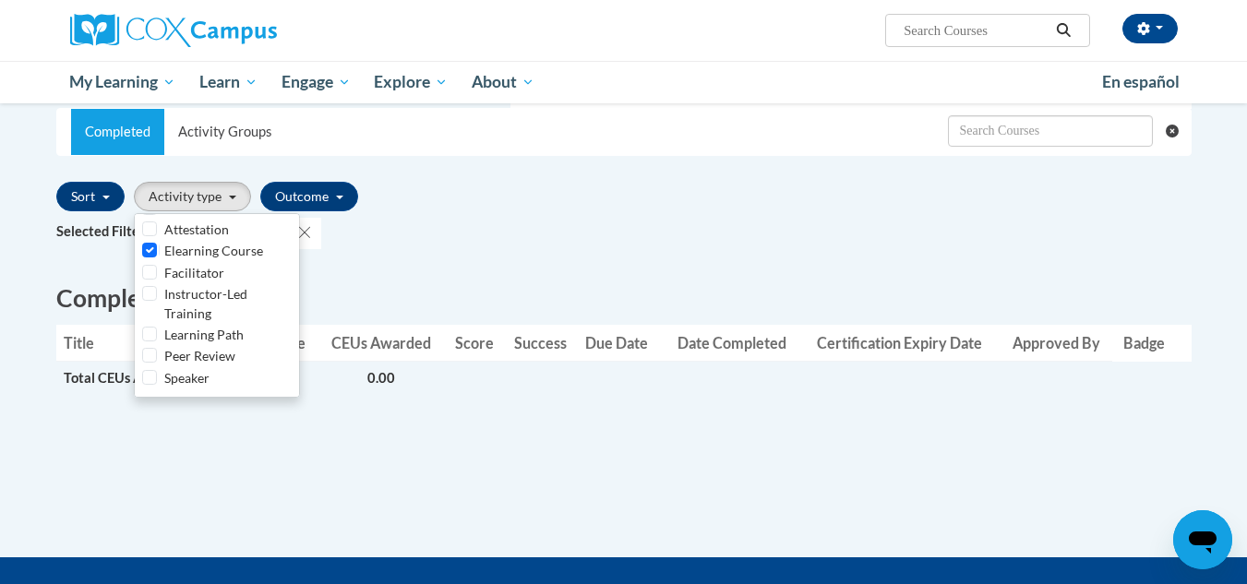
click at [177, 255] on label "Elearning Course" at bounding box center [213, 250] width 99 height 19
click at [157, 255] on input "Elearning Course" at bounding box center [149, 250] width 15 height 15
checkbox input "false"
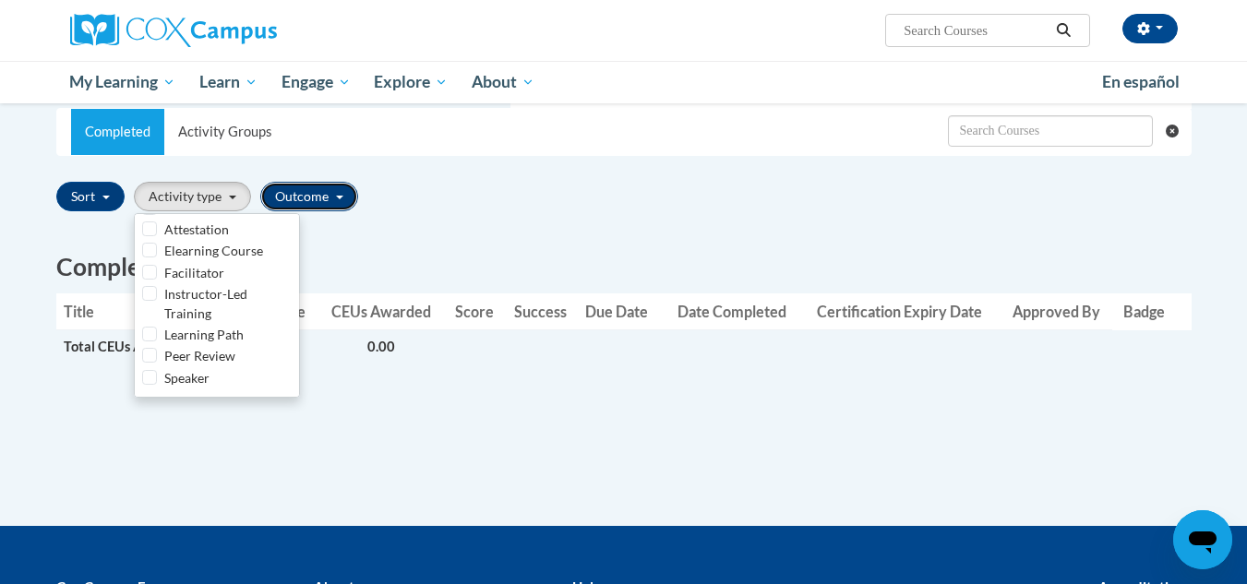
click at [300, 196] on button "Outcome" at bounding box center [309, 197] width 98 height 30
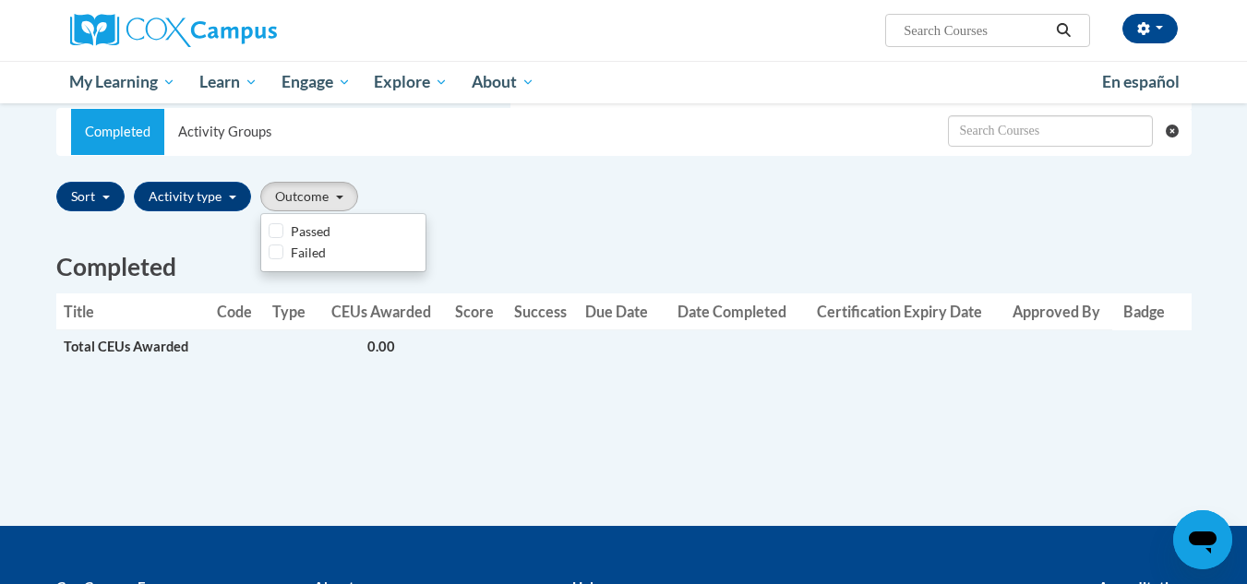
click at [305, 218] on ul "Passed Failed" at bounding box center [343, 243] width 166 height 60
click at [303, 224] on label "Passed" at bounding box center [311, 231] width 40 height 20
click at [283, 224] on input "Passed" at bounding box center [276, 230] width 15 height 15
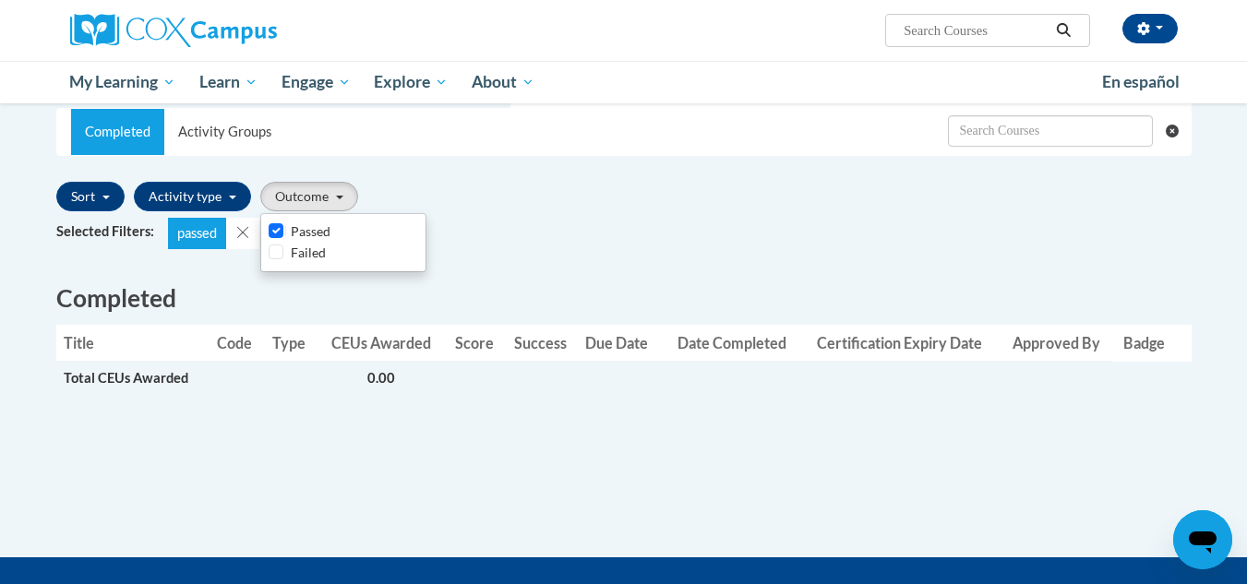
click at [296, 240] on label "Passed" at bounding box center [311, 231] width 40 height 20
click at [283, 238] on input "Passed" at bounding box center [276, 230] width 15 height 15
checkbox input "false"
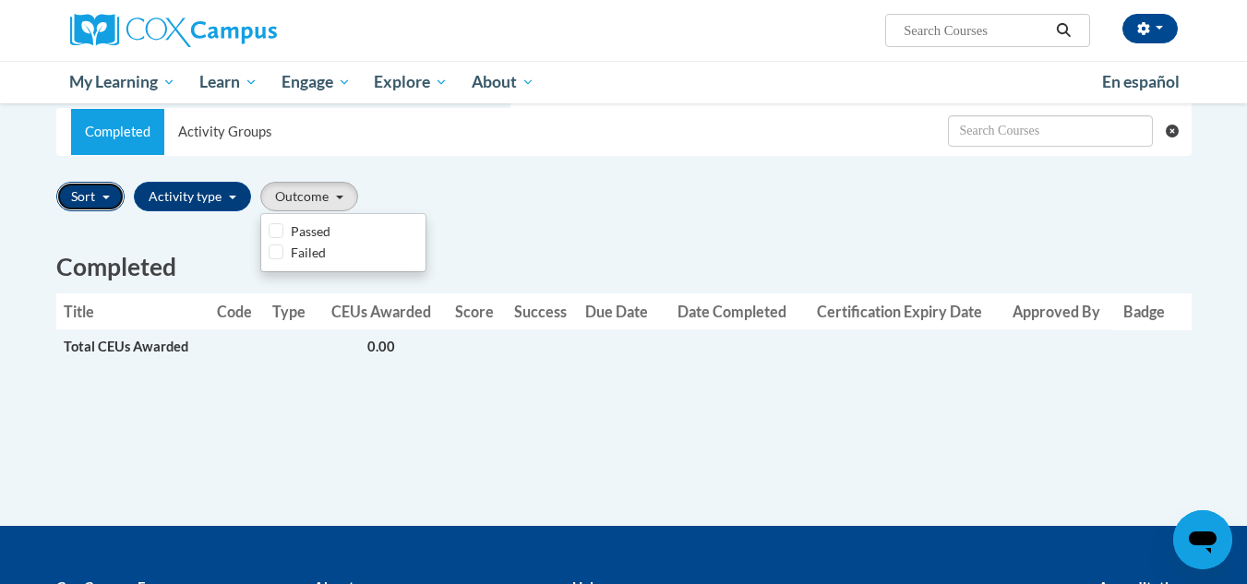
click at [85, 209] on button "Sort" at bounding box center [90, 197] width 68 height 30
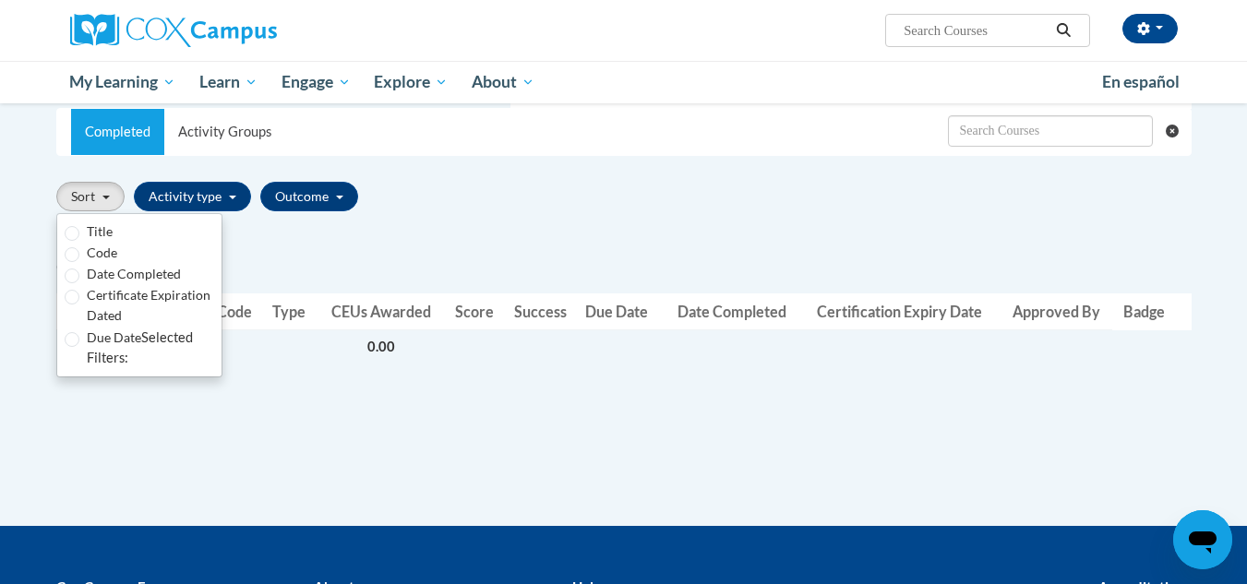
click at [91, 312] on label "Certificate Expiration Dated" at bounding box center [150, 305] width 127 height 41
click at [79, 305] on input "Certificate Expiration Dated" at bounding box center [72, 297] width 15 height 15
radio input "true"
click at [91, 312] on label "Certificate Expiration Dated" at bounding box center [150, 305] width 127 height 41
click at [79, 305] on input "Certificate Expiration Dated" at bounding box center [72, 297] width 15 height 15
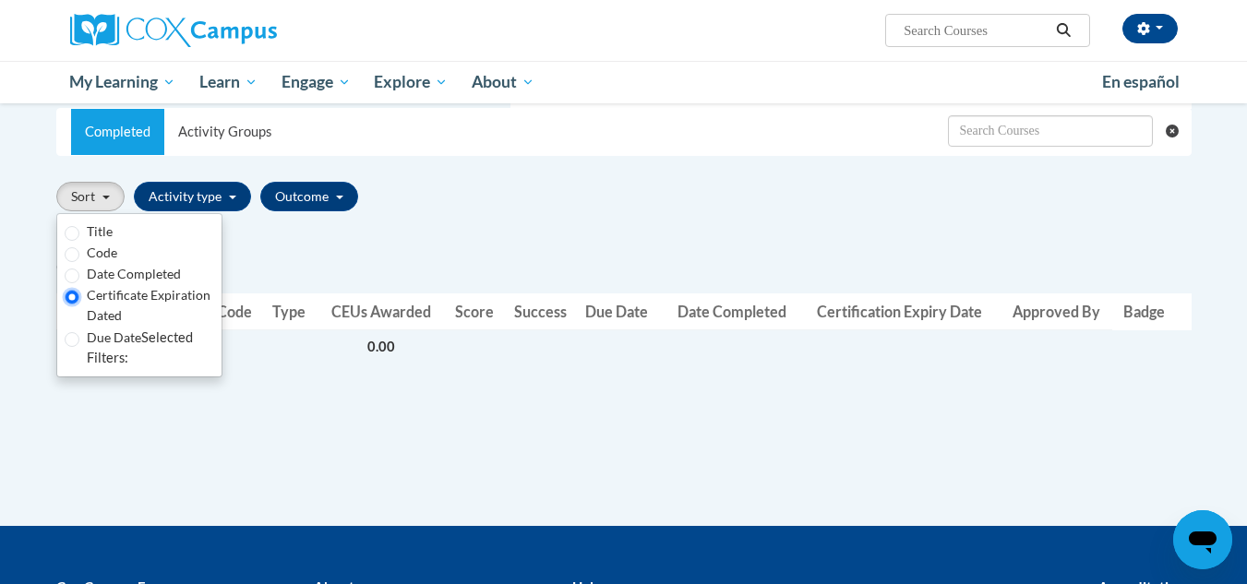
click at [78, 298] on input "Certificate Expiration Dated" at bounding box center [72, 297] width 15 height 15
click at [71, 296] on input "Certificate Expiration Dated" at bounding box center [72, 297] width 15 height 15
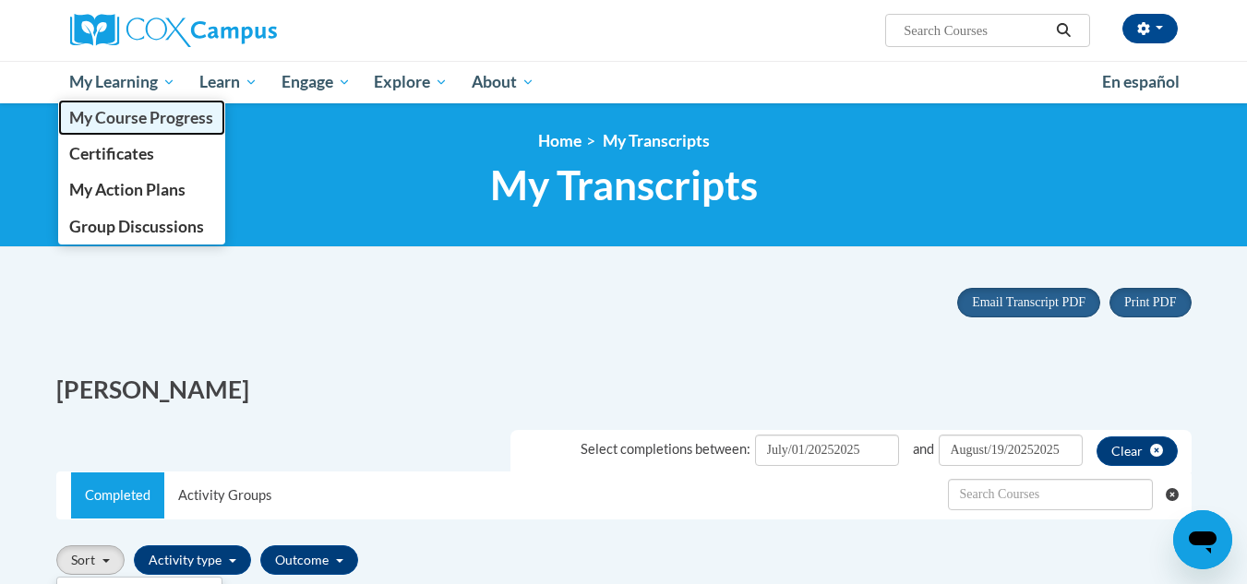
click at [126, 125] on span "My Course Progress" at bounding box center [141, 117] width 144 height 19
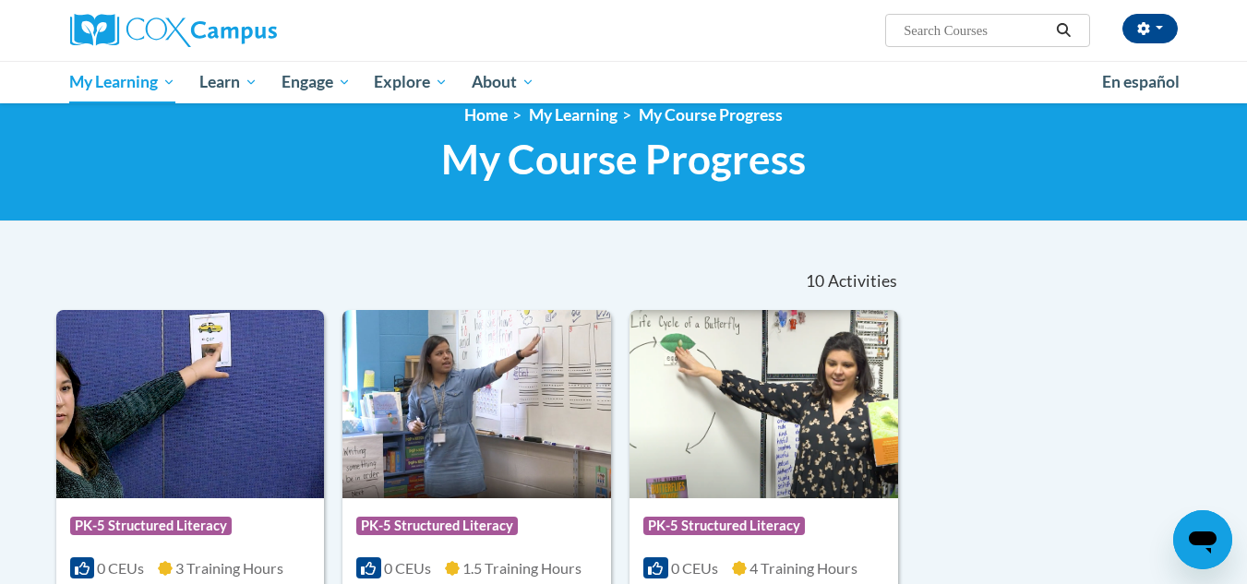
scroll to position [25, 0]
